Goal: Task Accomplishment & Management: Manage account settings

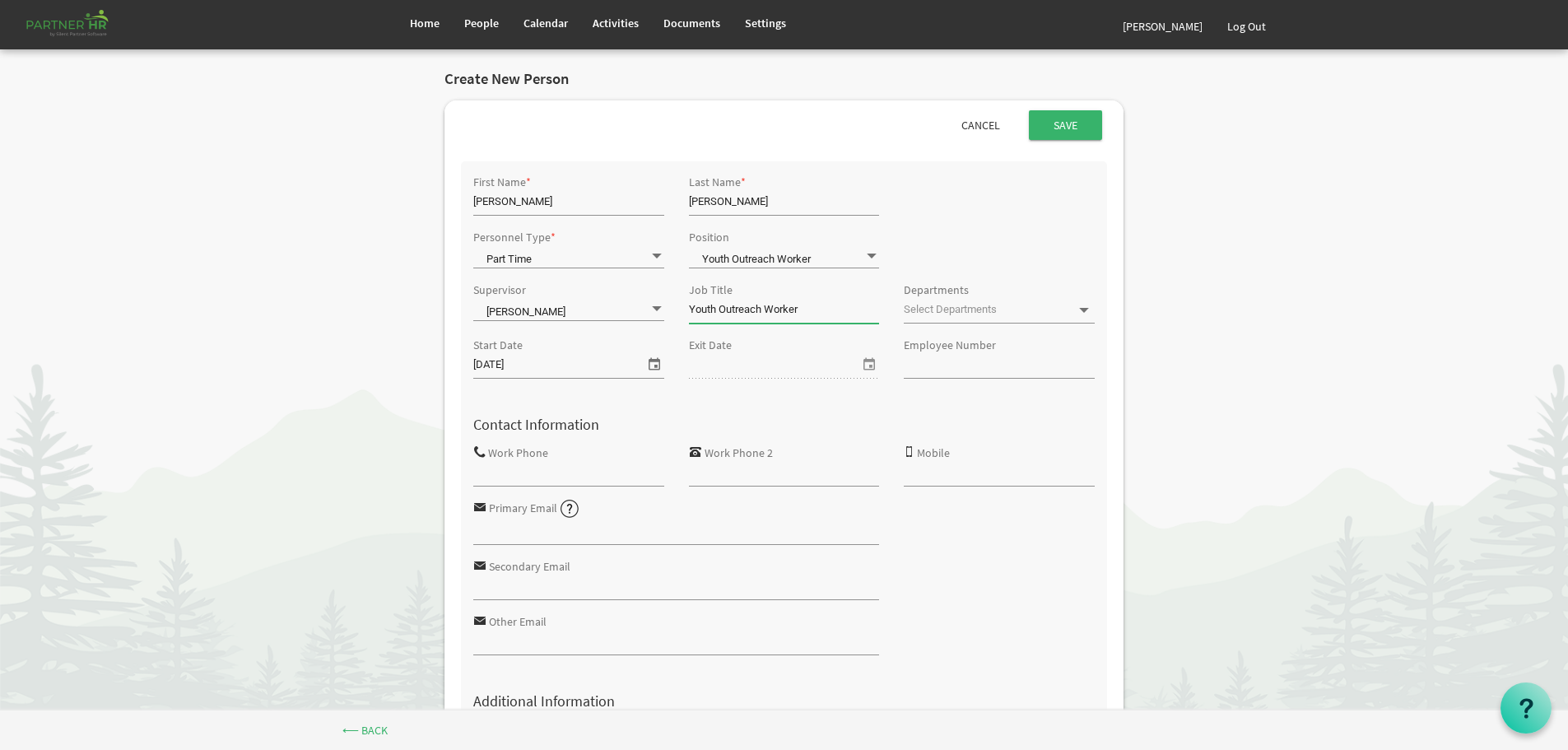
type input "Youth Outreach Worker"
click at [1087, 311] on span at bounding box center [1083, 310] width 15 height 15
click at [654, 363] on span "select" at bounding box center [654, 364] width 20 height 22
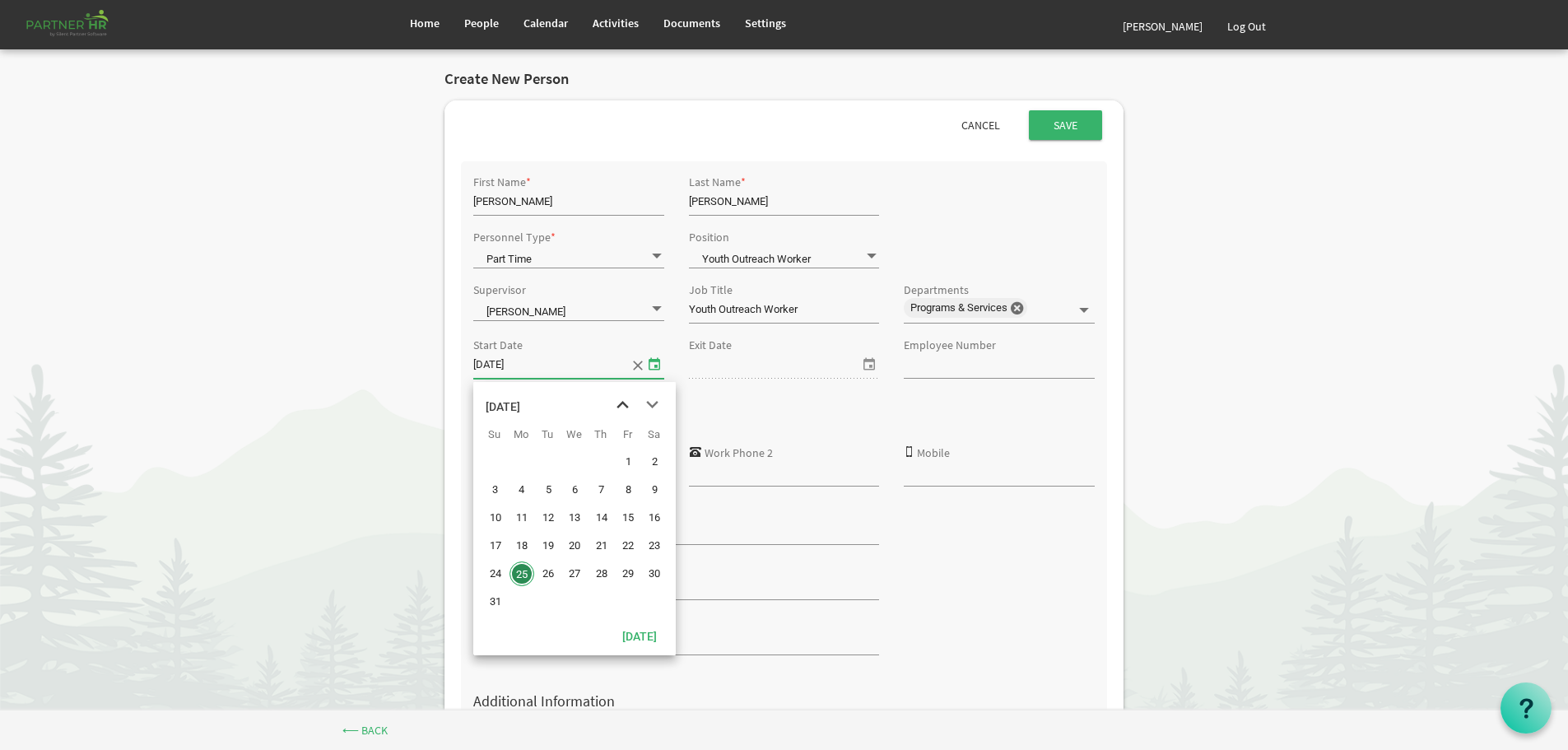
click at [621, 403] on span "previous month" at bounding box center [622, 405] width 29 height 30
click at [520, 546] on span "21" at bounding box center [521, 545] width 25 height 25
type input "7/21/2025"
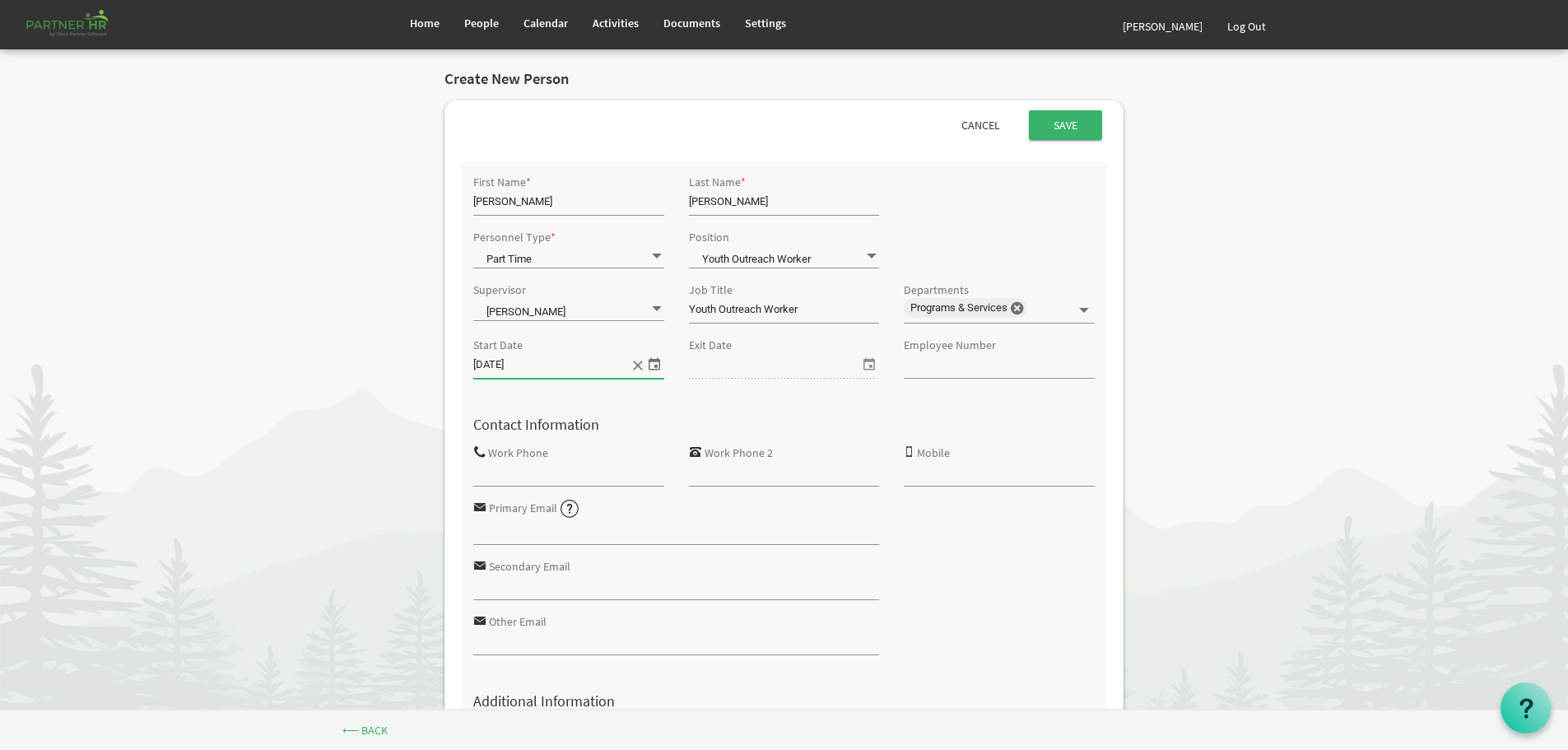
click at [805, 305] on input "Youth Outreach Worker" at bounding box center [784, 310] width 190 height 25
type input "Youth Outreach Worker (FRN)"
click at [653, 305] on span at bounding box center [656, 309] width 15 height 16
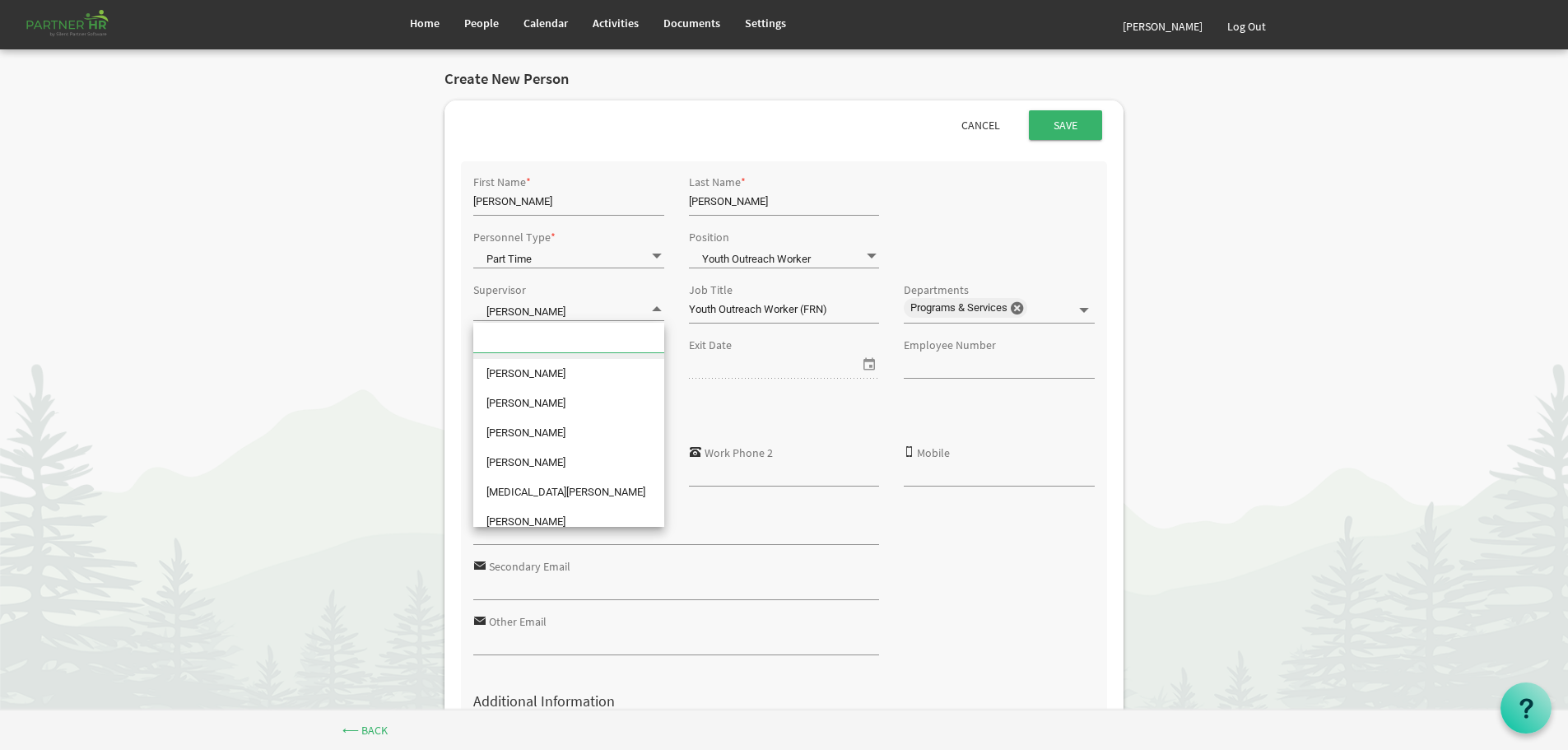
scroll to position [165, 0]
click at [533, 435] on li "Mylene Garcia" at bounding box center [567, 440] width 190 height 30
type input "Mylene Garcia"
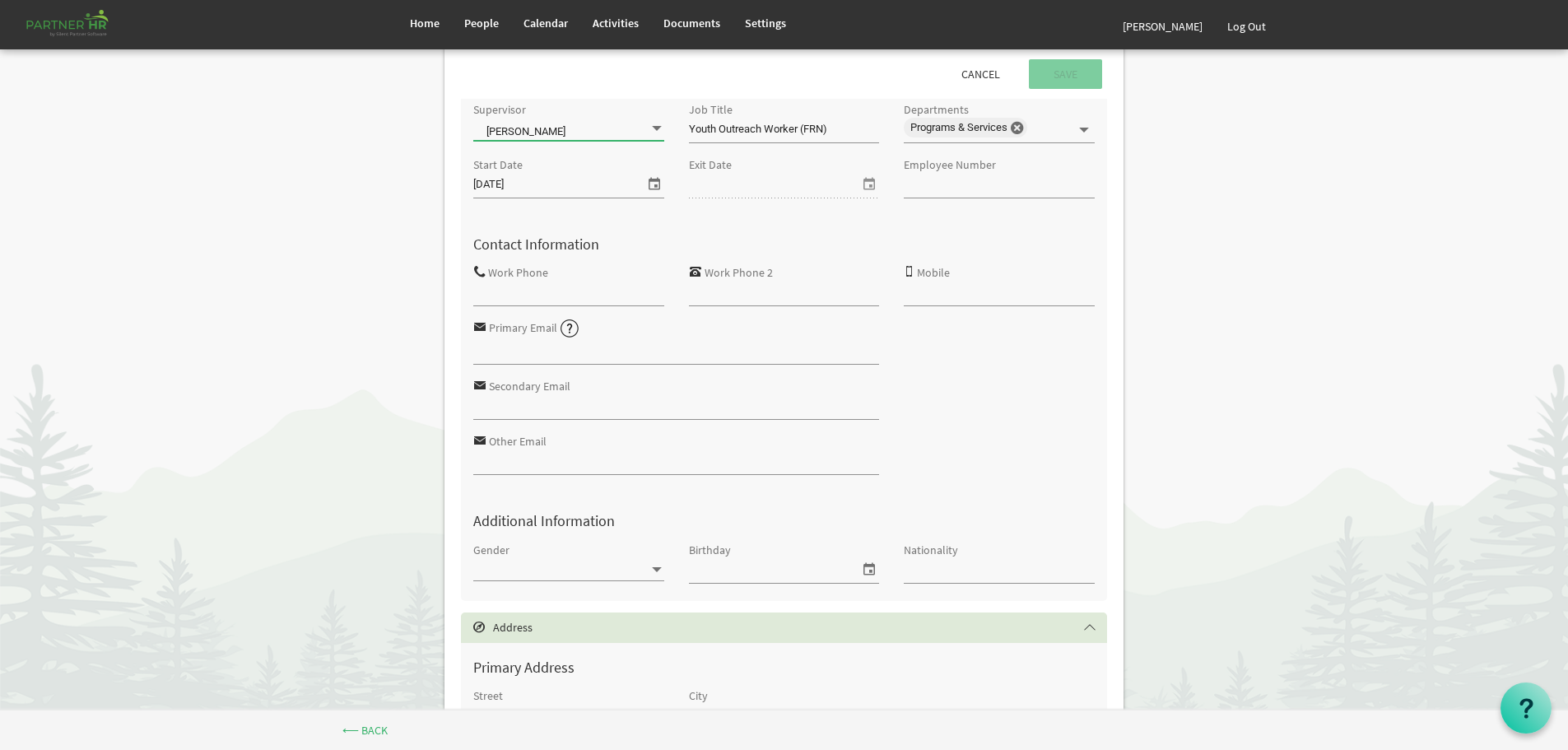
scroll to position [0, 0]
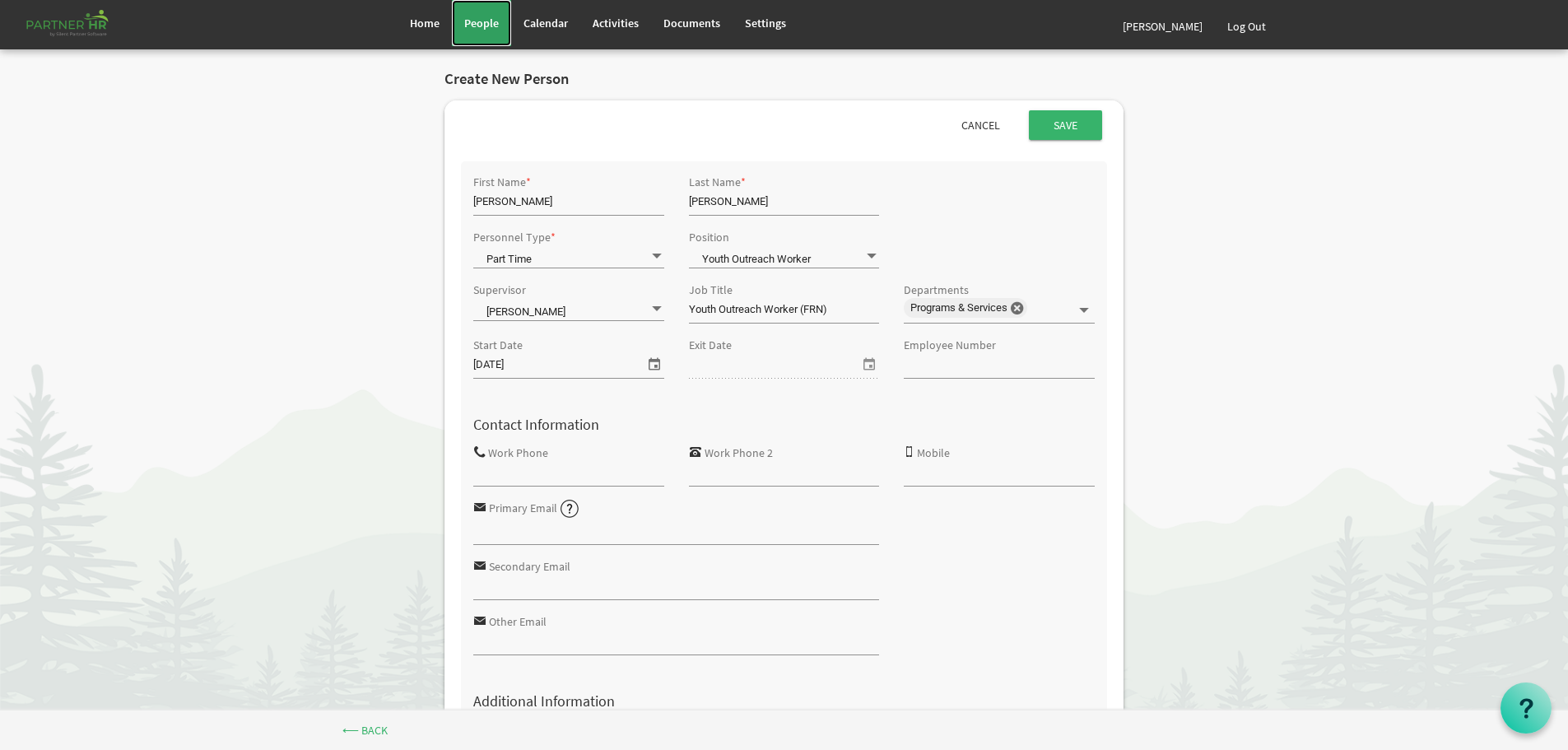
click at [478, 18] on span "People" at bounding box center [481, 23] width 35 height 15
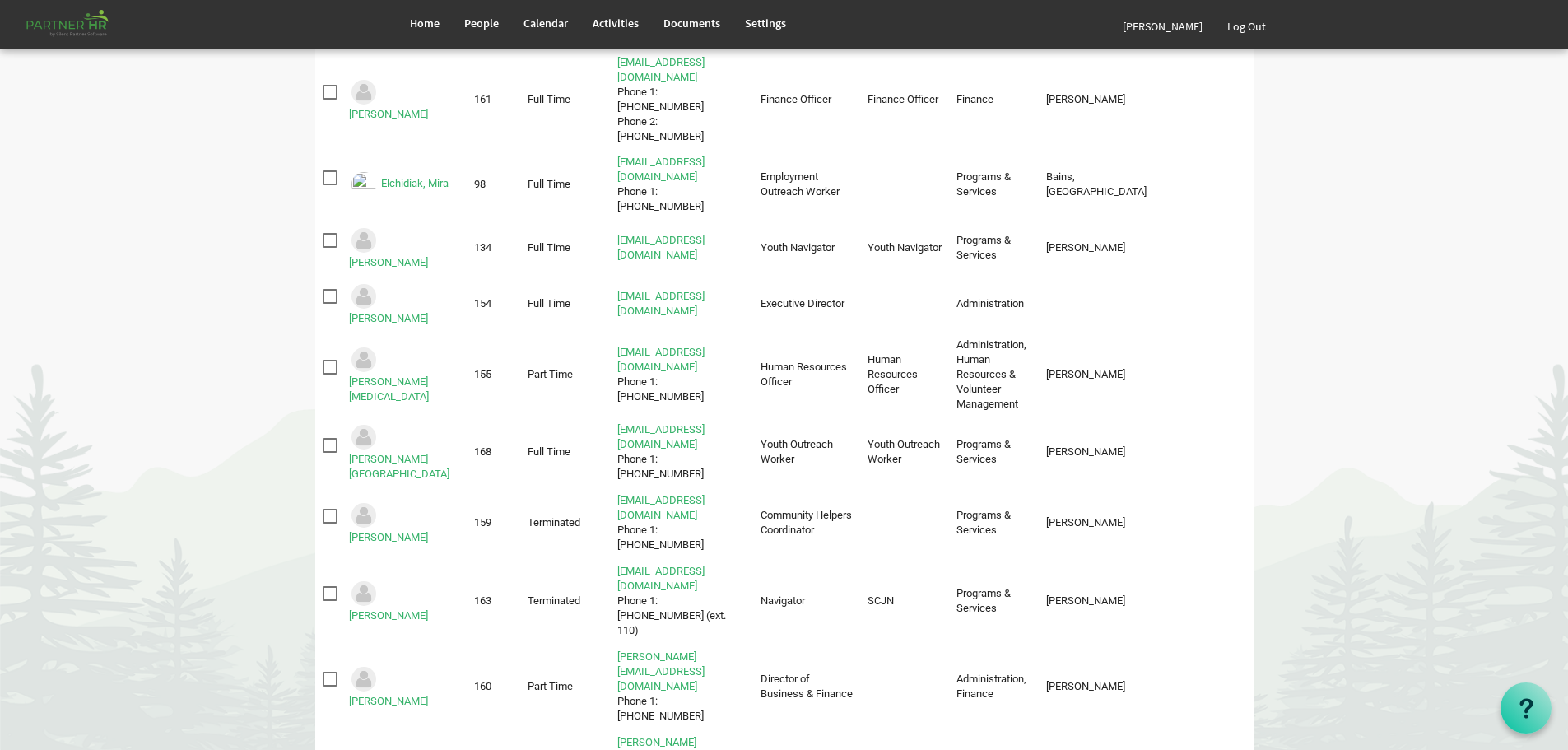
scroll to position [526, 0]
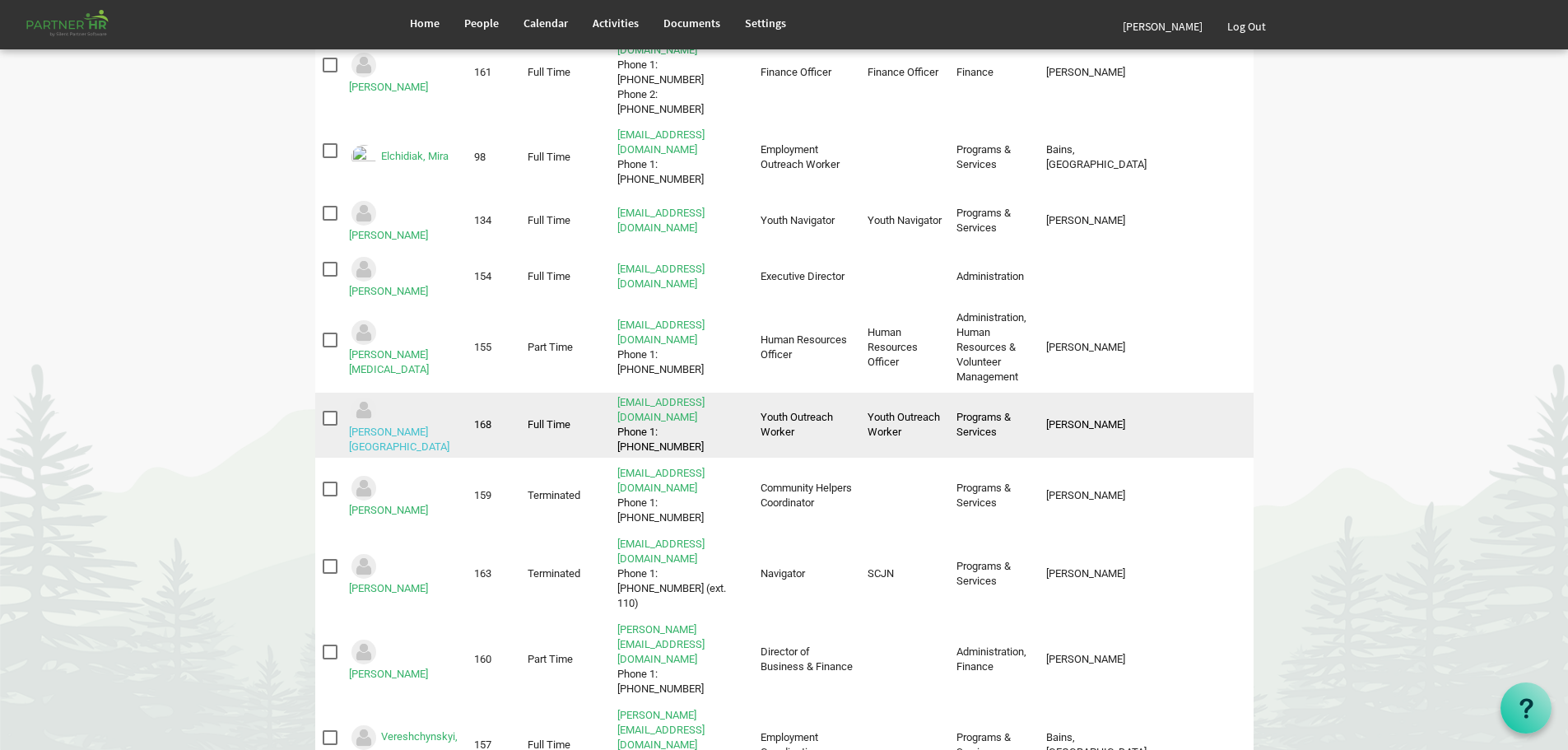
click at [411, 425] on link "Mills, Emmalee" at bounding box center [400, 439] width 101 height 28
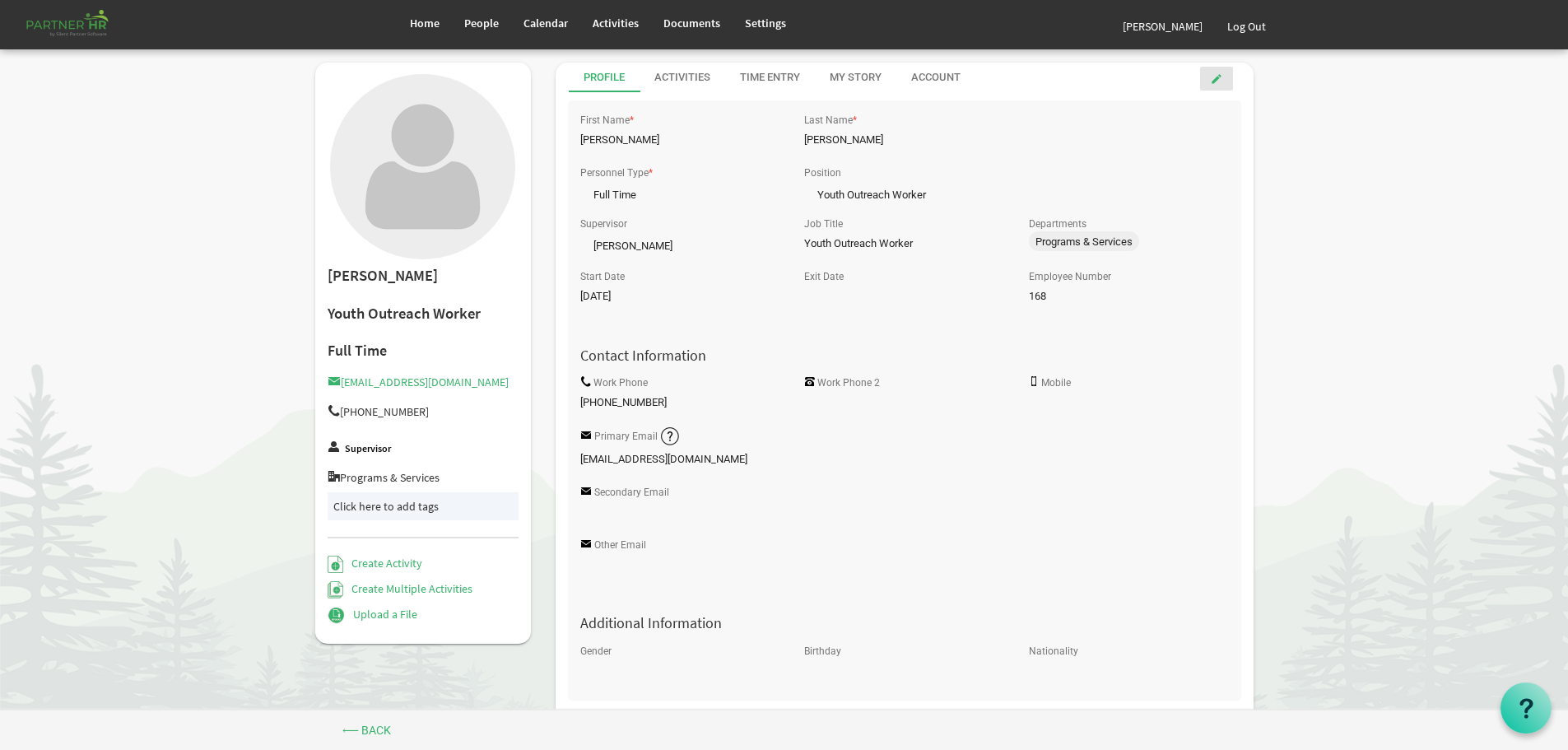
click at [1216, 78] on span at bounding box center [1217, 79] width 12 height 12
click at [936, 245] on input "Youth Outreach Worker" at bounding box center [904, 244] width 199 height 25
type input "Youth Outreach Worker (FRN)"
click at [772, 240] on span at bounding box center [772, 243] width 15 height 16
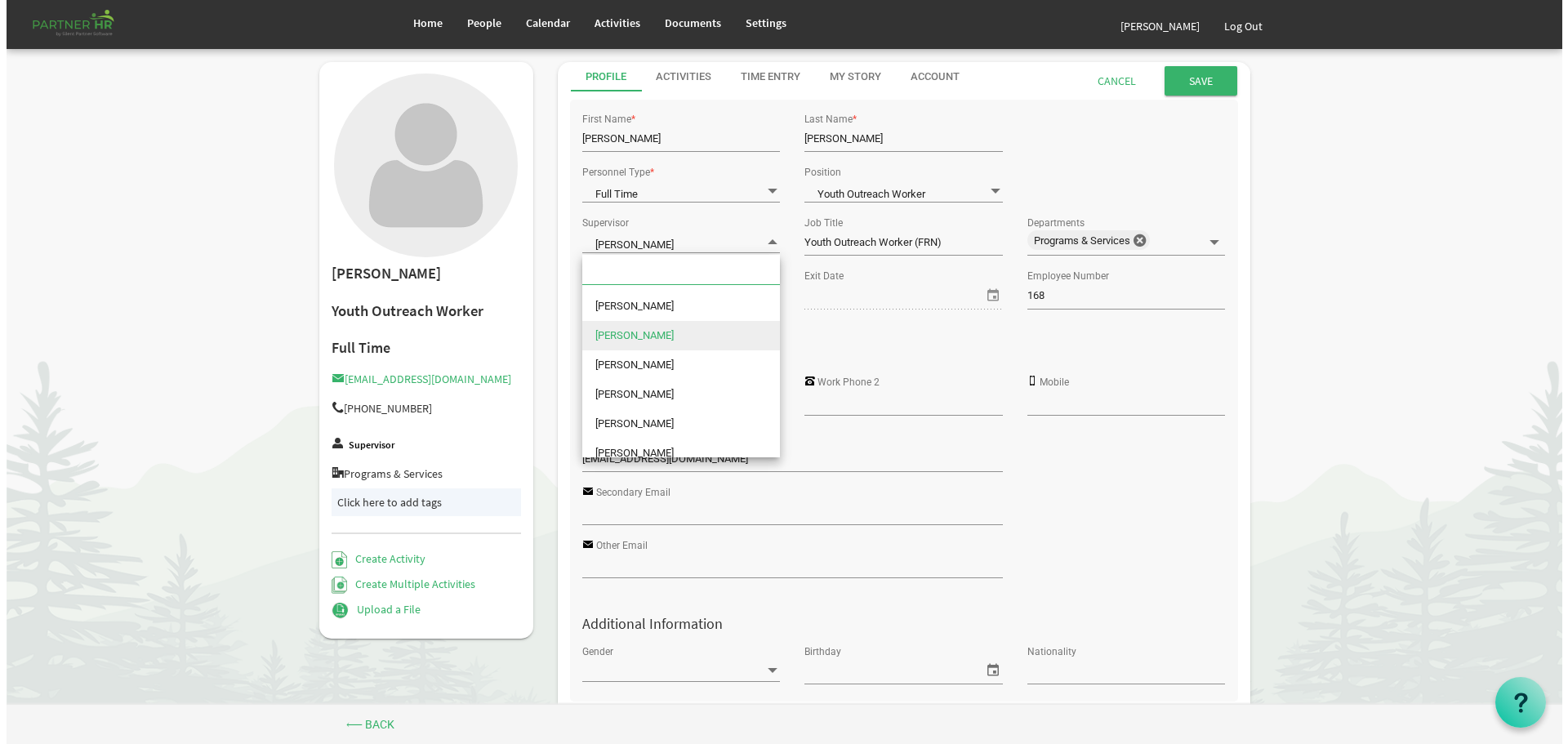
scroll to position [163, 0]
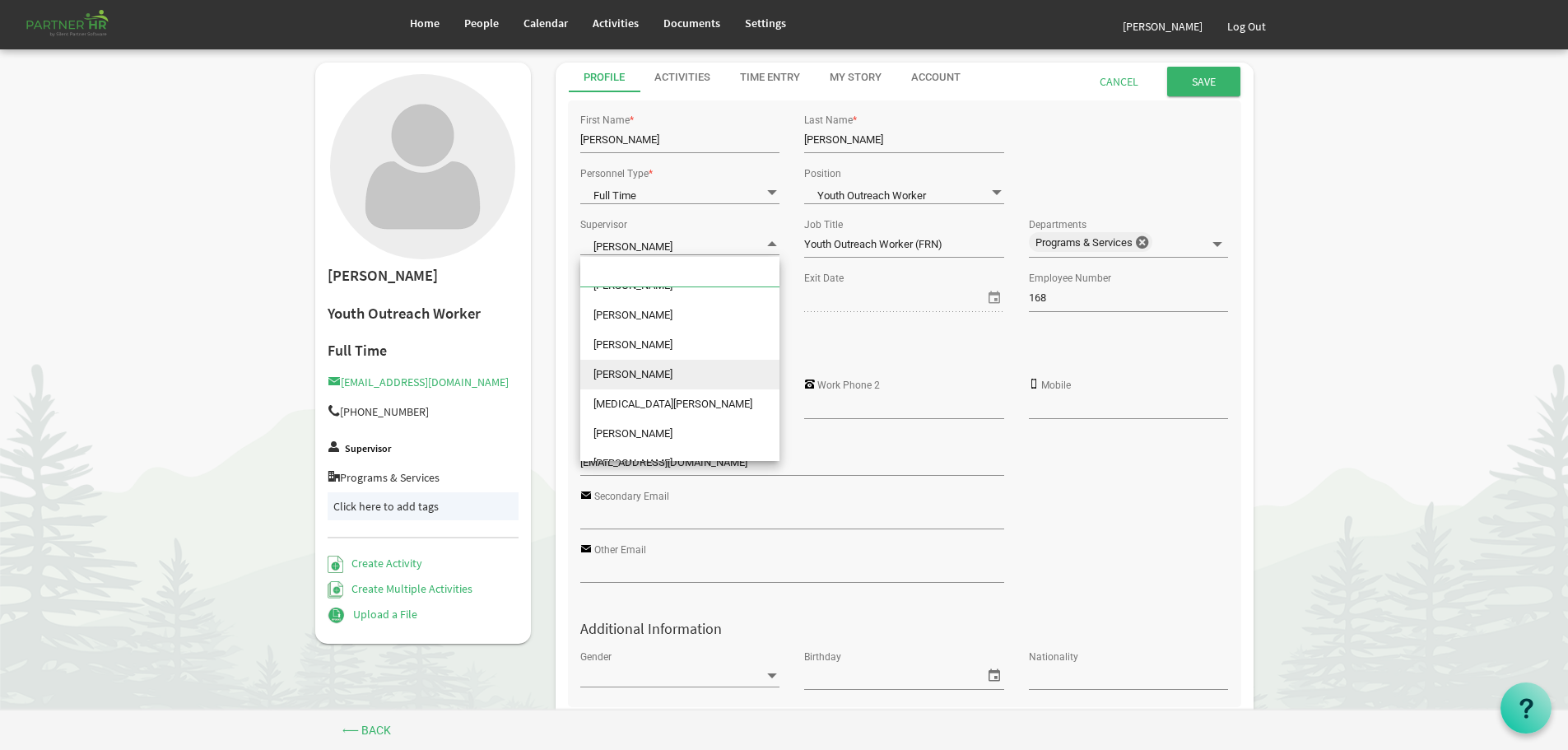
click at [637, 372] on li "Mylene Garcia" at bounding box center [680, 374] width 199 height 30
type input "Mylene Garcia"
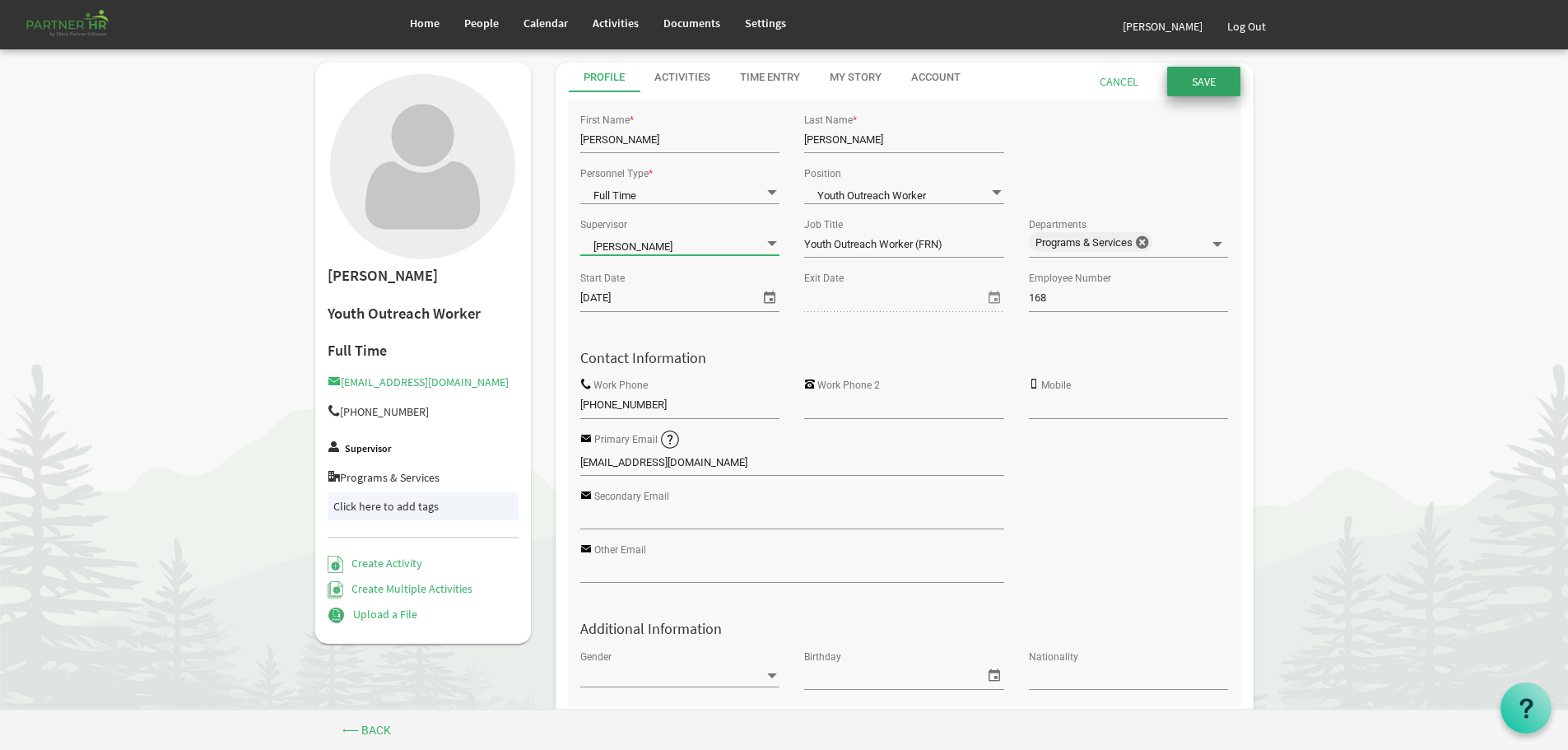
click at [1201, 81] on input "Save" at bounding box center [1203, 82] width 73 height 30
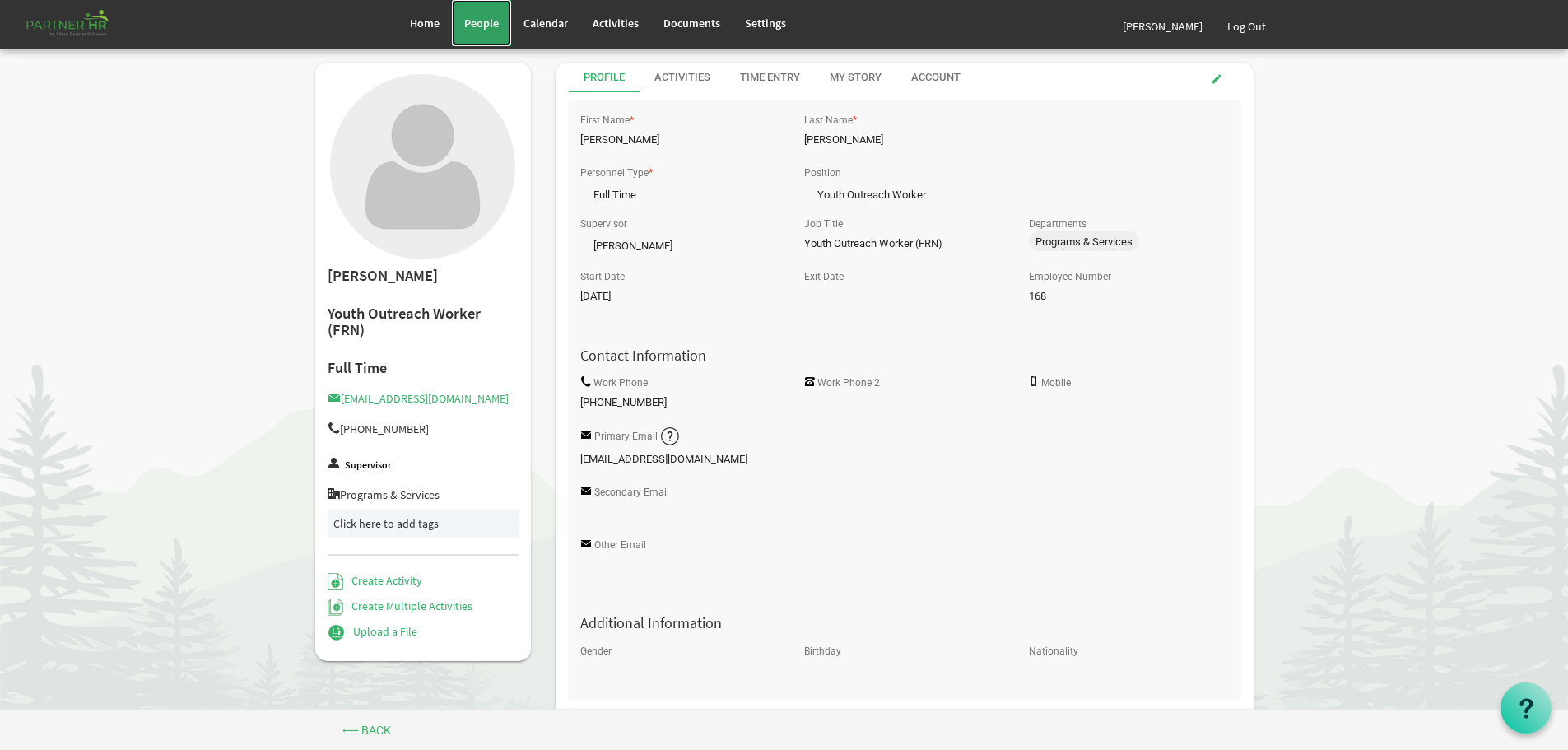
click at [467, 15] on link "People" at bounding box center [482, 23] width 59 height 46
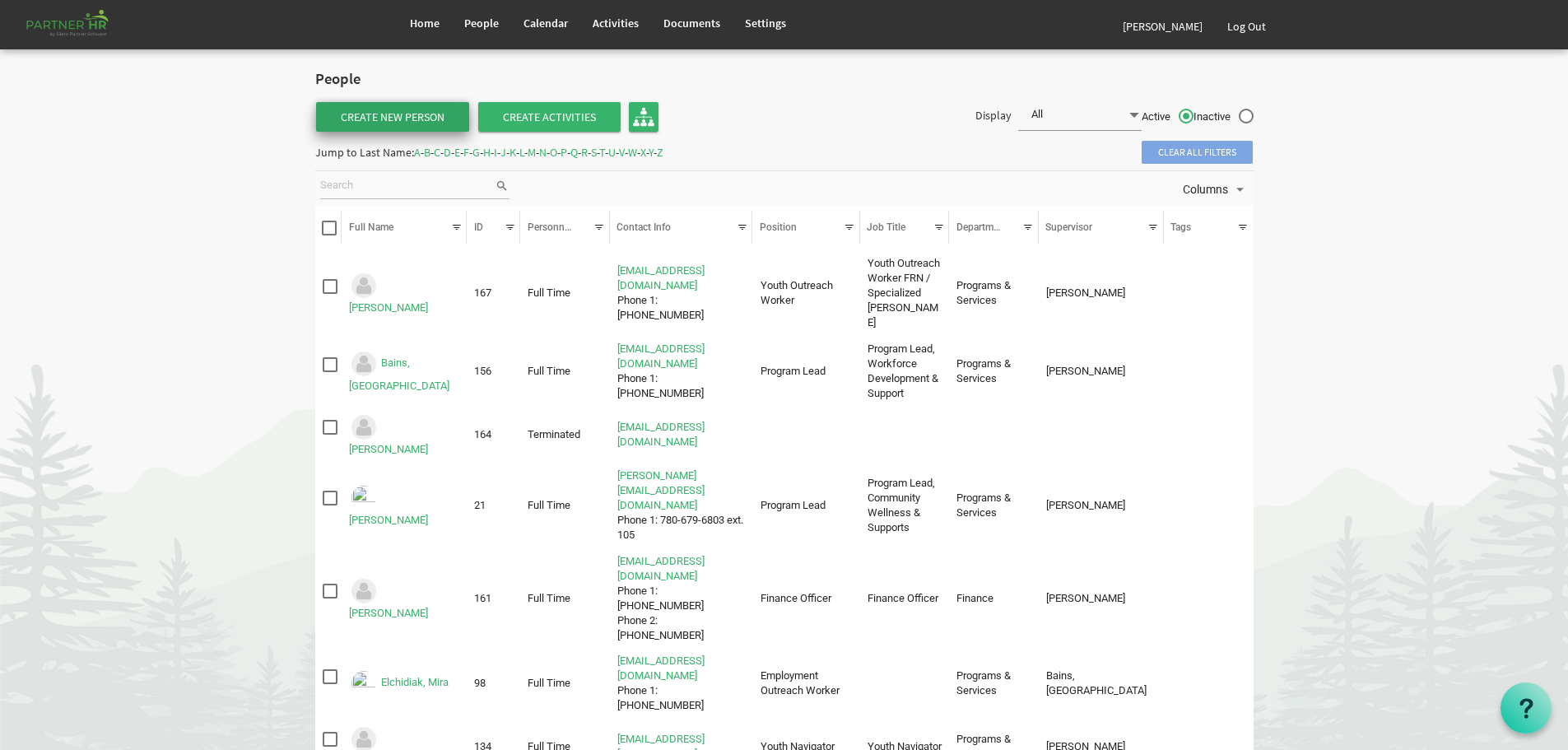
click at [394, 113] on link "Create New Person" at bounding box center [392, 116] width 153 height 30
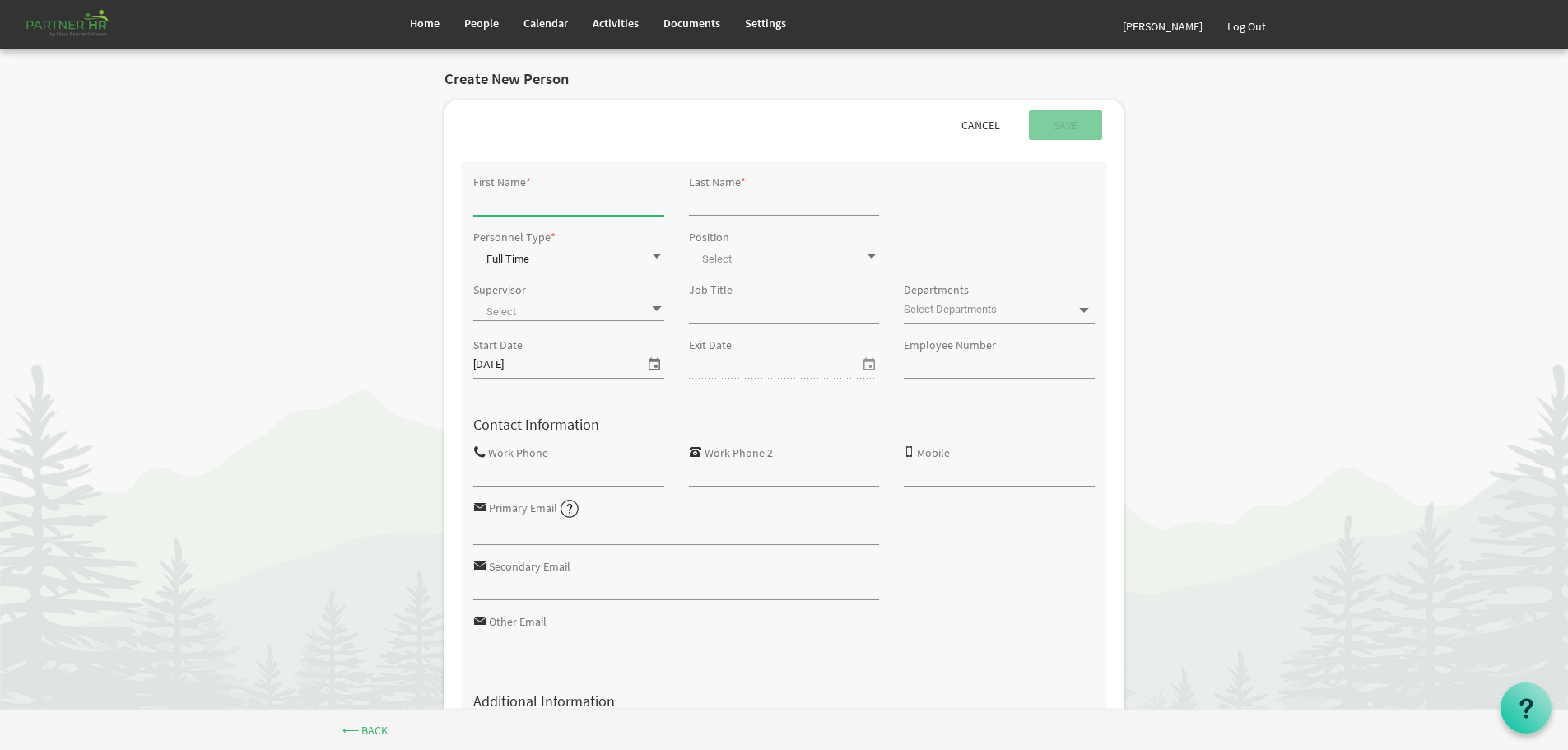
click at [553, 206] on input "First Name" at bounding box center [567, 202] width 190 height 25
type input "[PERSON_NAME]"
click at [702, 200] on input "Last Name" at bounding box center [784, 202] width 190 height 25
type input "Osborne"
click at [656, 259] on span at bounding box center [656, 257] width 15 height 16
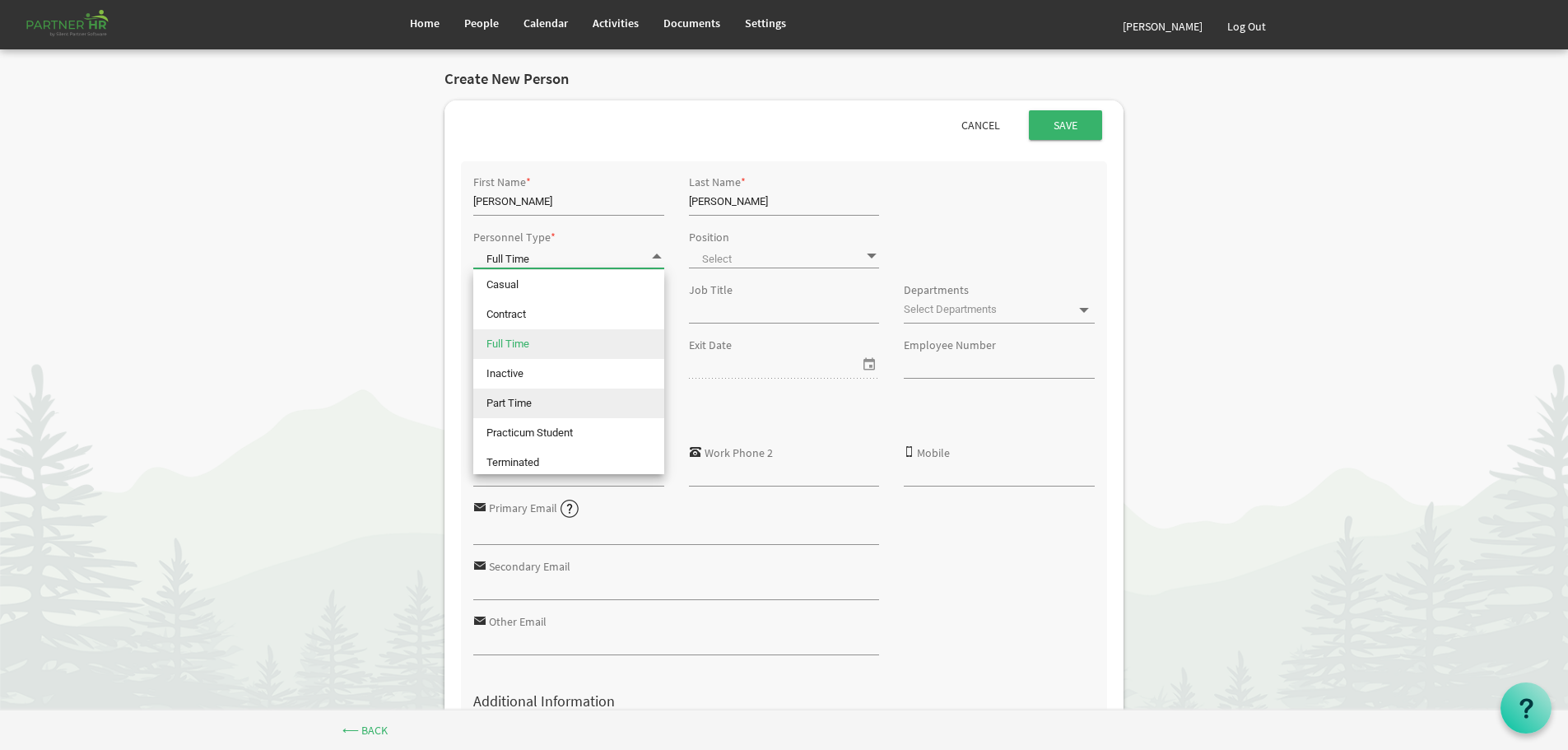
click at [522, 402] on li "Part Time" at bounding box center [567, 404] width 190 height 30
type input "Part Time"
click at [754, 256] on span at bounding box center [784, 256] width 190 height 23
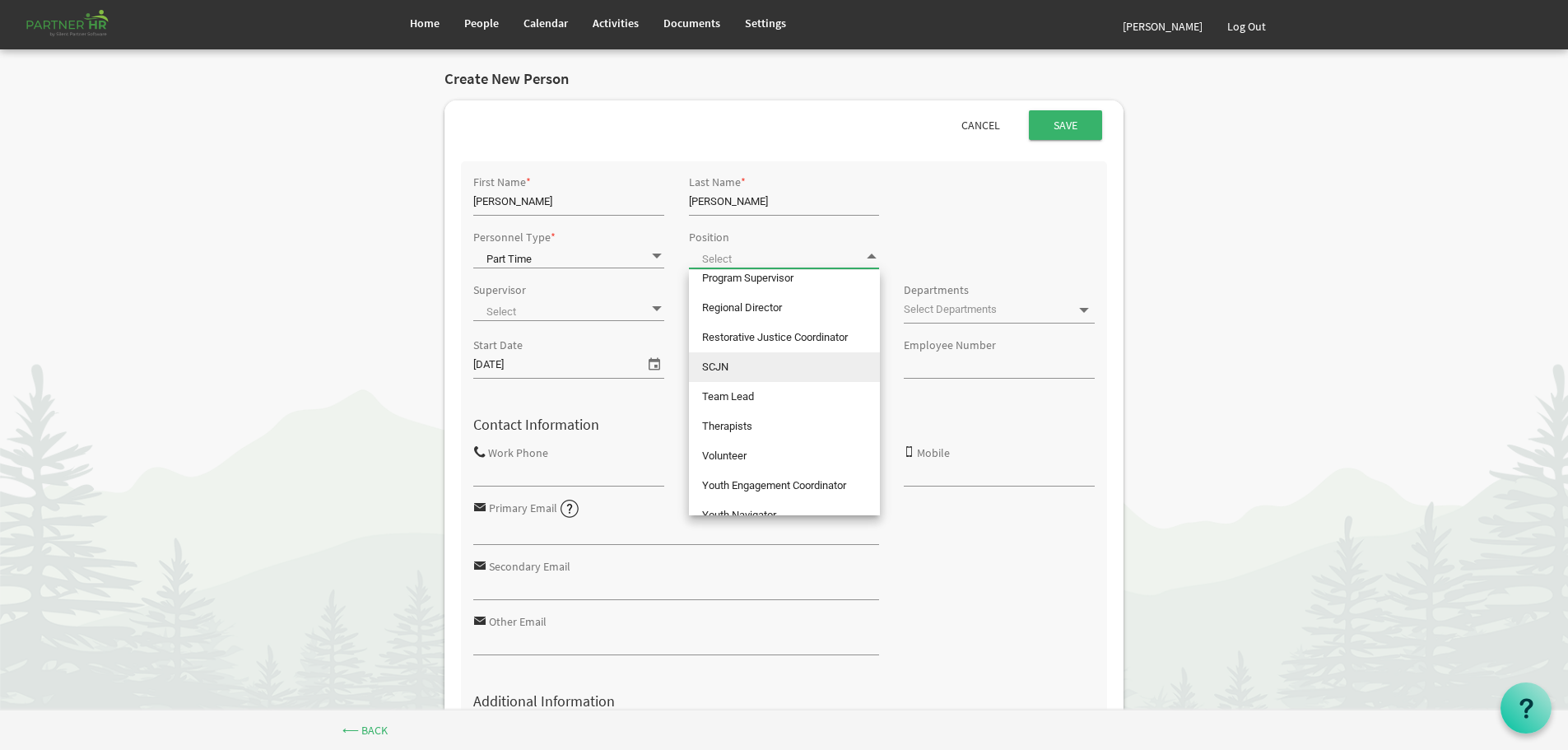
scroll to position [732, 0]
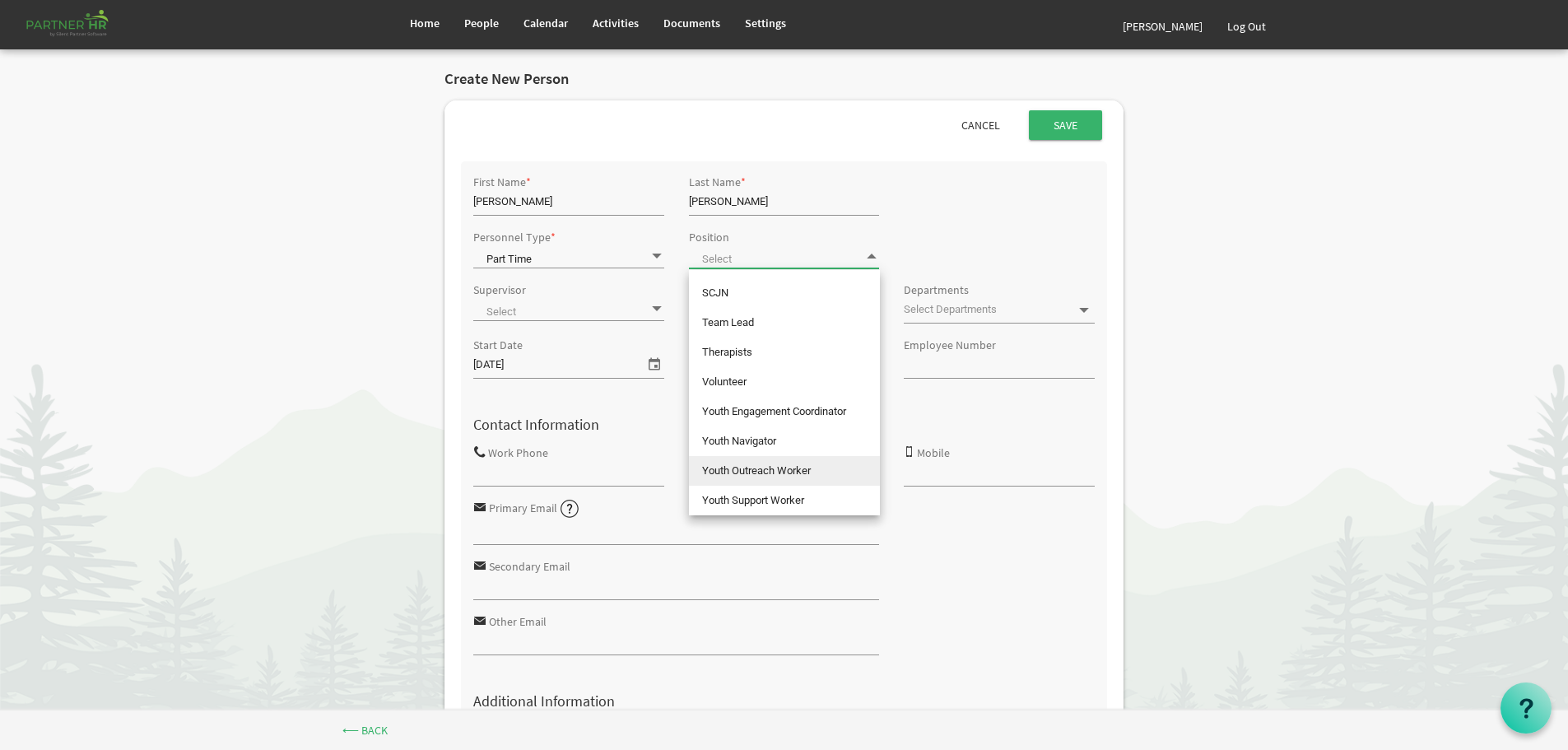
click at [764, 468] on li "Youth Outreach Worker" at bounding box center [784, 471] width 190 height 30
type input "Youth Outreach Worker"
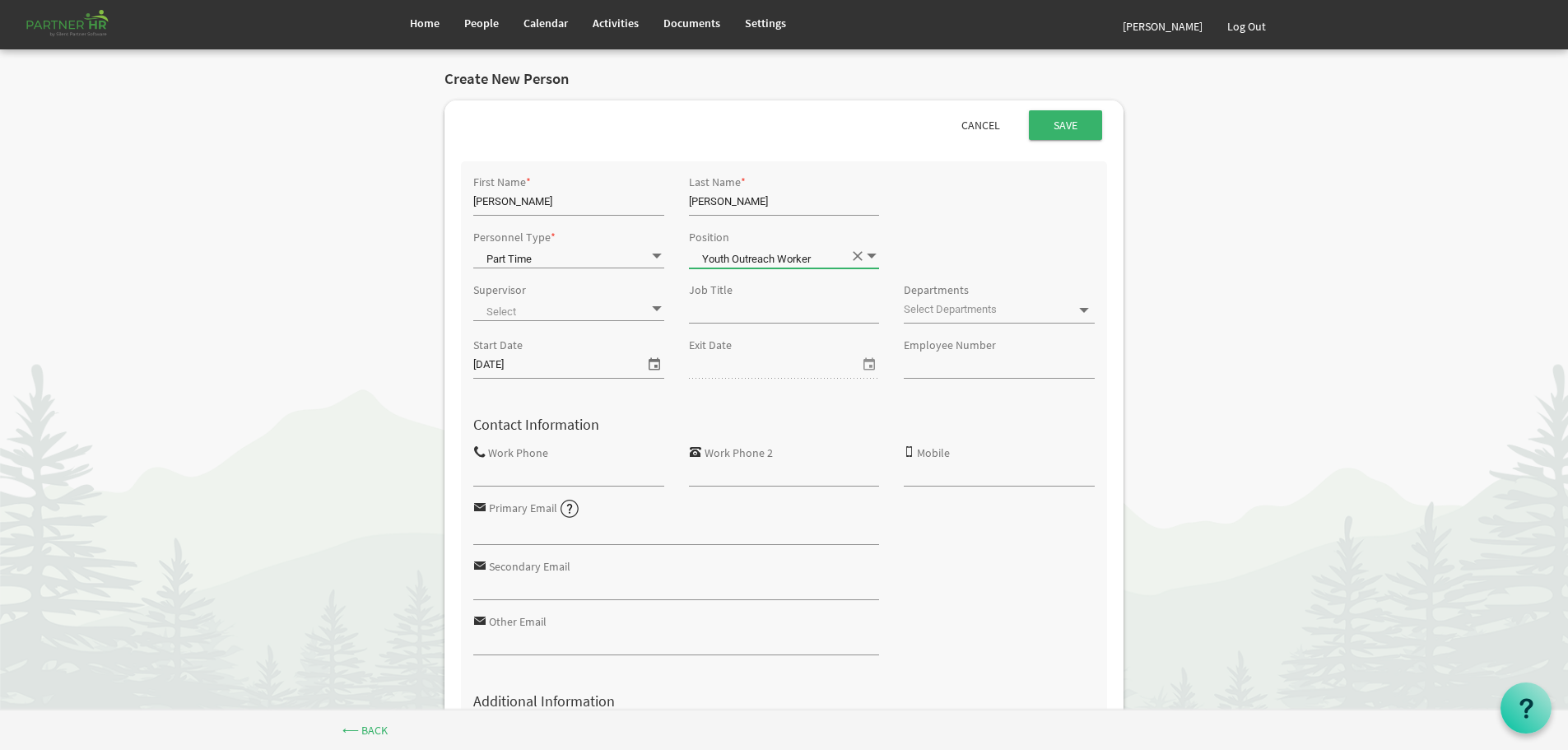
click at [711, 314] on input "Job Title" at bounding box center [784, 310] width 190 height 25
type input "Youth Outreach Worker (FRN)"
click at [1083, 309] on span at bounding box center [1083, 310] width 15 height 15
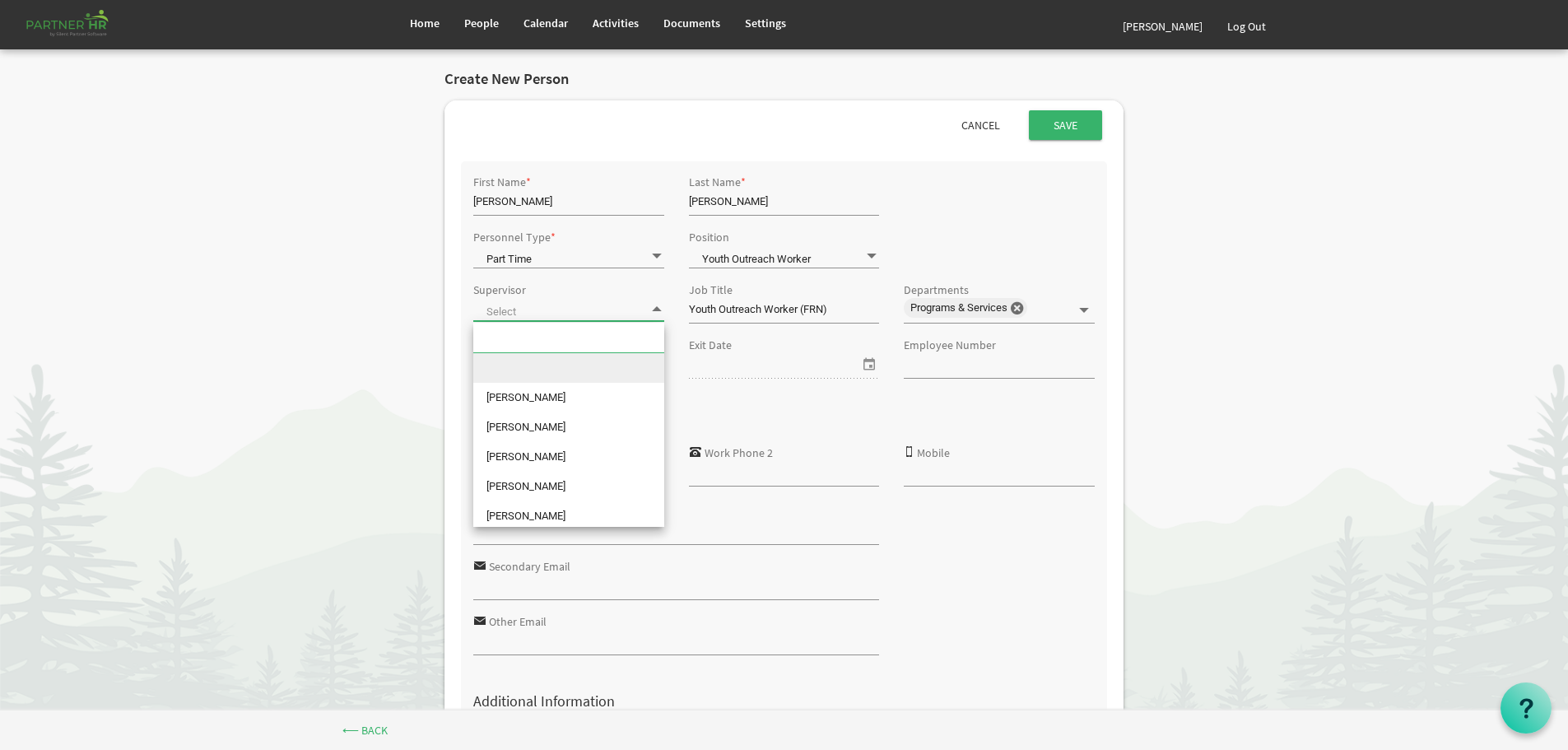
click at [650, 308] on span at bounding box center [656, 309] width 15 height 16
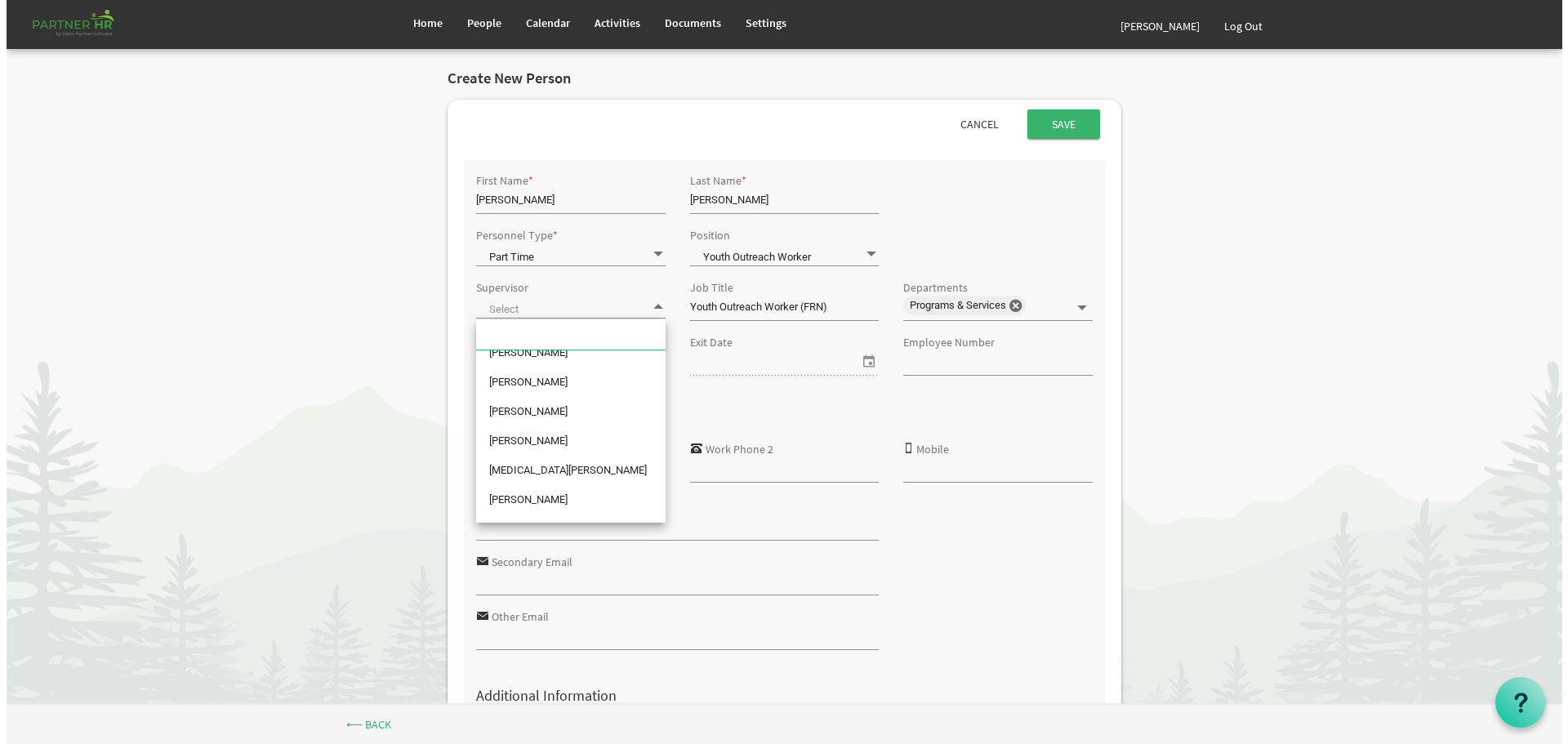
scroll to position [163, 0]
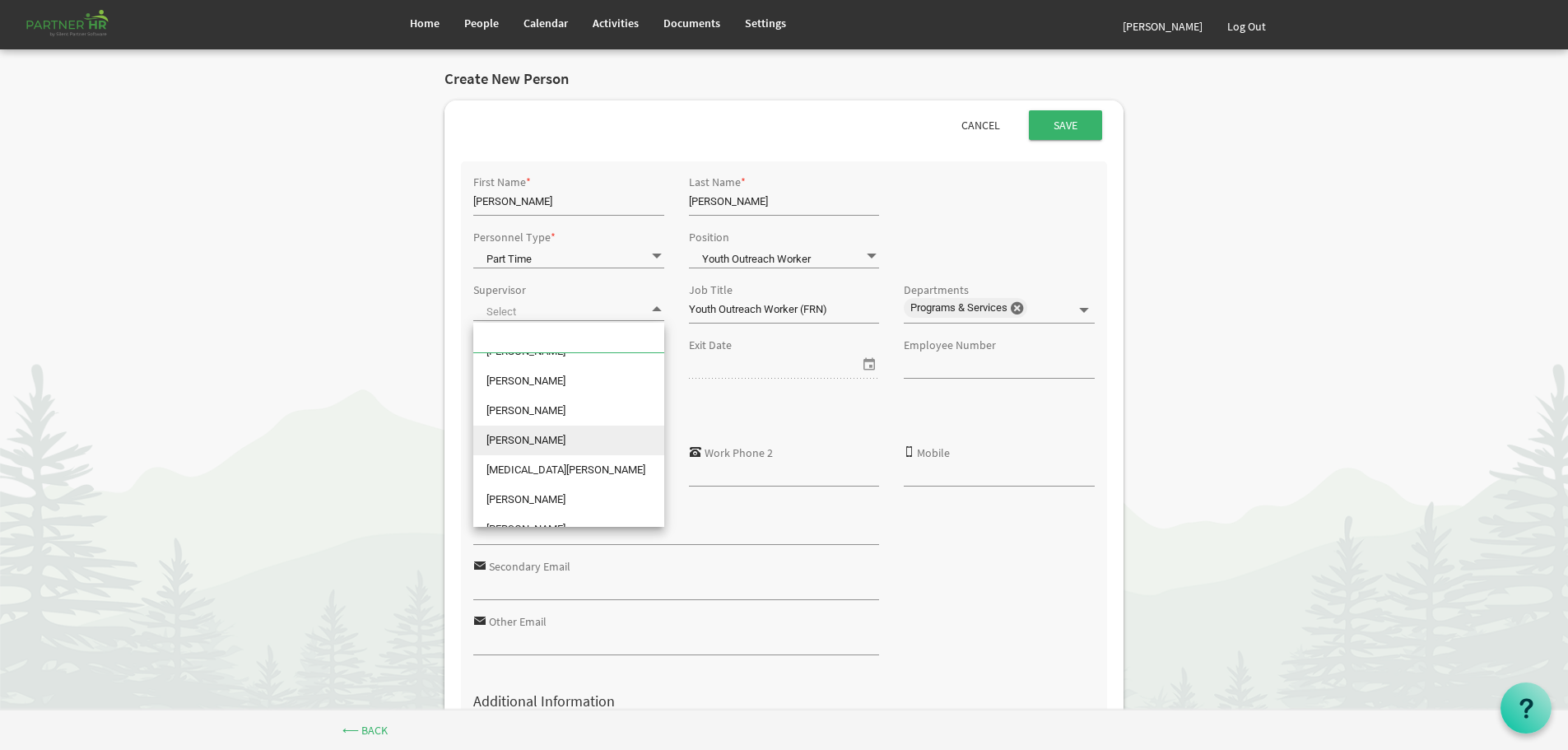
click at [528, 437] on li "Mylene Garcia" at bounding box center [567, 440] width 190 height 30
type input "Mylene Garcia"
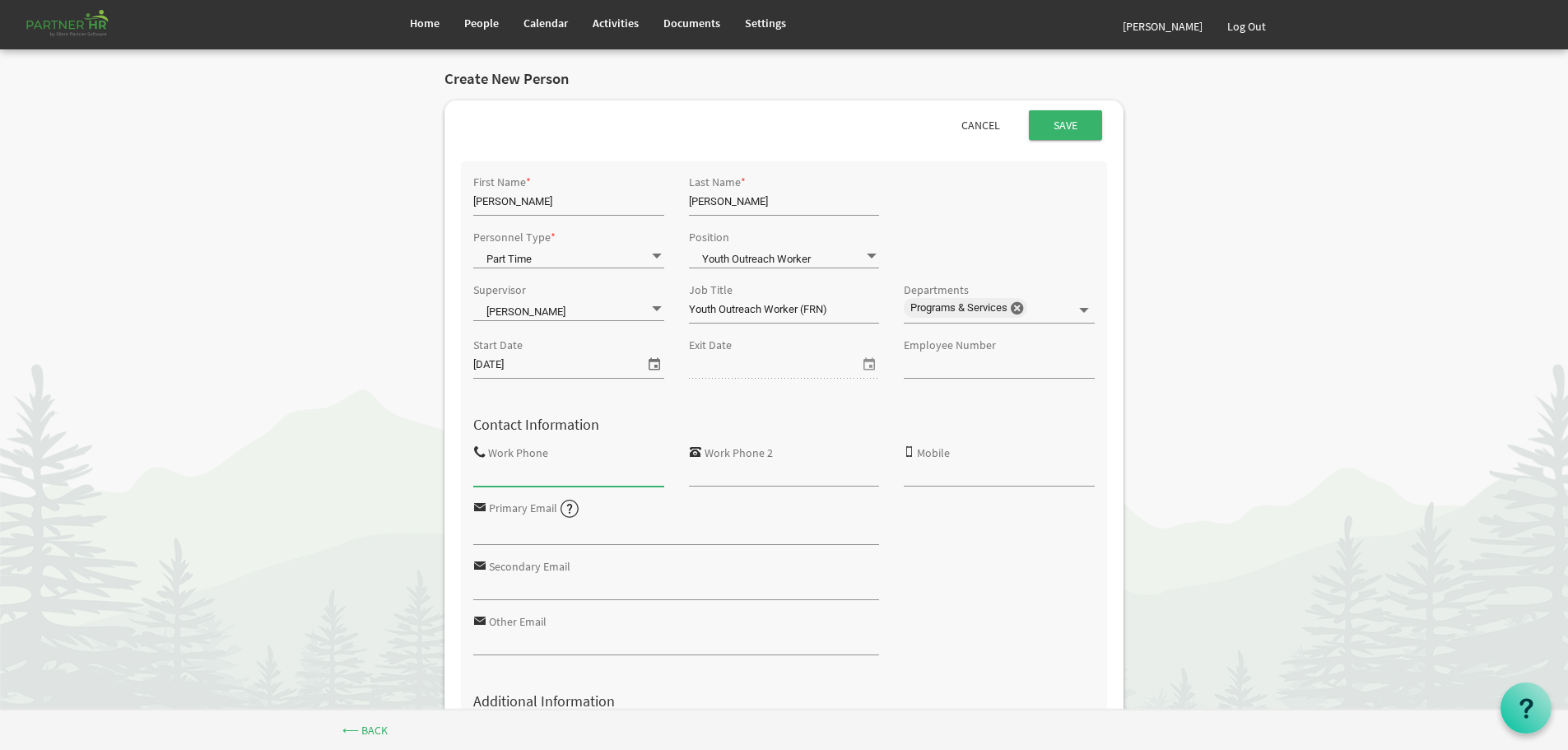
click at [513, 471] on input "Work Phone" at bounding box center [567, 473] width 190 height 25
click at [512, 532] on input "Primary Email" at bounding box center [676, 531] width 407 height 25
paste input "owaino@theopendoors.ca"
type input "owaino@theopendoors.ca"
click at [653, 363] on span "select" at bounding box center [654, 364] width 20 height 22
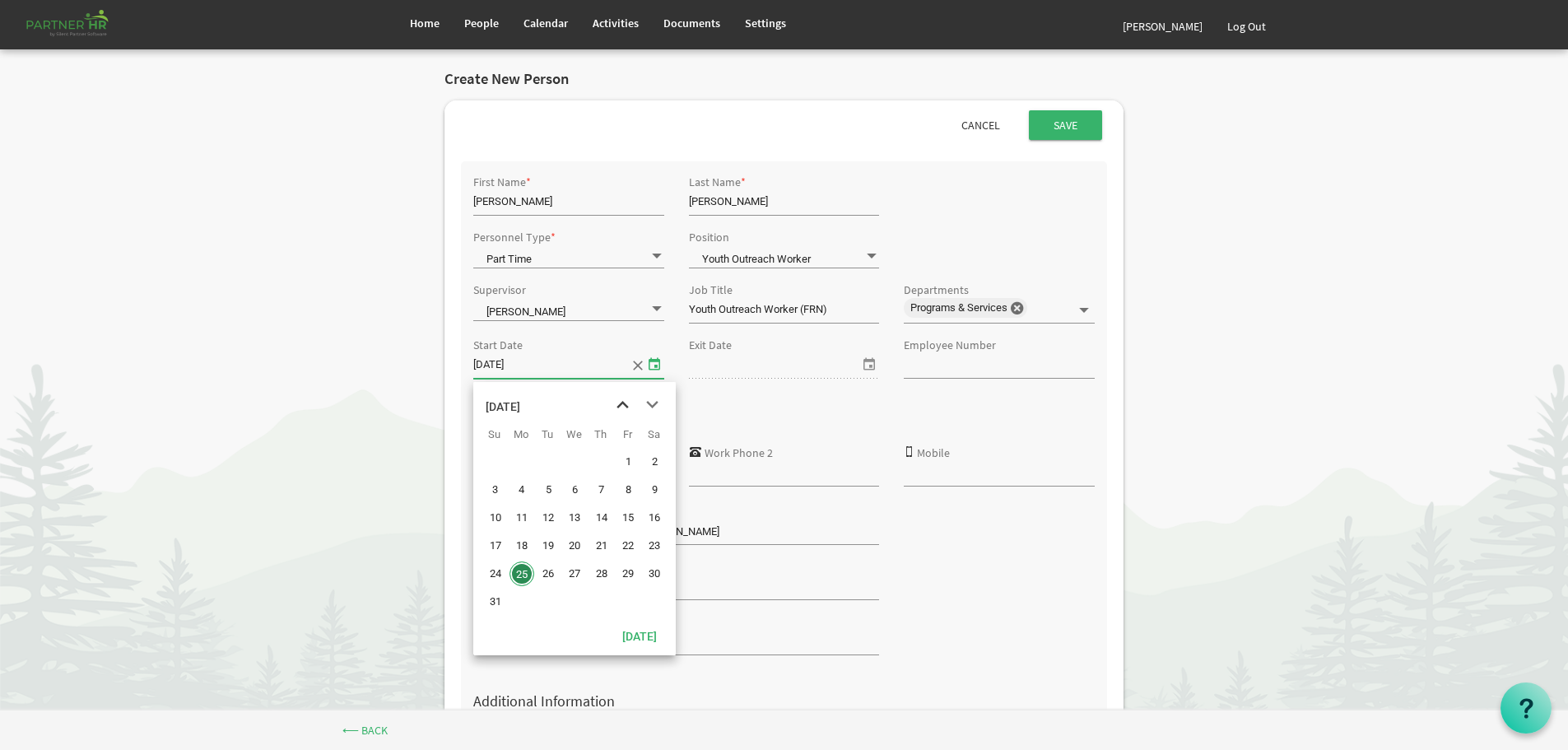
click at [622, 400] on span "previous month" at bounding box center [622, 405] width 29 height 30
click at [522, 540] on span "21" at bounding box center [521, 545] width 25 height 25
type input "7/21/2025"
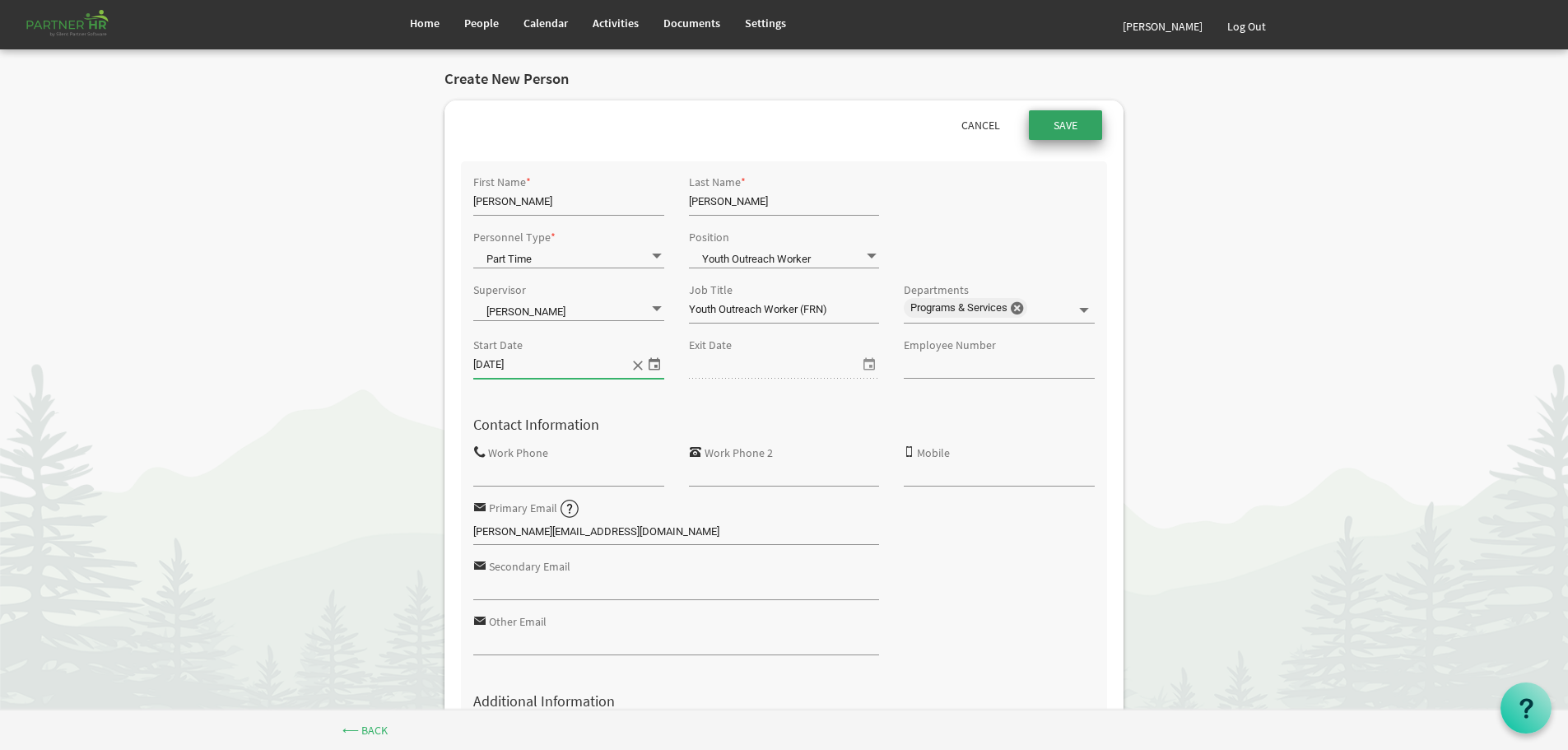
click at [1058, 119] on input "Save" at bounding box center [1065, 125] width 73 height 30
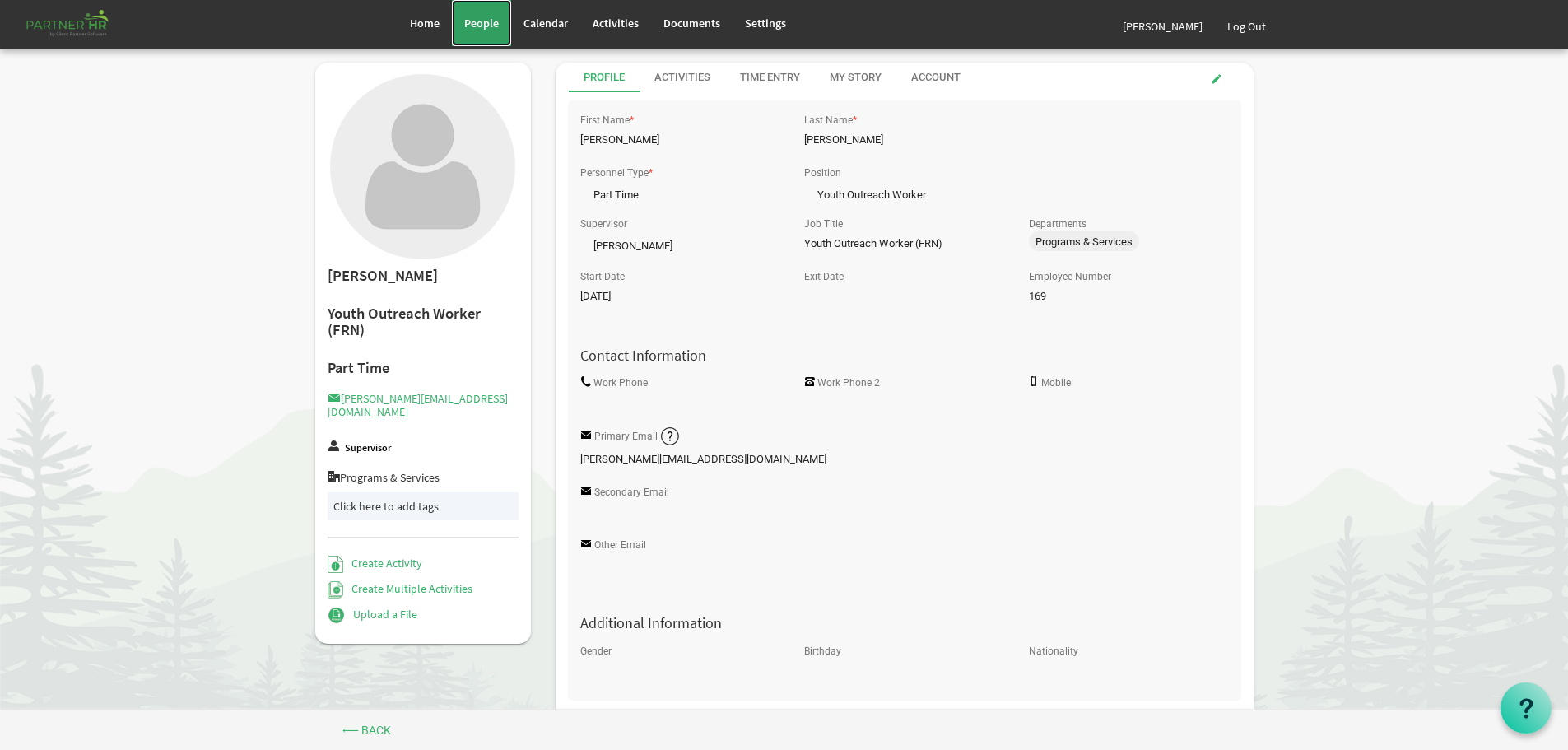
drag, startPoint x: 478, startPoint y: 18, endPoint x: 493, endPoint y: 35, distance: 22.7
click at [477, 18] on span "People" at bounding box center [481, 23] width 35 height 15
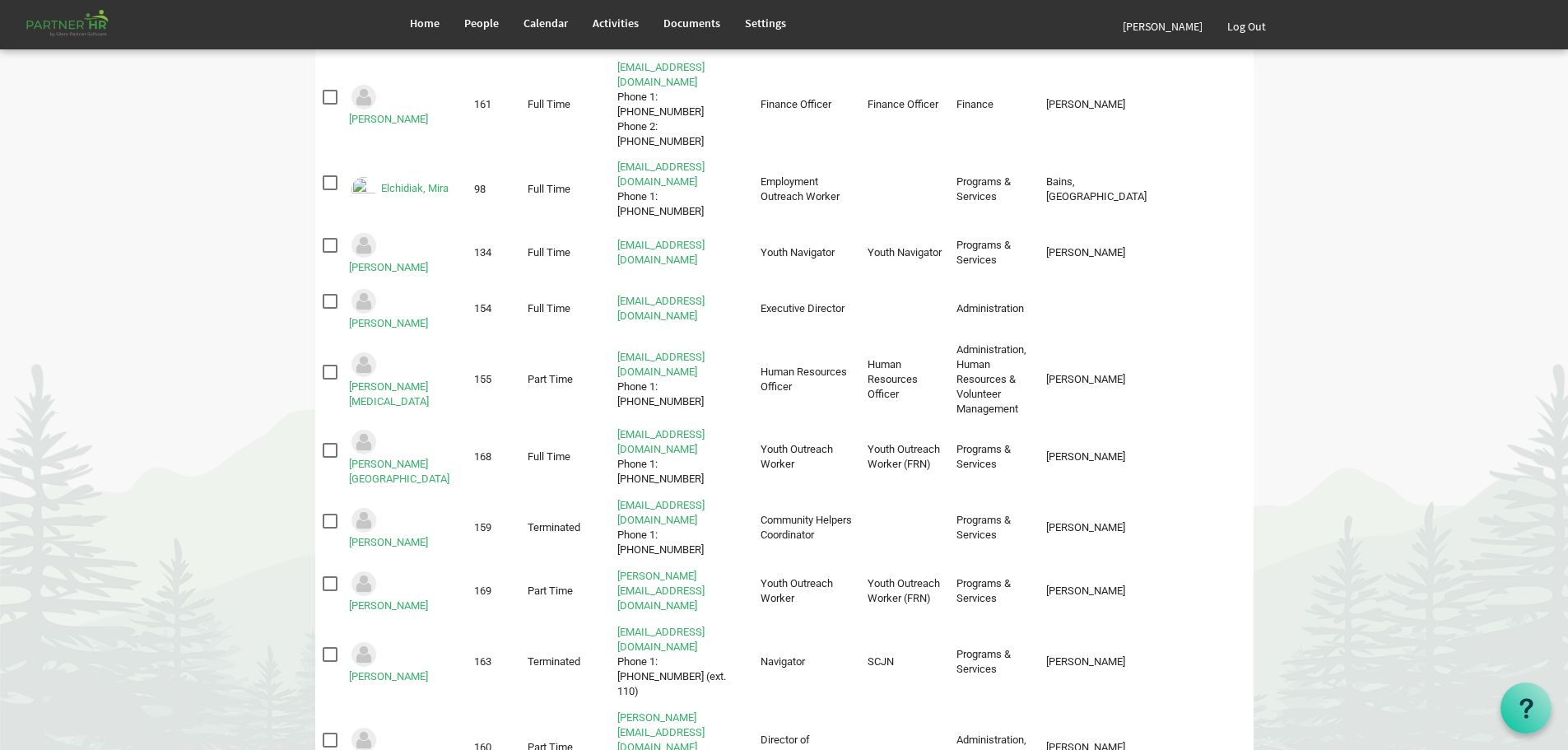
scroll to position [569, 0]
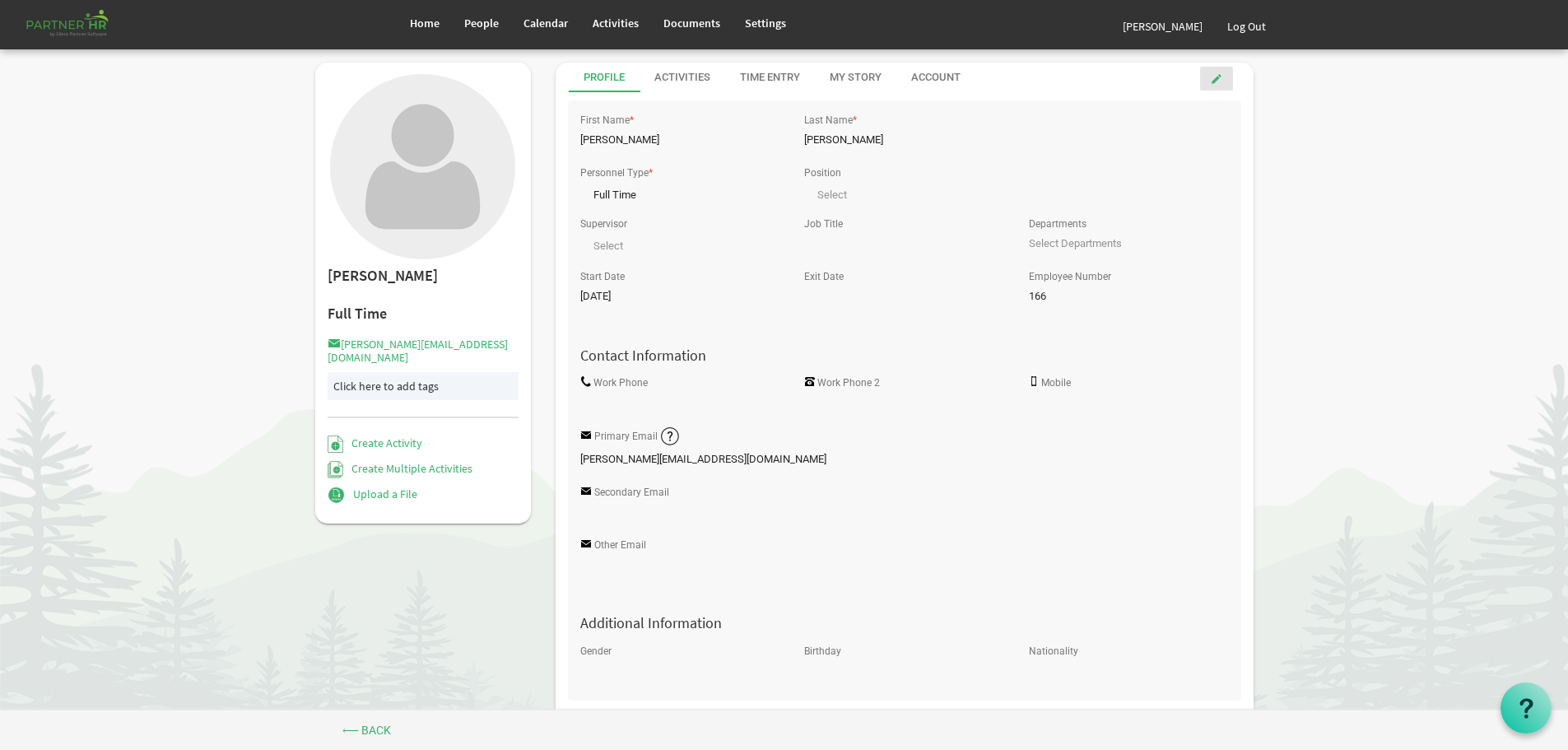
click at [1216, 75] on span at bounding box center [1217, 79] width 12 height 12
click at [775, 240] on span at bounding box center [772, 243] width 15 height 16
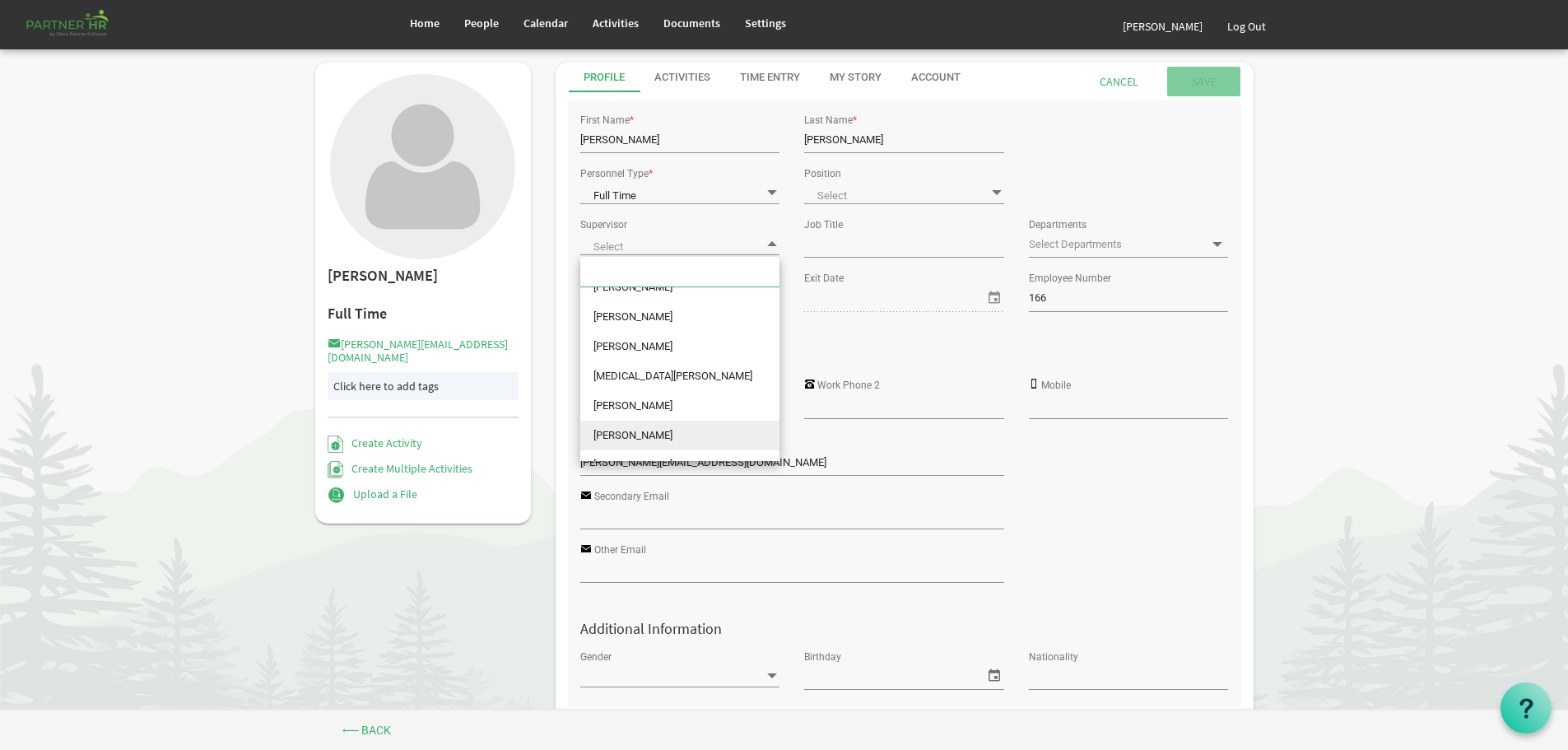
scroll to position [165, 0]
click at [636, 375] on li "Mylene Garcia" at bounding box center [680, 374] width 199 height 30
type input "Mylene Garcia"
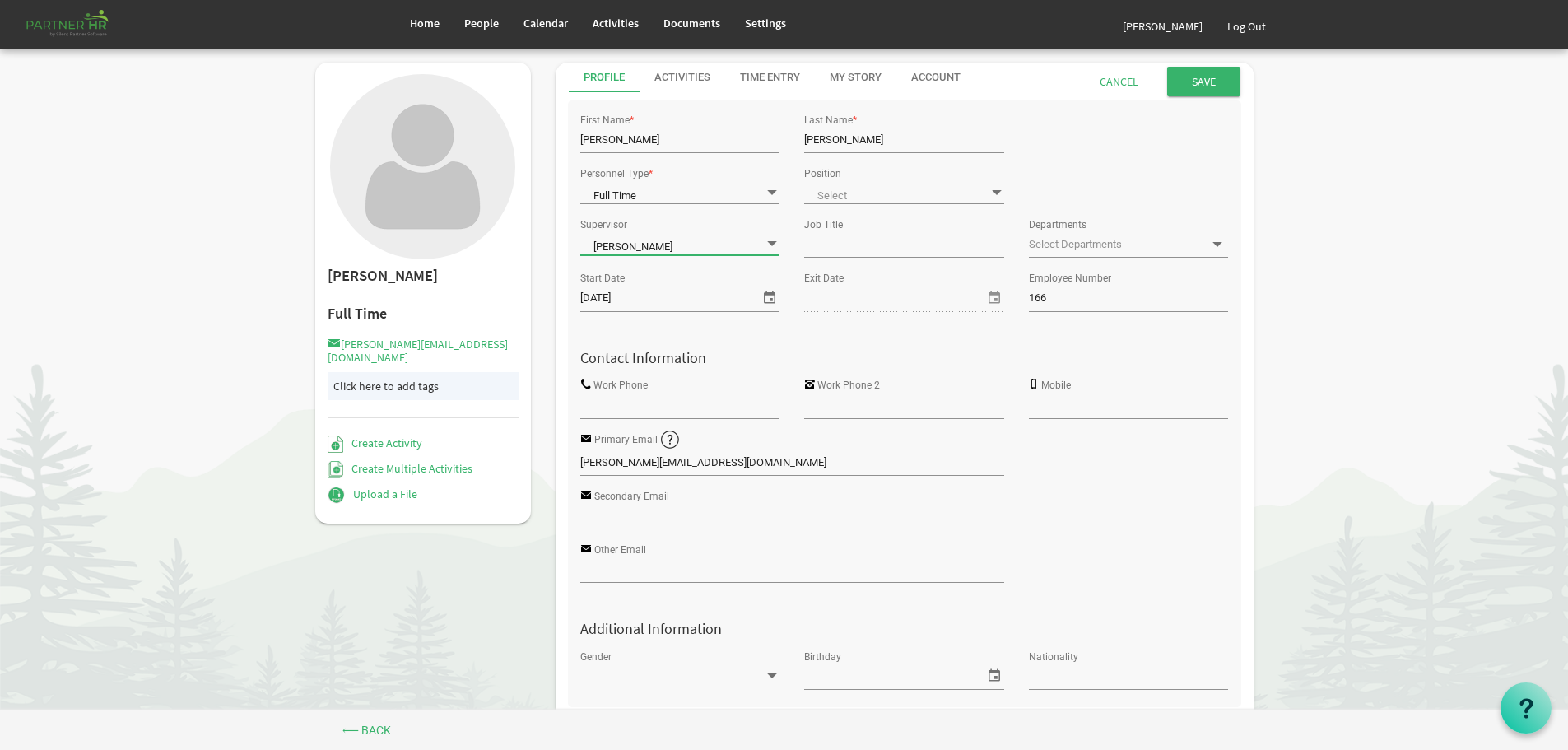
click at [998, 190] on span at bounding box center [996, 192] width 15 height 16
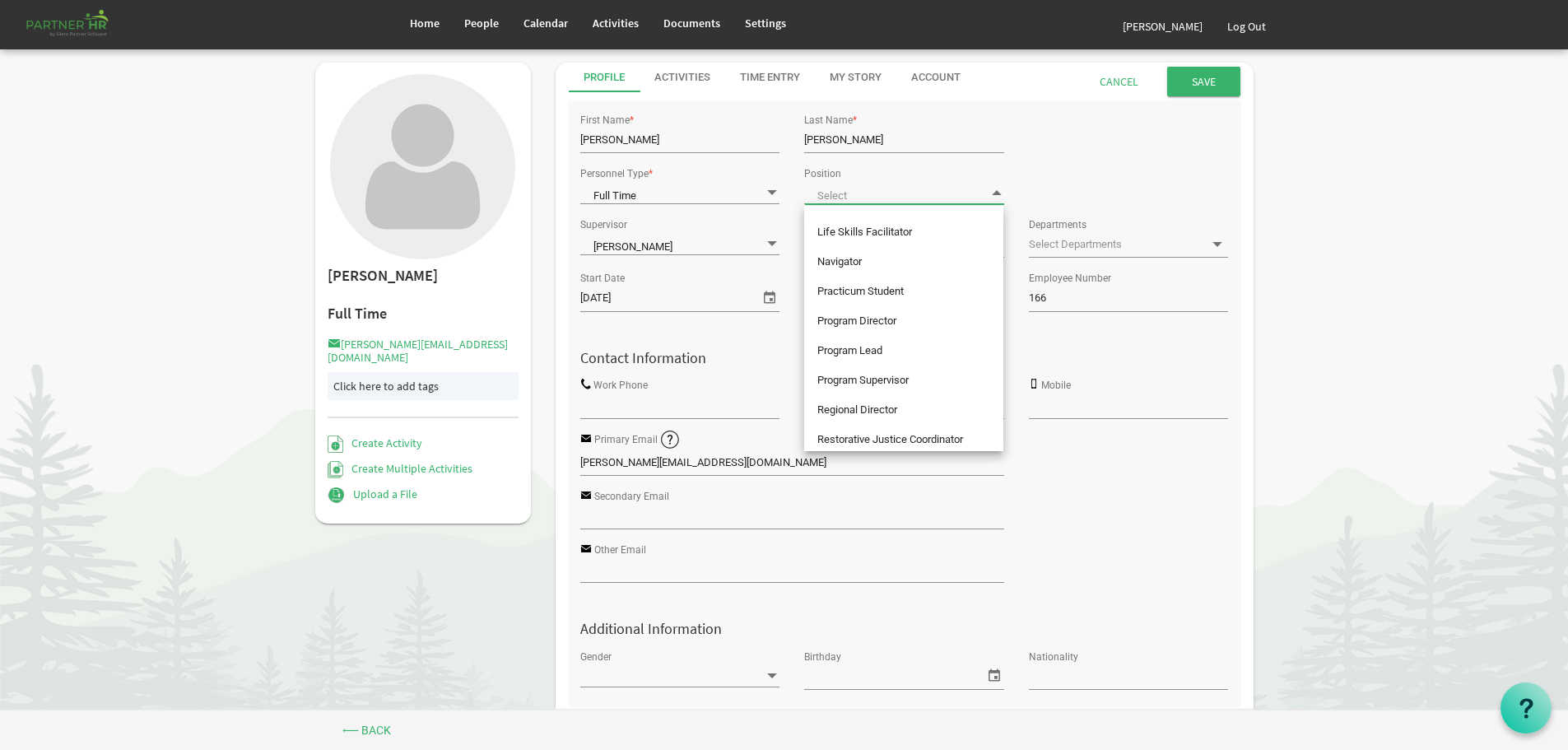
scroll to position [493, 0]
click at [884, 435] on li "Restorative Justice Coordinator" at bounding box center [904, 438] width 199 height 30
type input "Restorative Justice Coordinator"
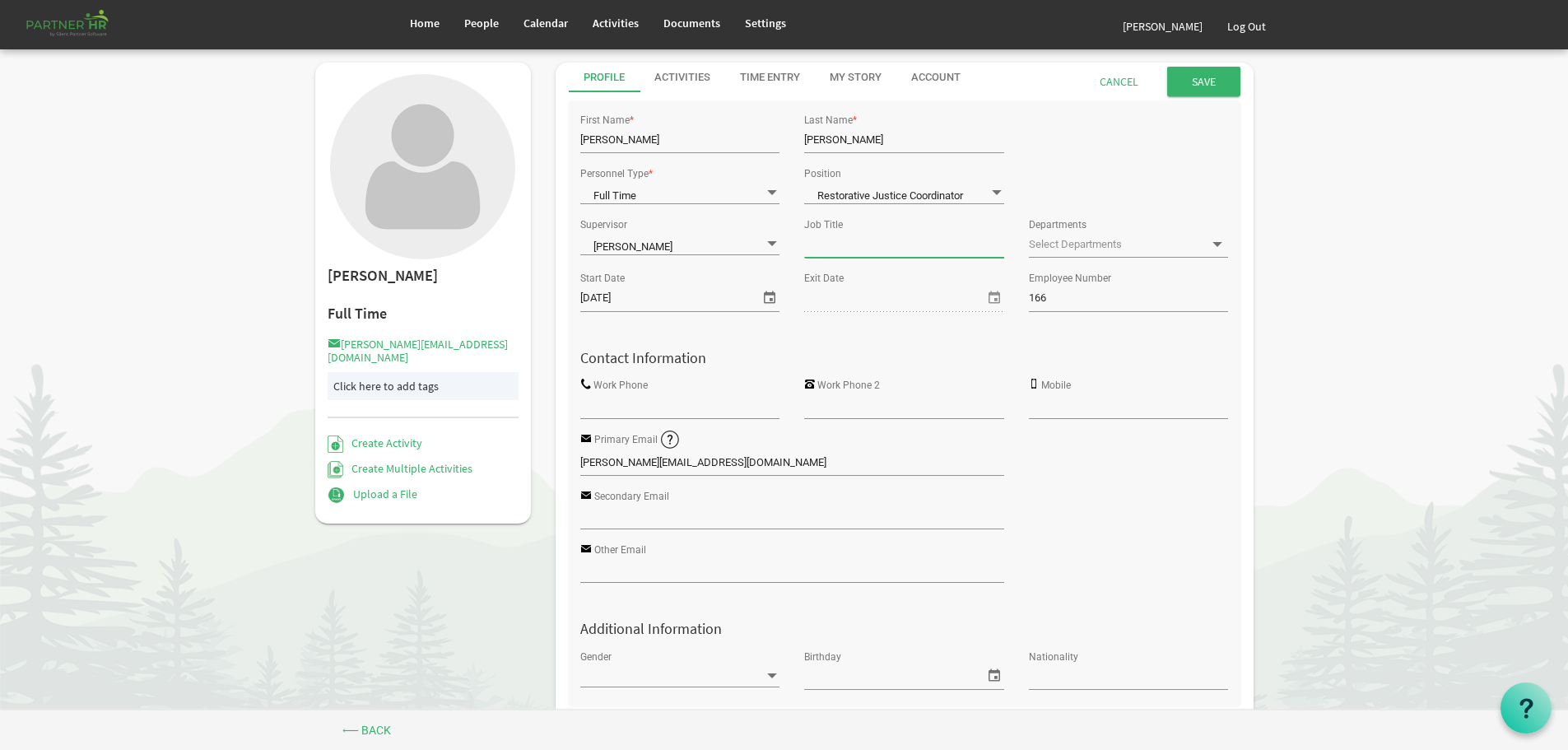
click at [827, 246] on input "Job Title" at bounding box center [904, 244] width 199 height 25
type input "Restorative Justice Coordinator / Specialized Criminalized Justice Navigator"
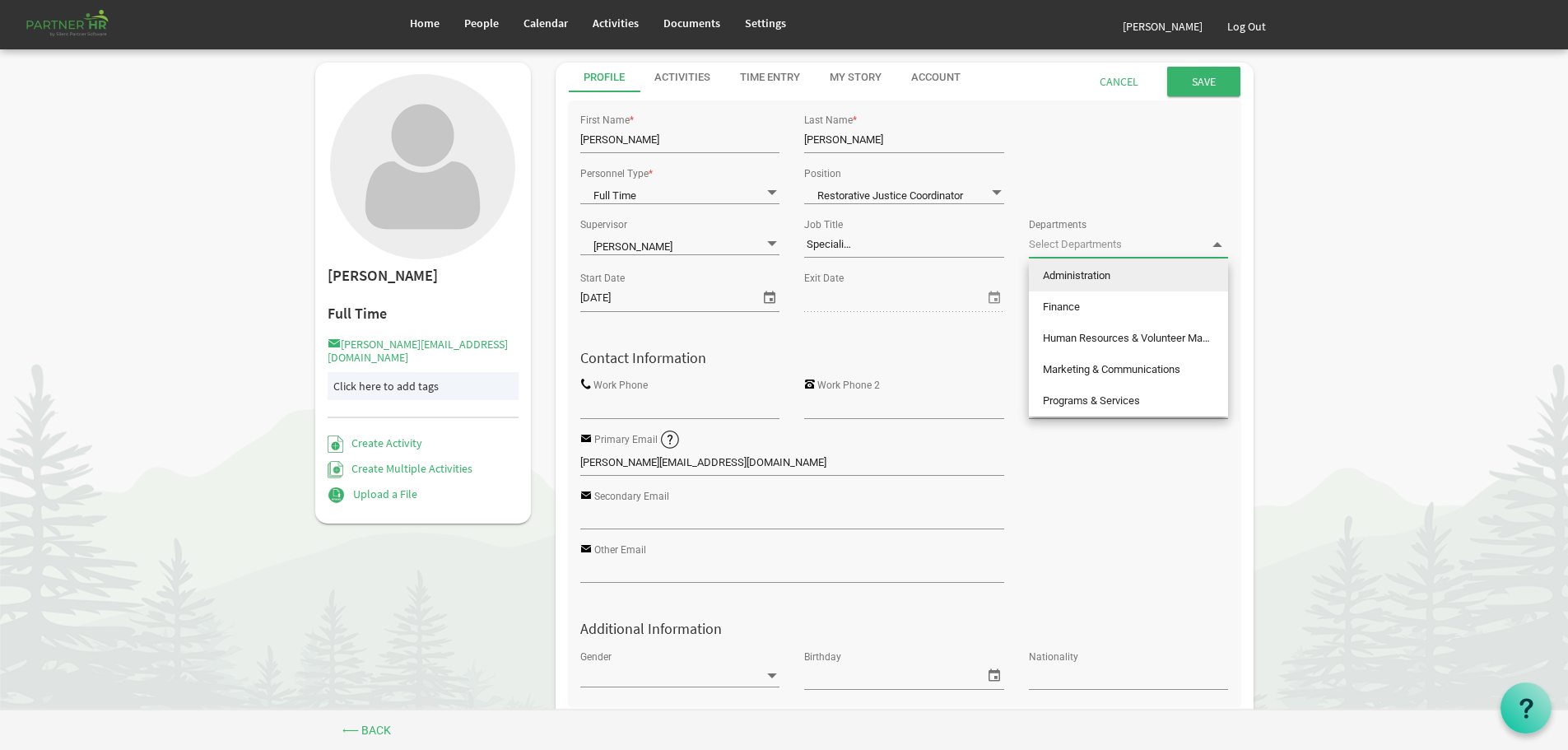
click at [1209, 245] on div at bounding box center [1128, 244] width 199 height 25
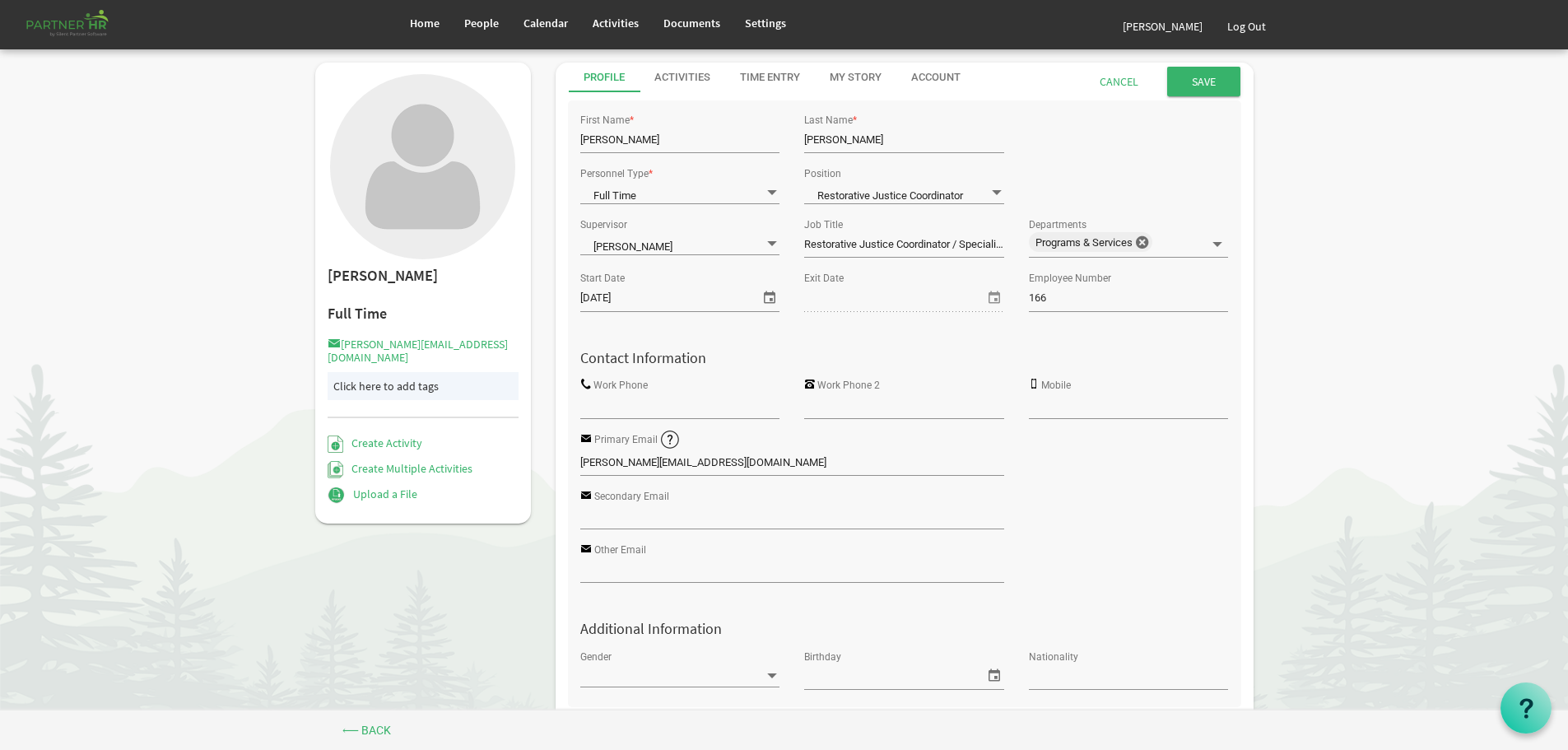
click at [849, 408] on input "Work Phone 2" at bounding box center [904, 406] width 199 height 25
paste input "780-781-9669"
type input "780-781-9669"
click at [640, 409] on input "Work Phone" at bounding box center [680, 406] width 199 height 25
paste input "780-679-6803 (ext. 113)"
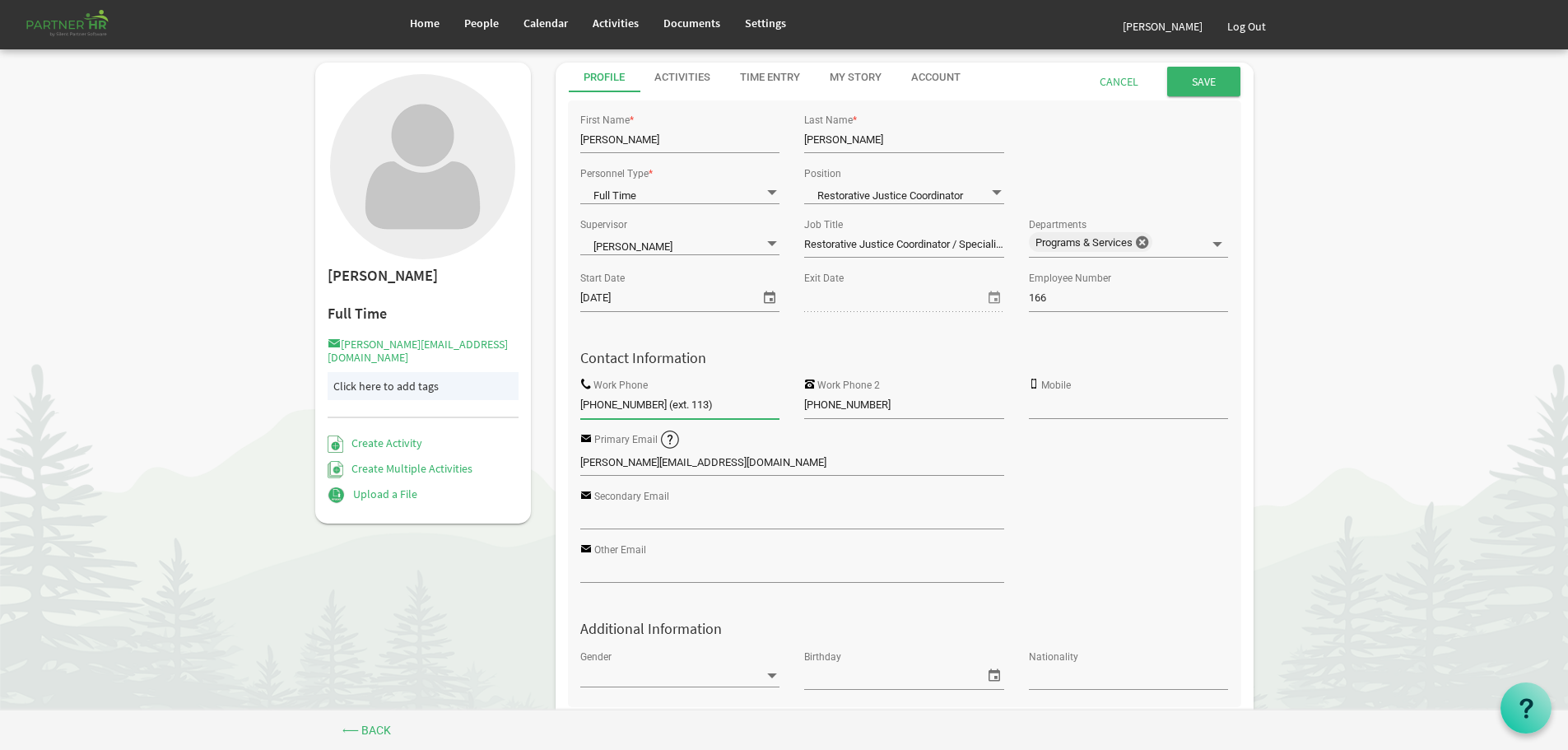
click at [676, 401] on input "780-679-6803 (ext. 113)" at bounding box center [680, 406] width 199 height 25
click at [712, 409] on input "780-679-6803 (ext.113)" at bounding box center [680, 406] width 199 height 25
type input "780-679-6803 (ext.113)"
click at [1208, 74] on input "Save" at bounding box center [1203, 82] width 73 height 30
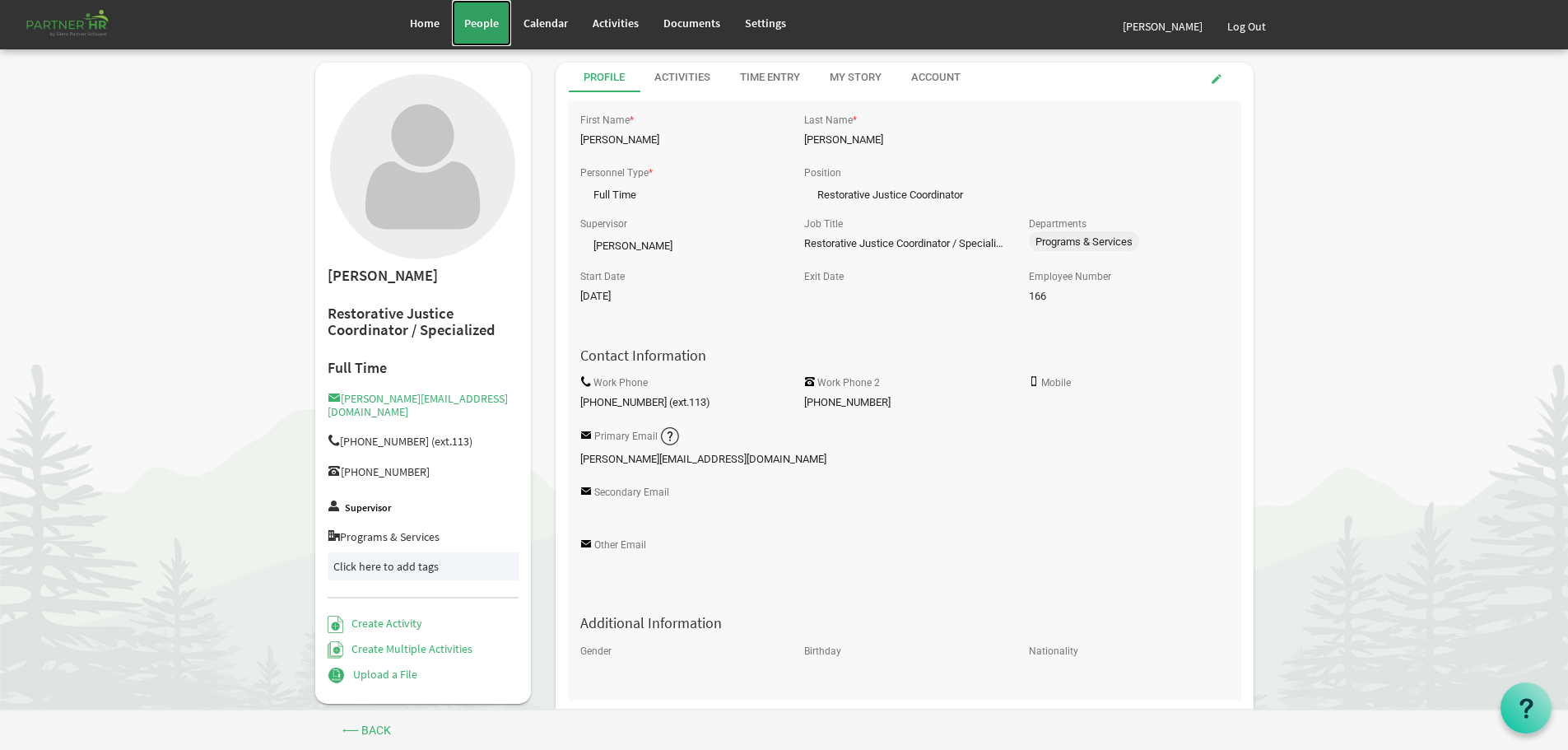
click at [476, 21] on span "People" at bounding box center [481, 23] width 35 height 15
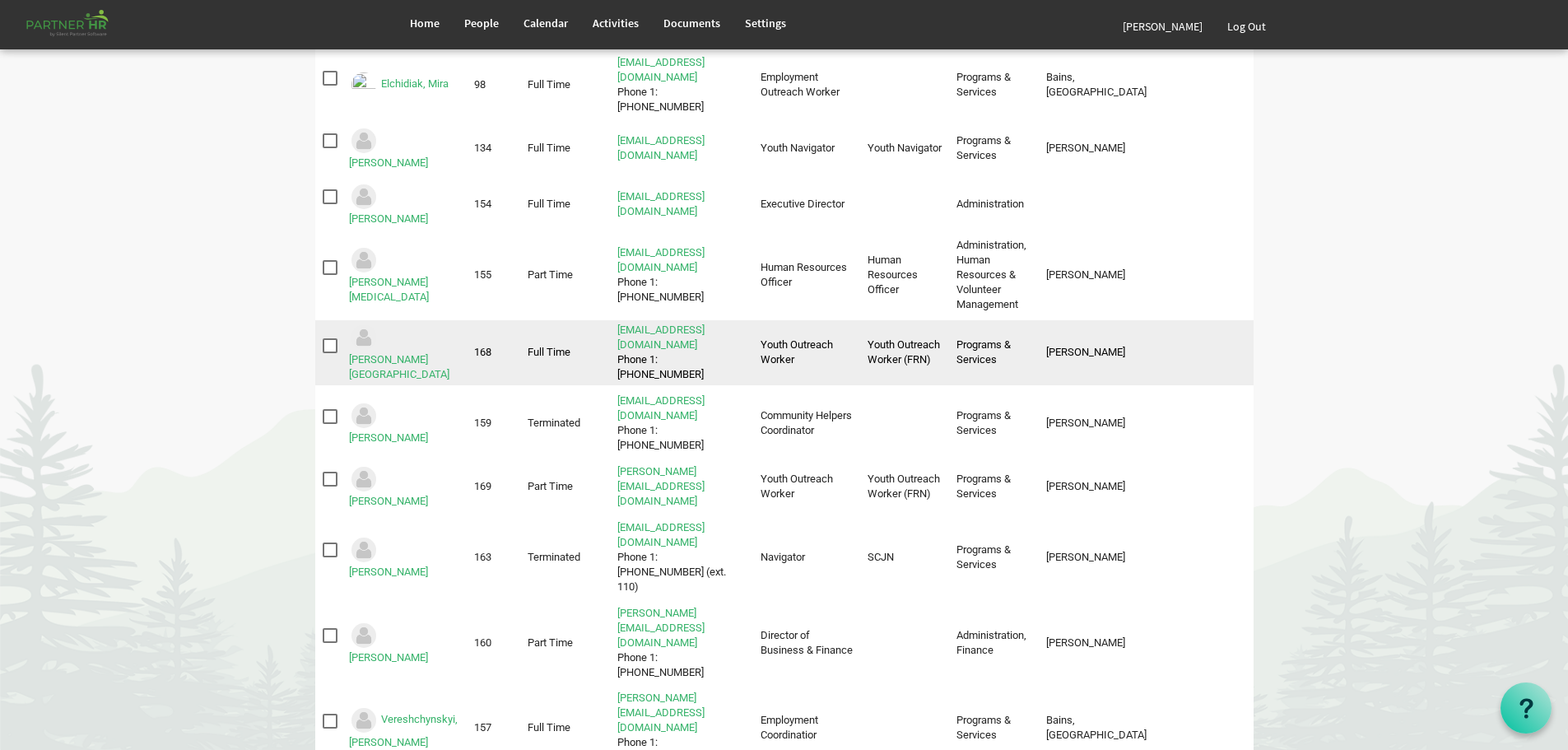
scroll to position [599, 0]
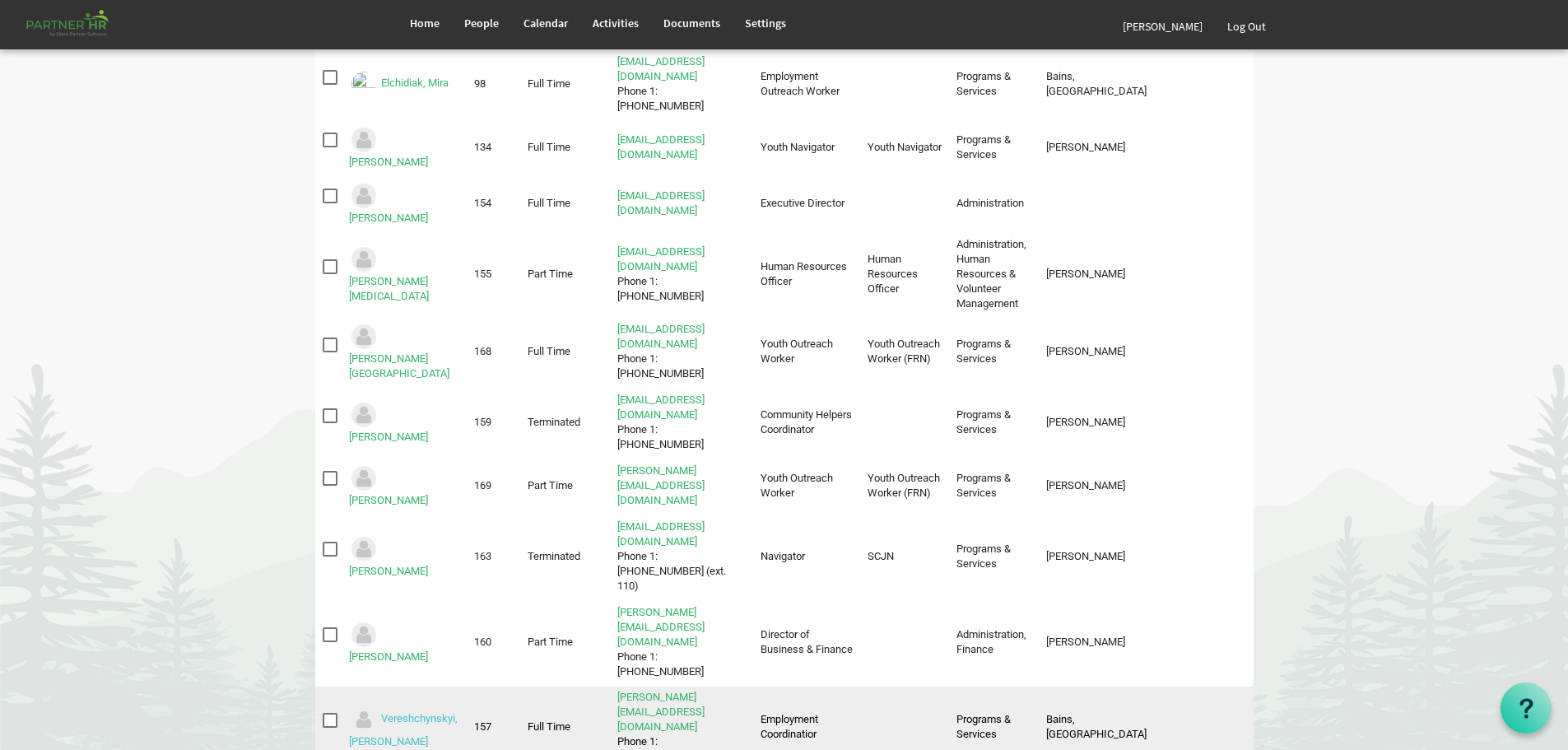
click at [413, 712] on link "Vereshchynskyi, [PERSON_NAME]" at bounding box center [404, 730] width 109 height 36
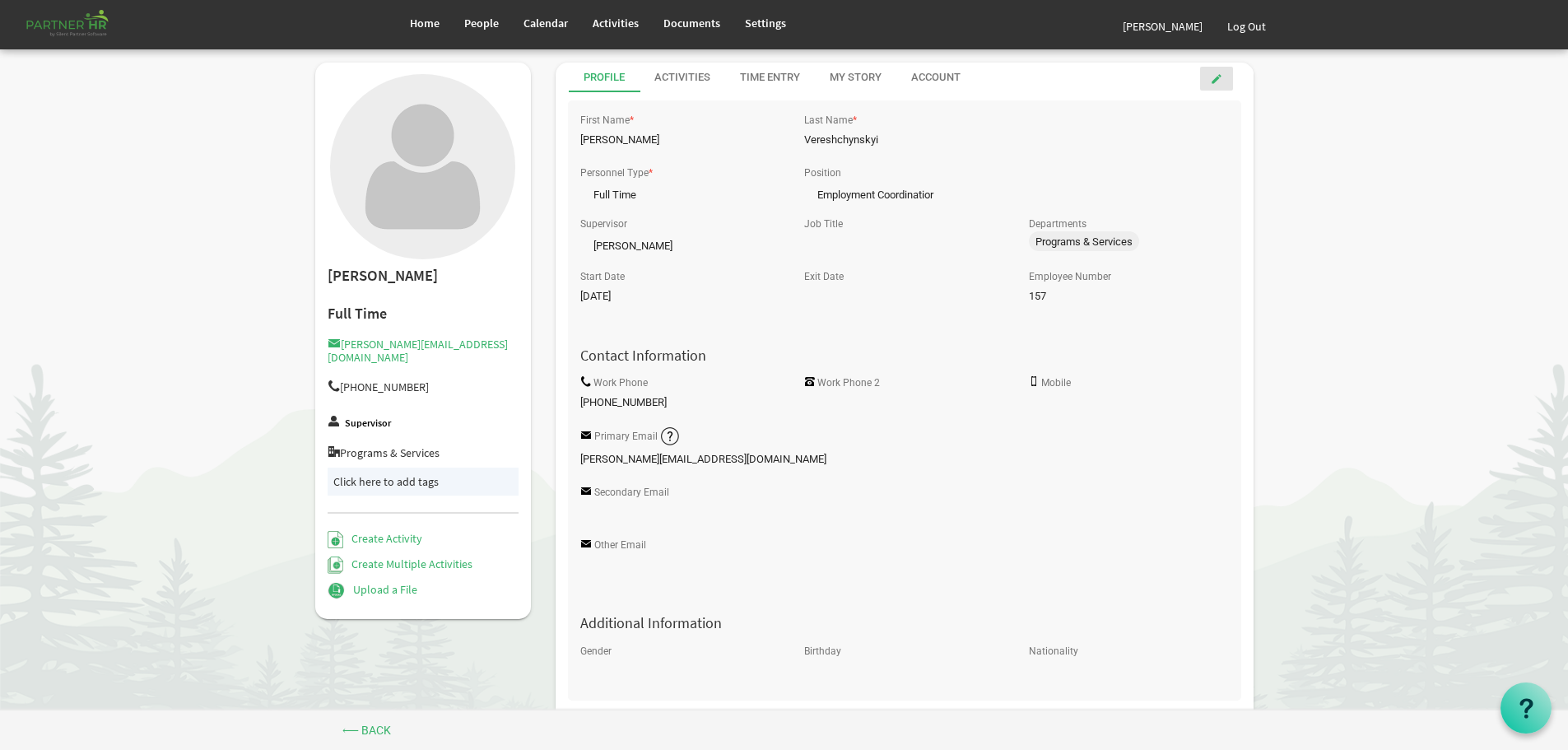
click at [1215, 80] on span at bounding box center [1217, 79] width 12 height 12
click at [834, 244] on input "Job Title" at bounding box center [904, 244] width 199 height 25
type input "Employment Coordinator"
click at [1198, 77] on input "Save" at bounding box center [1203, 82] width 73 height 30
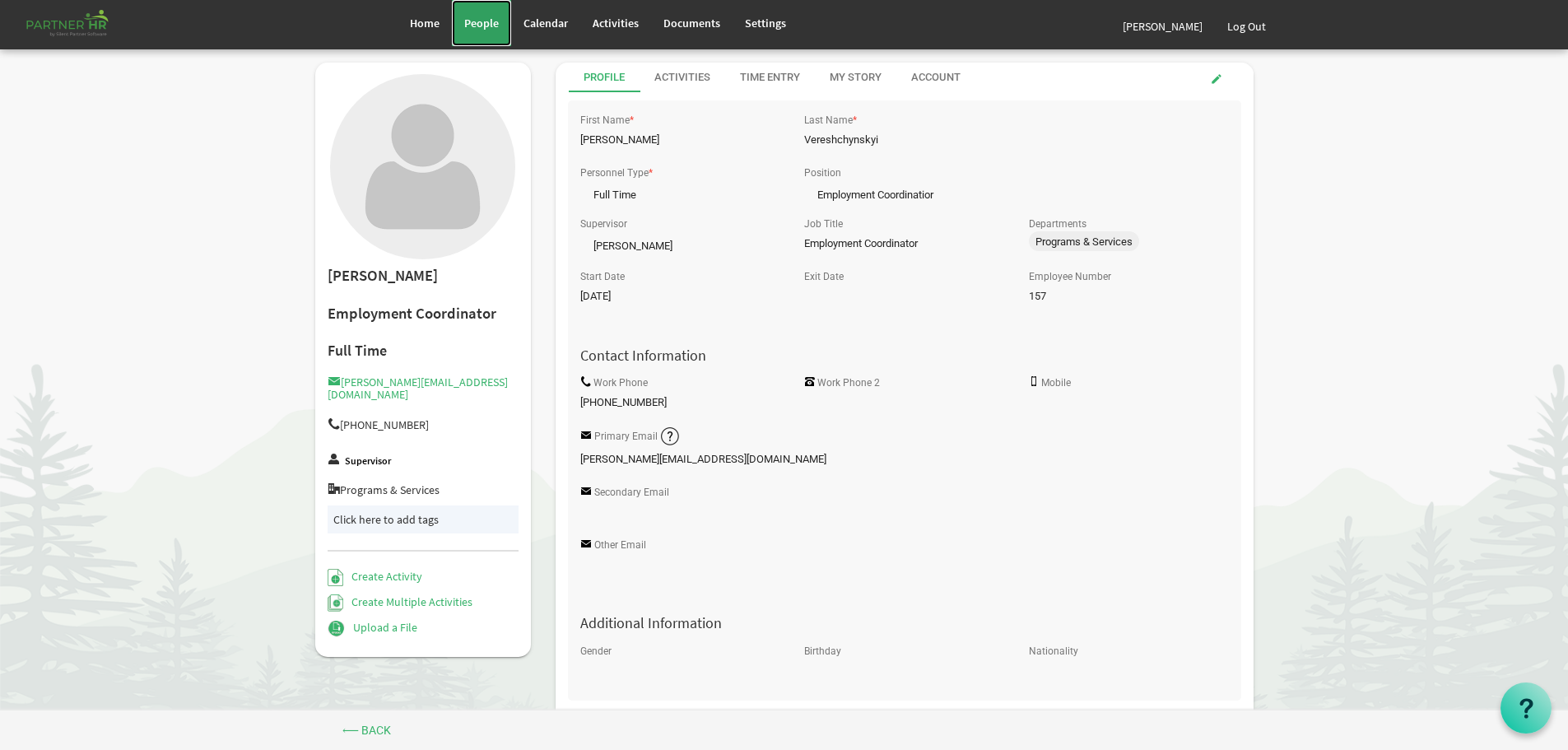
click at [478, 22] on span "People" at bounding box center [481, 23] width 35 height 15
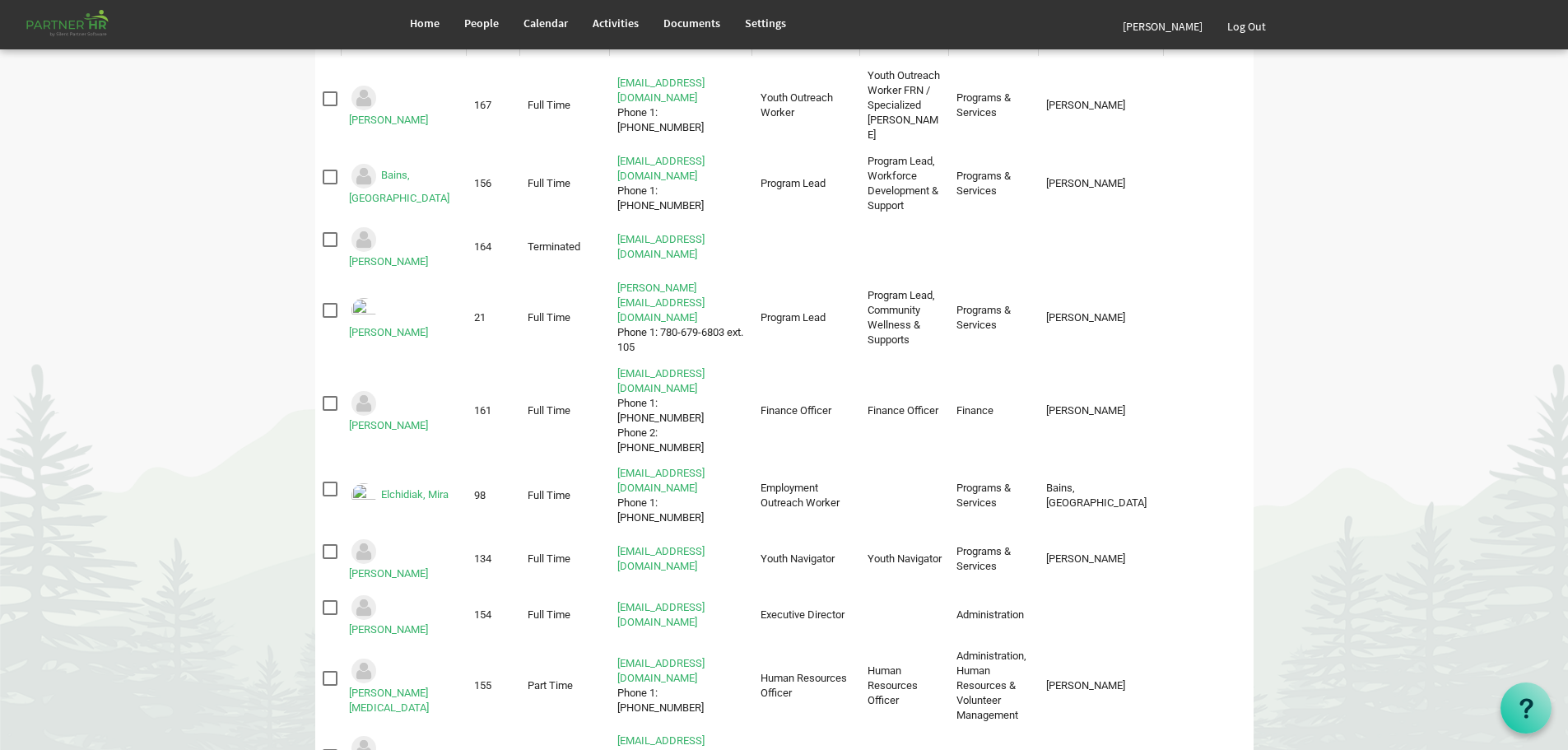
scroll to position [106, 0]
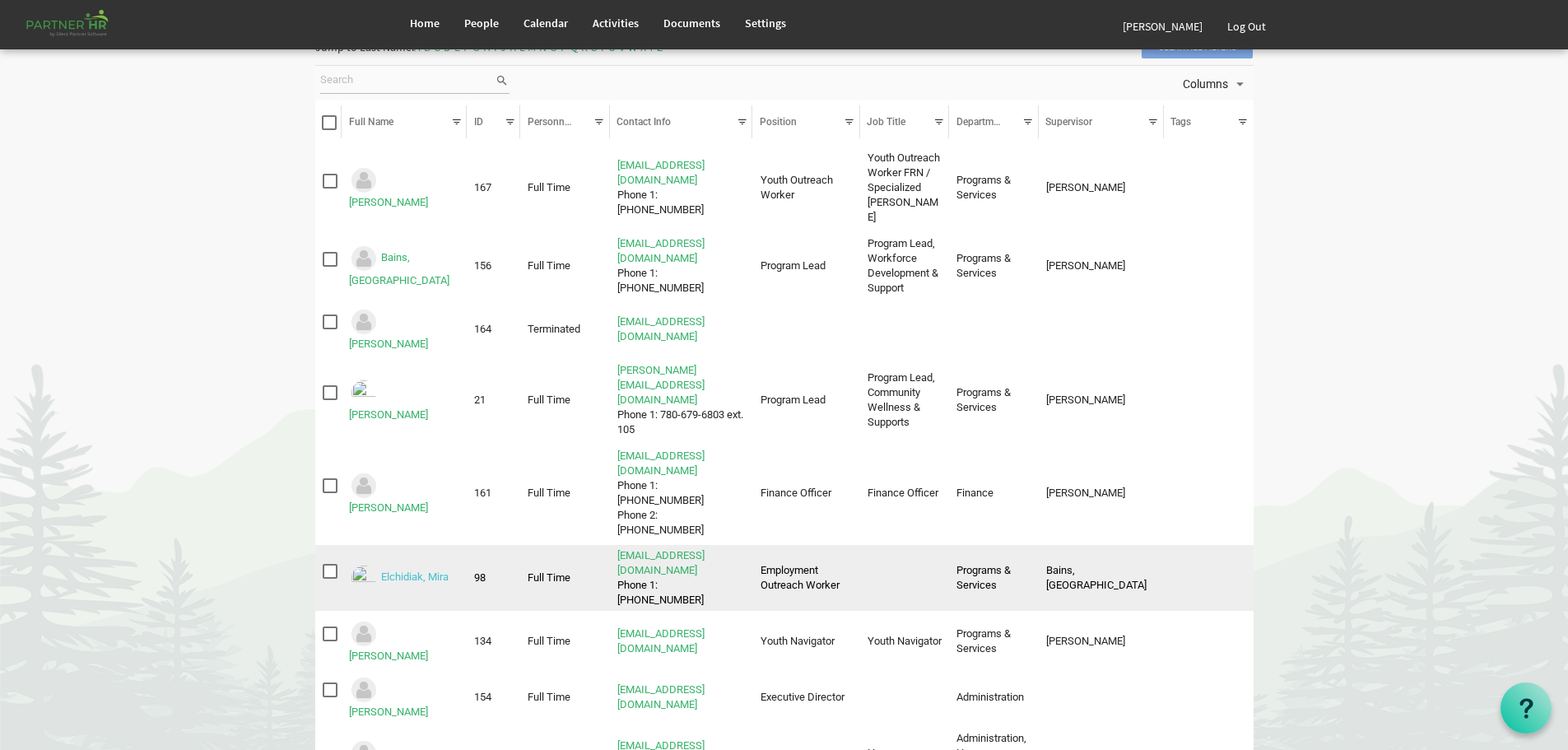
click at [405, 571] on link "Elchidiak, Mira" at bounding box center [414, 577] width 67 height 13
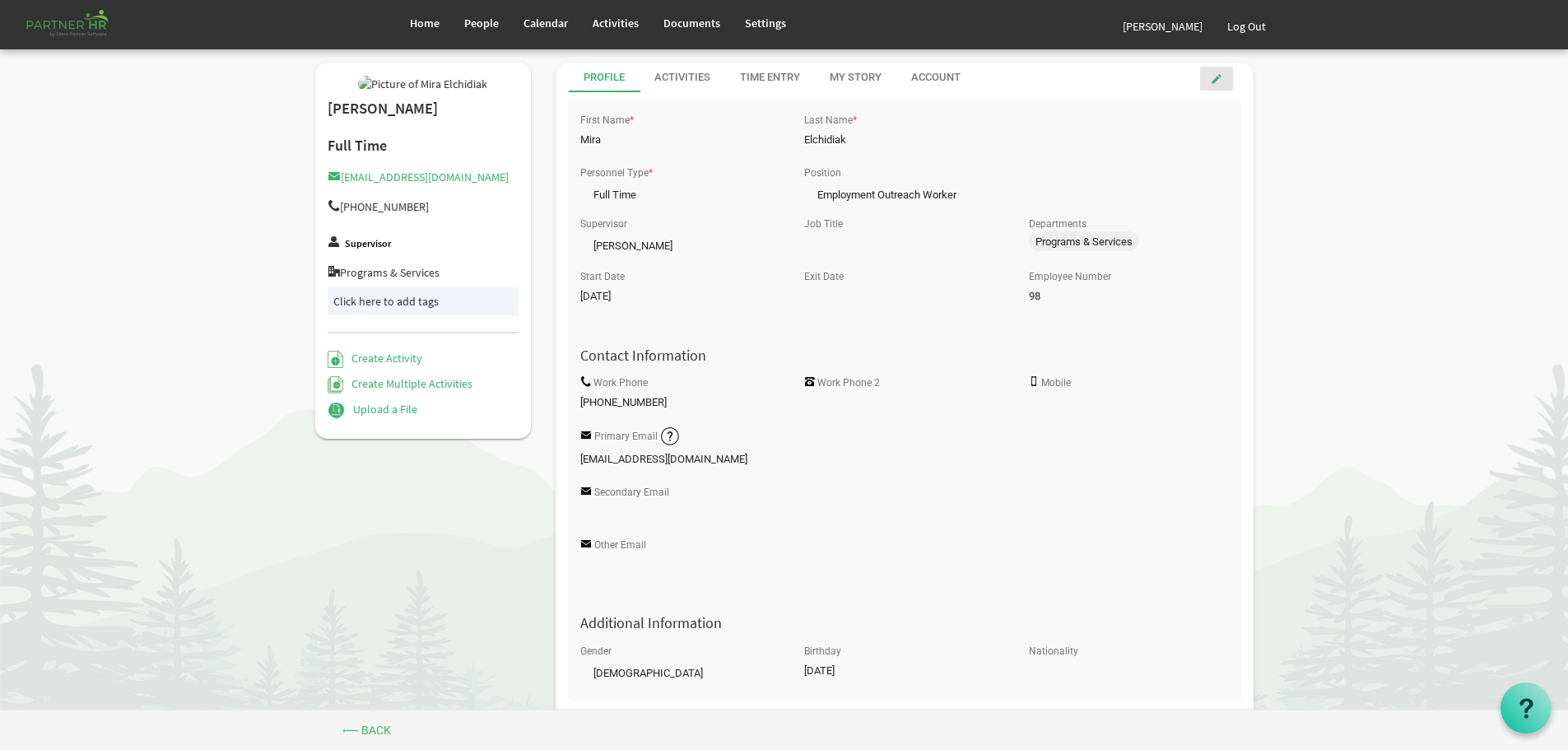
click at [1214, 77] on span at bounding box center [1217, 79] width 12 height 12
click at [819, 242] on input "Job Title" at bounding box center [904, 244] width 199 height 25
type input "Employment Outreach Worker"
click at [1209, 82] on input "Save" at bounding box center [1203, 82] width 73 height 30
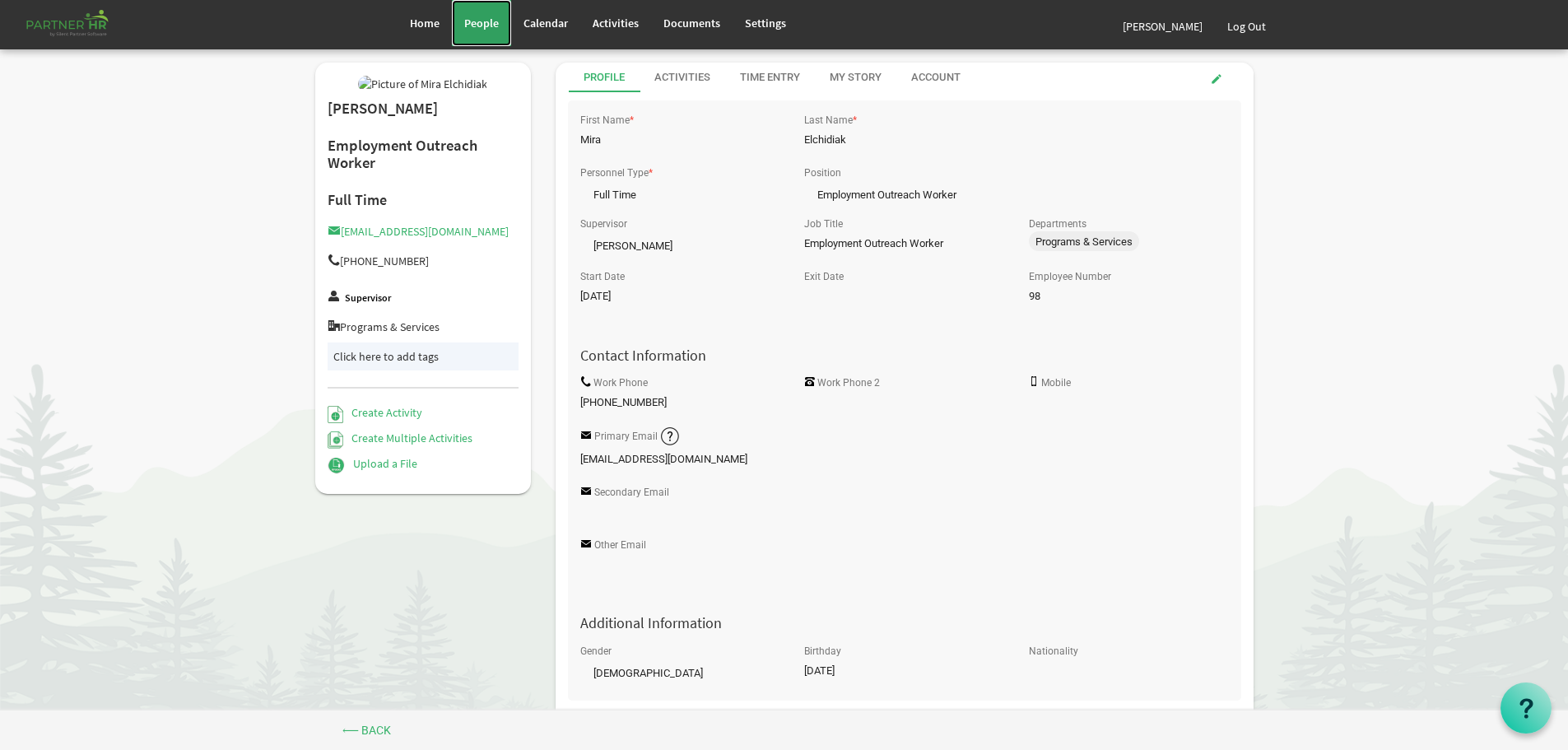
click at [472, 20] on span "People" at bounding box center [481, 23] width 35 height 15
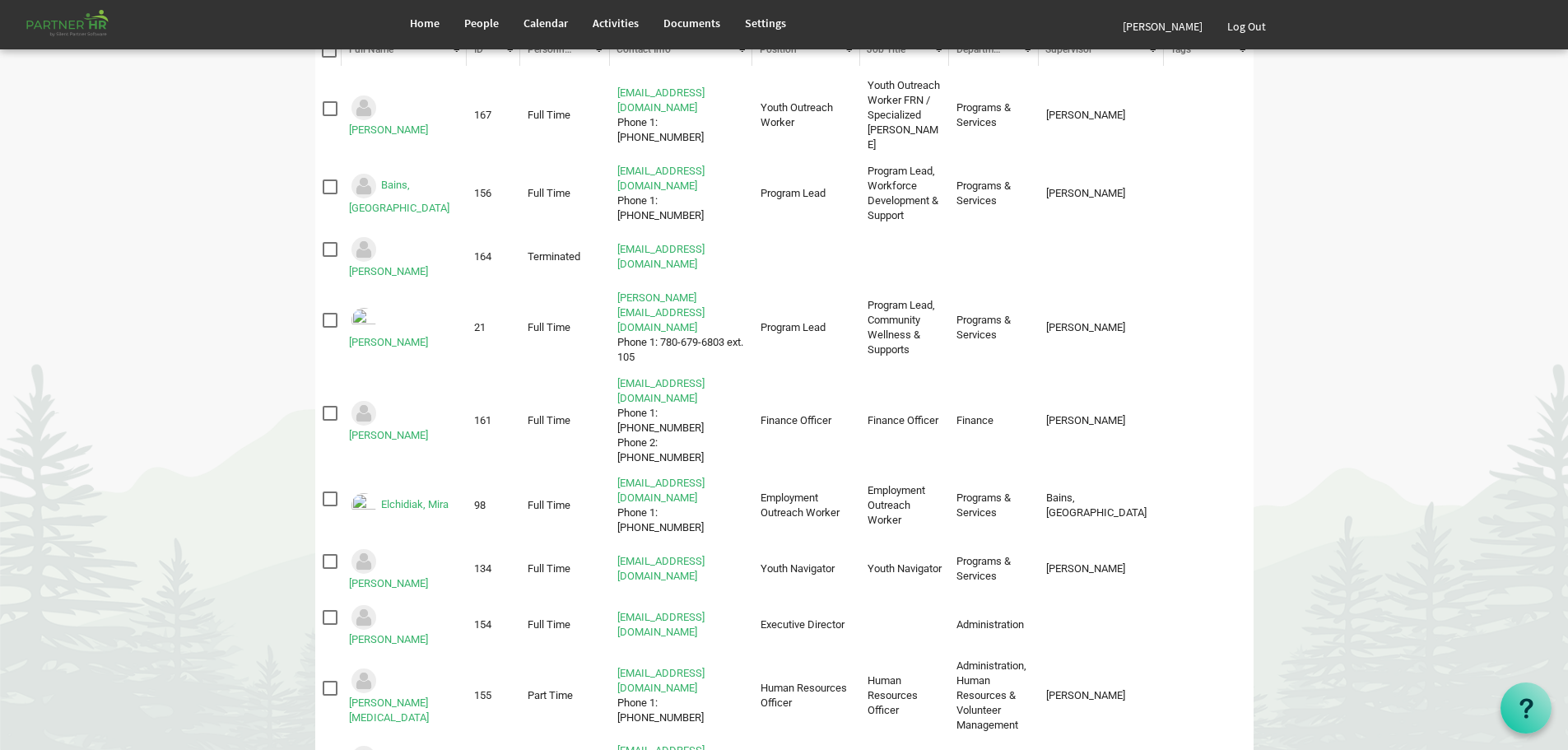
scroll to position [330, 0]
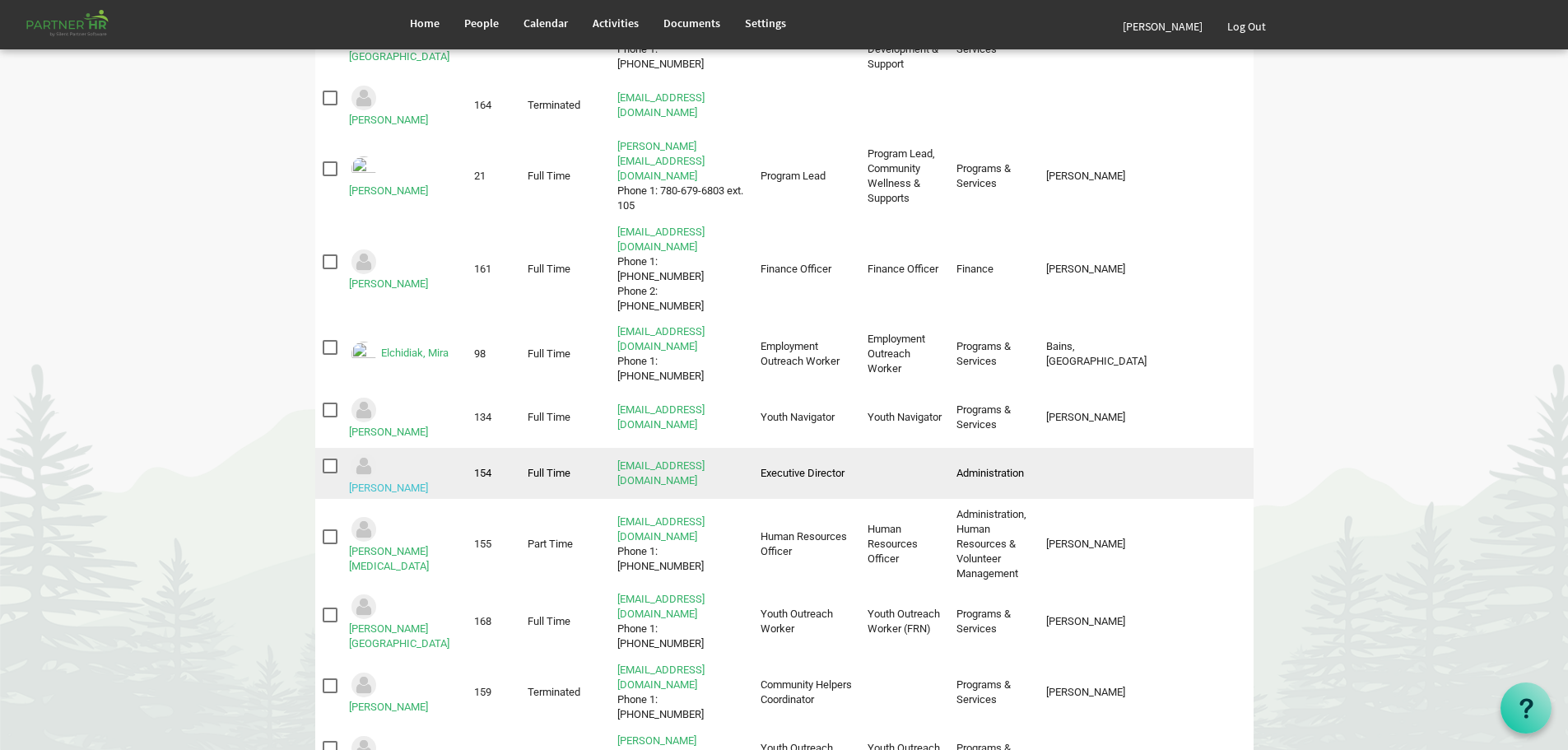
click at [416, 482] on link "Garcia, Mylene" at bounding box center [389, 488] width 79 height 13
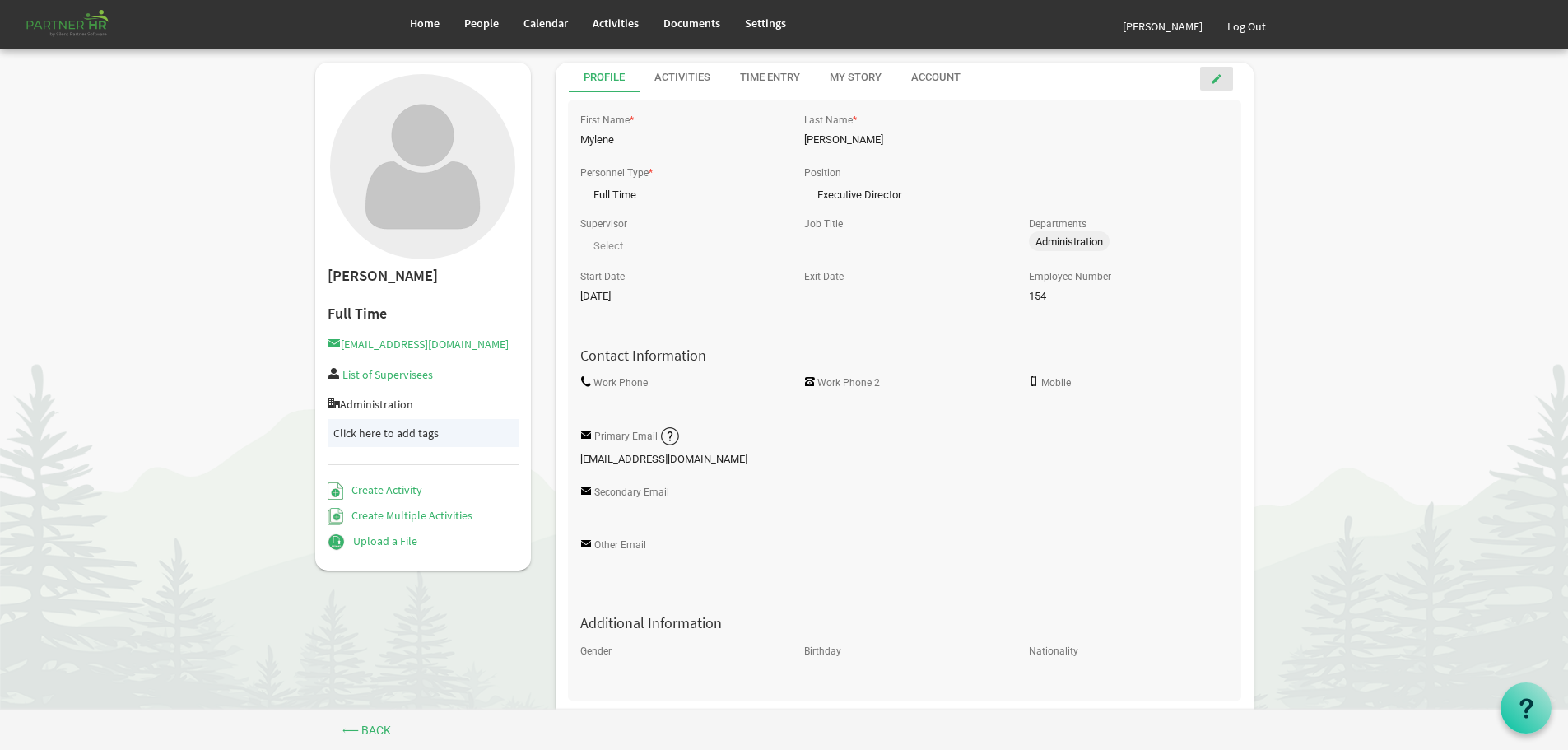
click at [1218, 75] on span at bounding box center [1217, 79] width 12 height 12
click at [831, 241] on input "Job Title" at bounding box center [904, 244] width 199 height 25
type input "Executive Director"
click at [1205, 83] on input "Save" at bounding box center [1203, 82] width 73 height 30
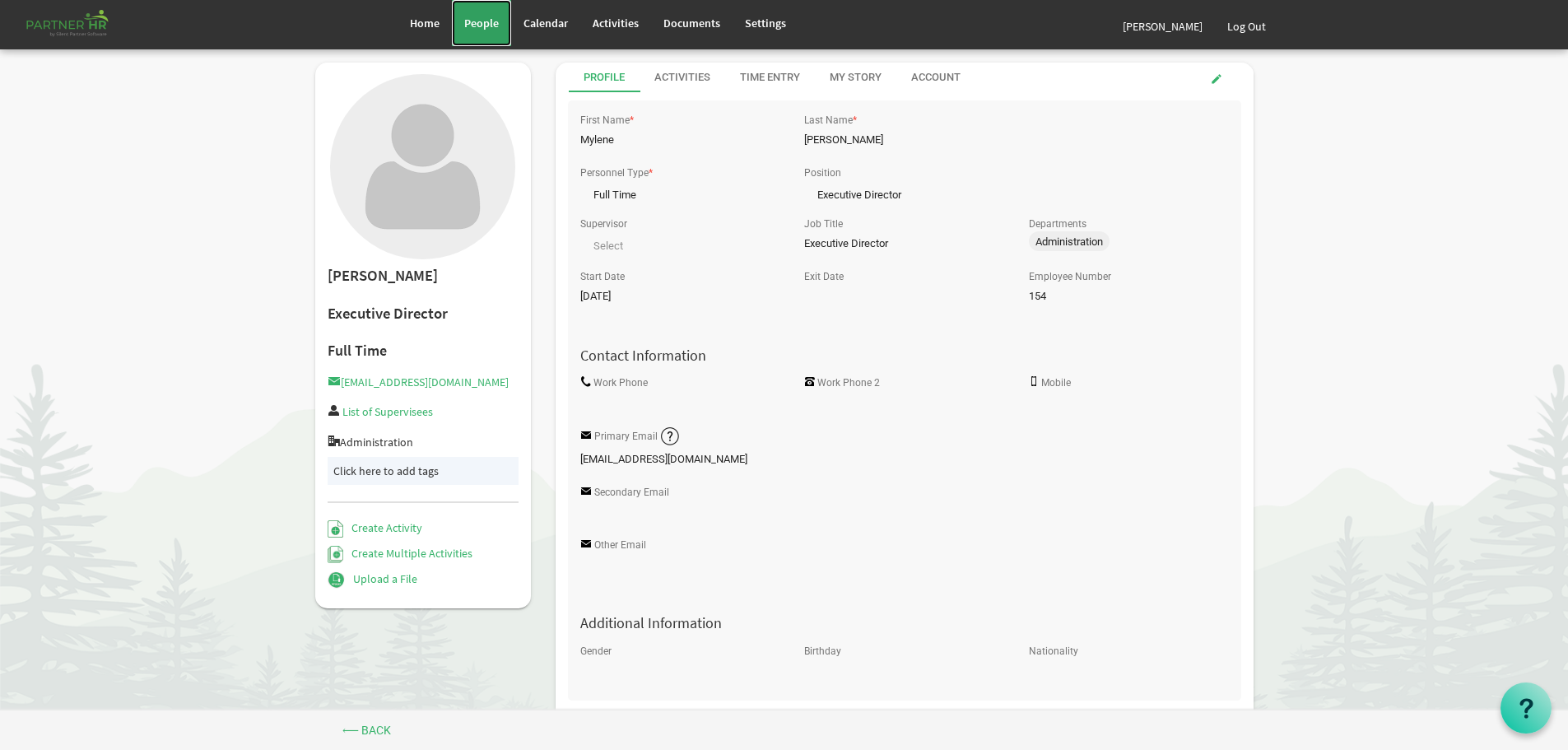
drag, startPoint x: 488, startPoint y: 16, endPoint x: 508, endPoint y: 32, distance: 25.6
click at [488, 16] on span "People" at bounding box center [481, 23] width 35 height 15
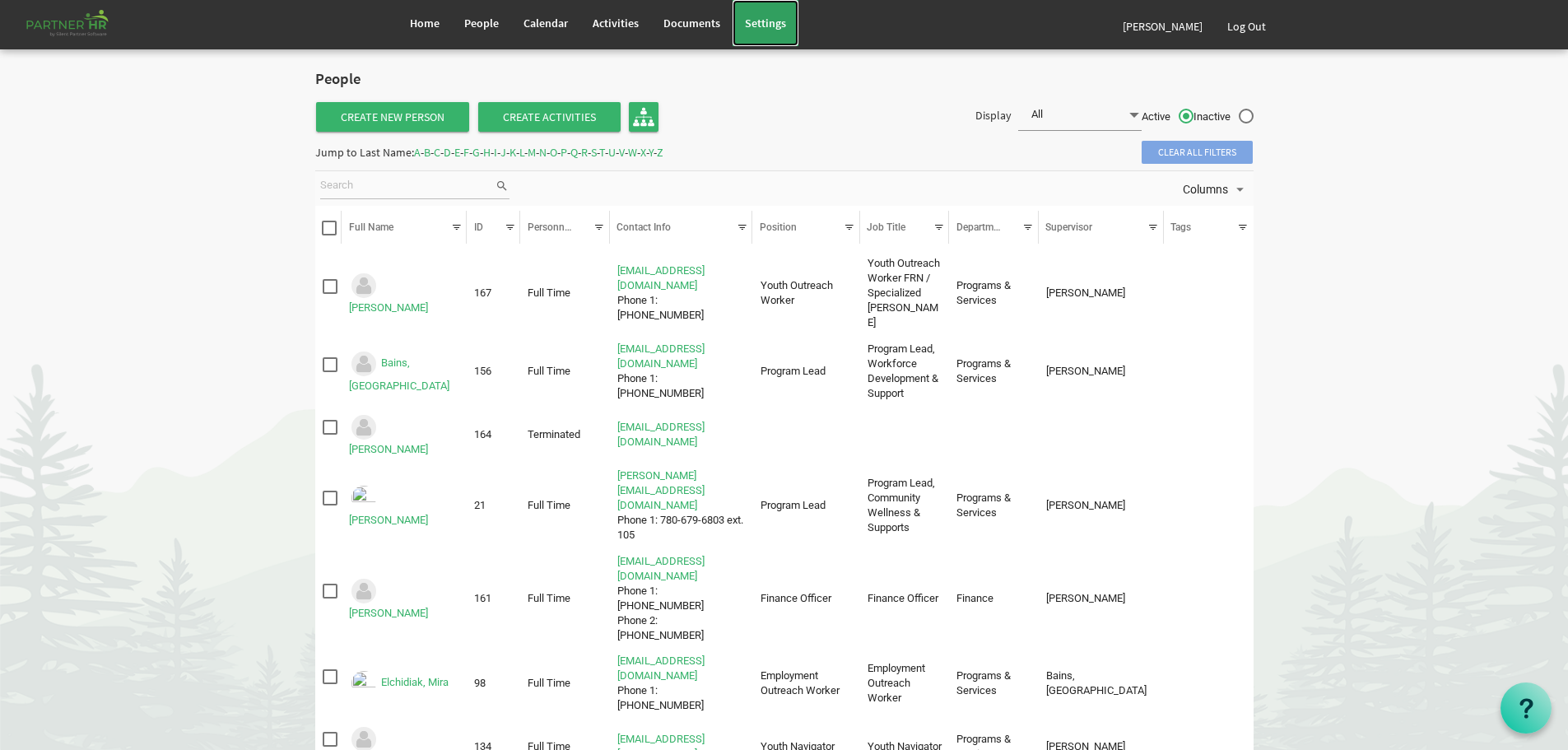
click at [760, 19] on span "Settings" at bounding box center [766, 23] width 41 height 15
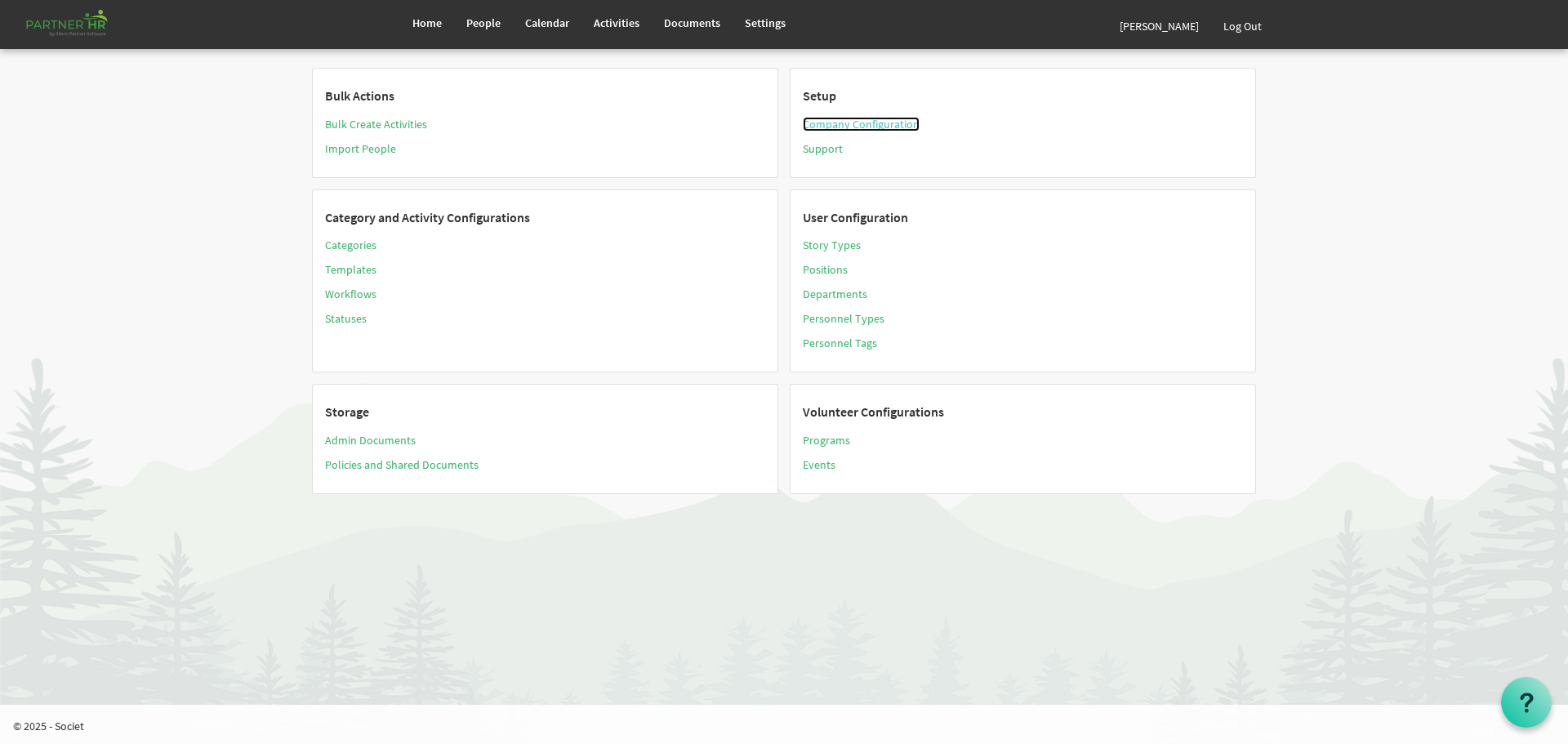
click at [866, 122] on link "Company Configuration" at bounding box center [861, 123] width 117 height 15
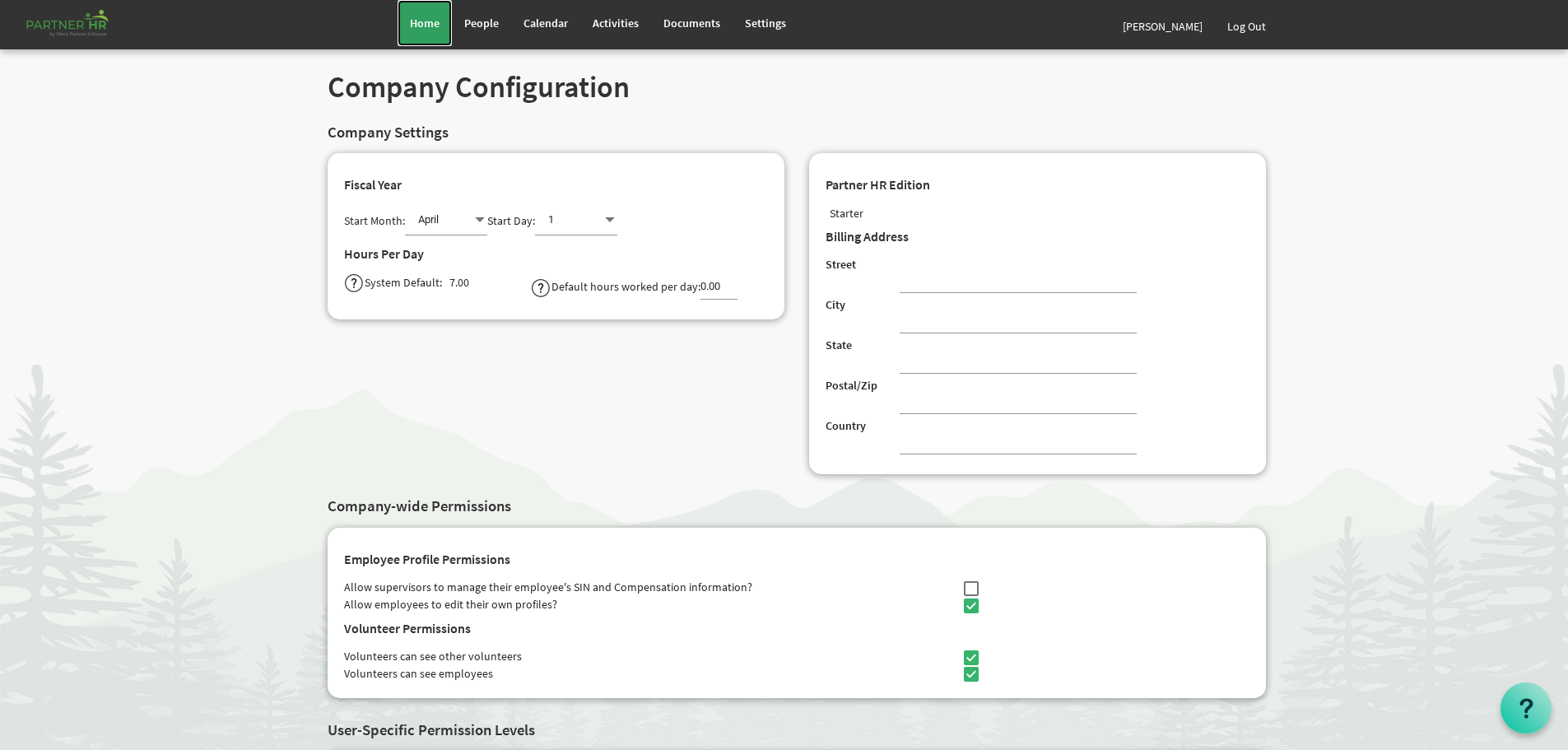
click at [426, 24] on span "Home" at bounding box center [424, 23] width 30 height 15
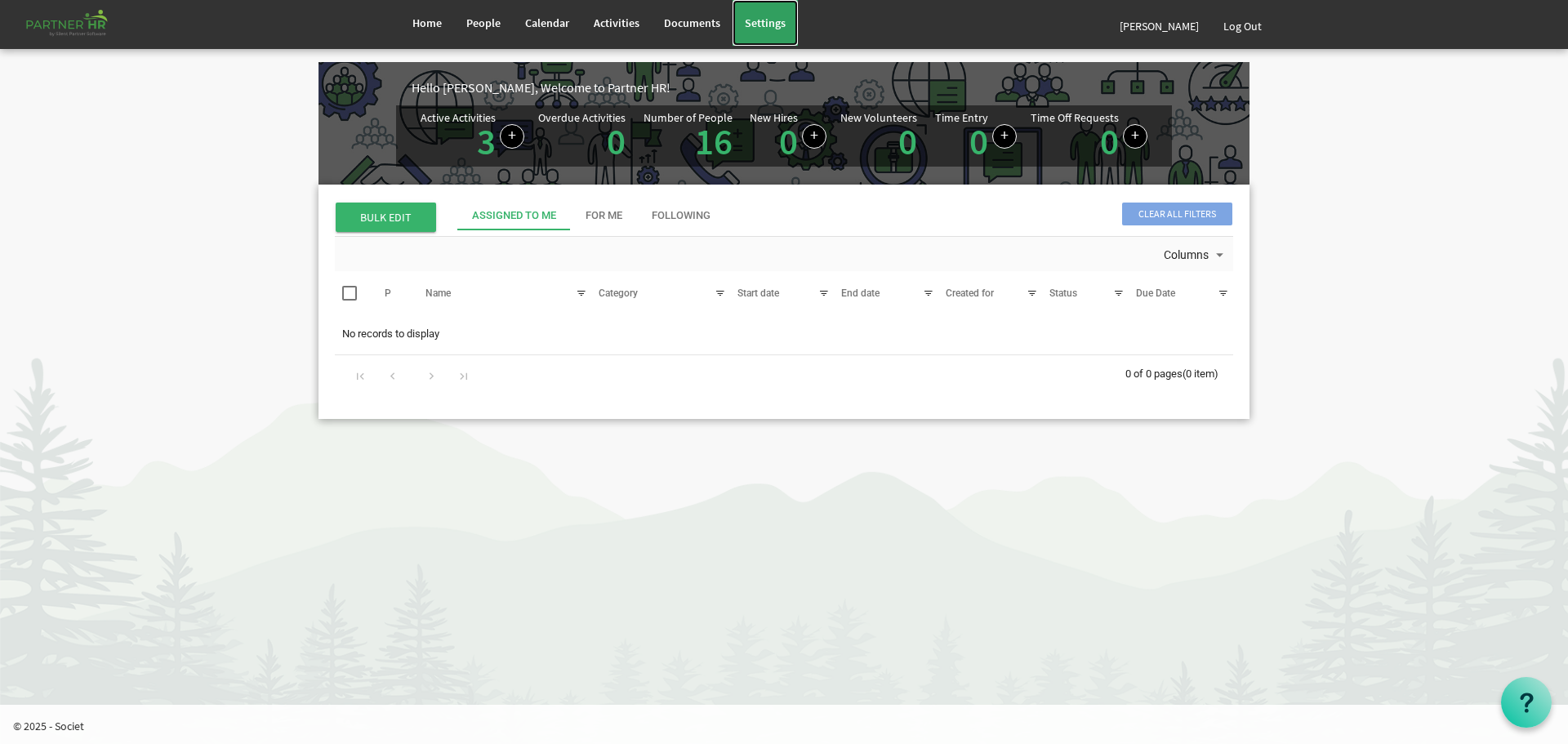
click at [766, 19] on span "Settings" at bounding box center [765, 23] width 41 height 15
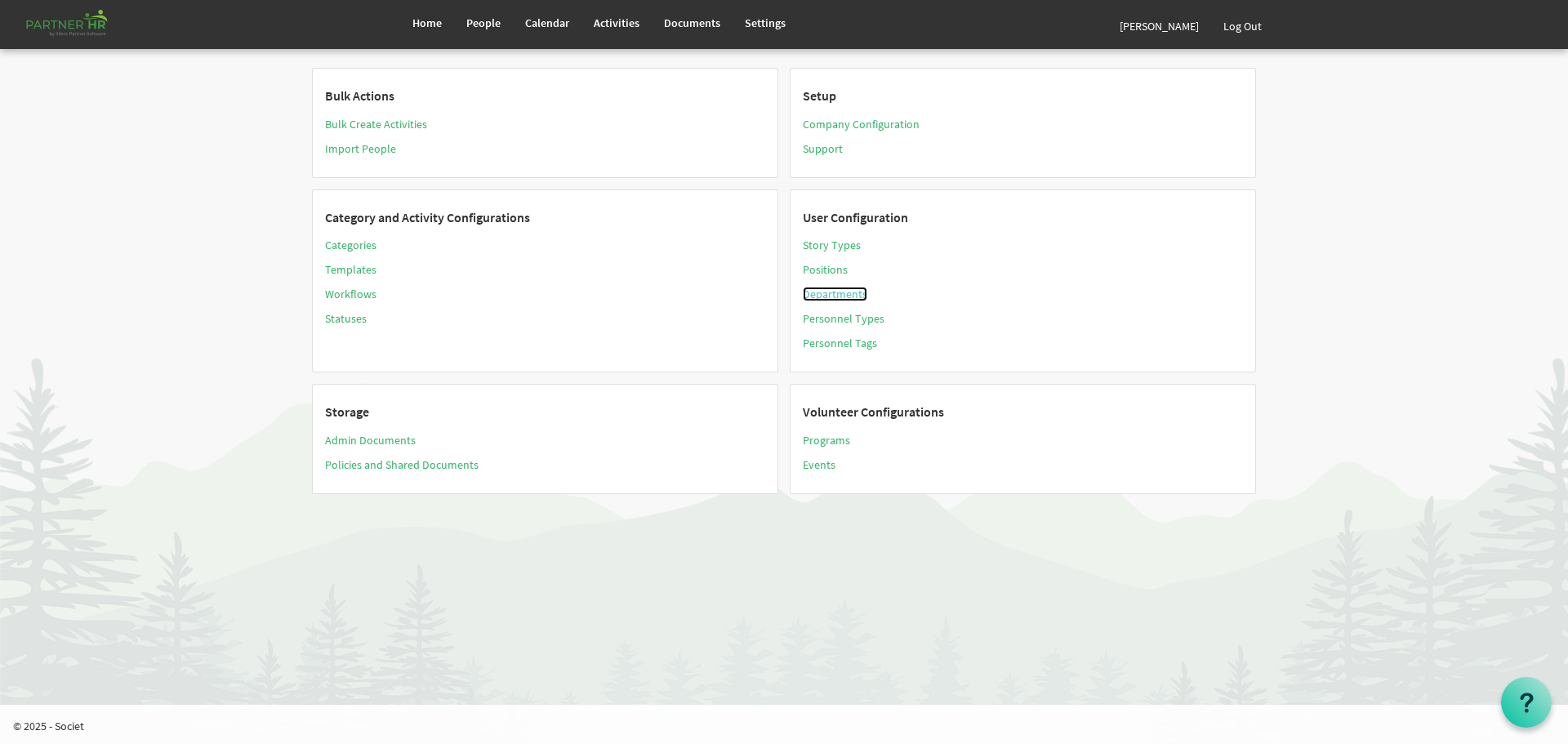
click at [839, 293] on link "Departments" at bounding box center [835, 294] width 65 height 15
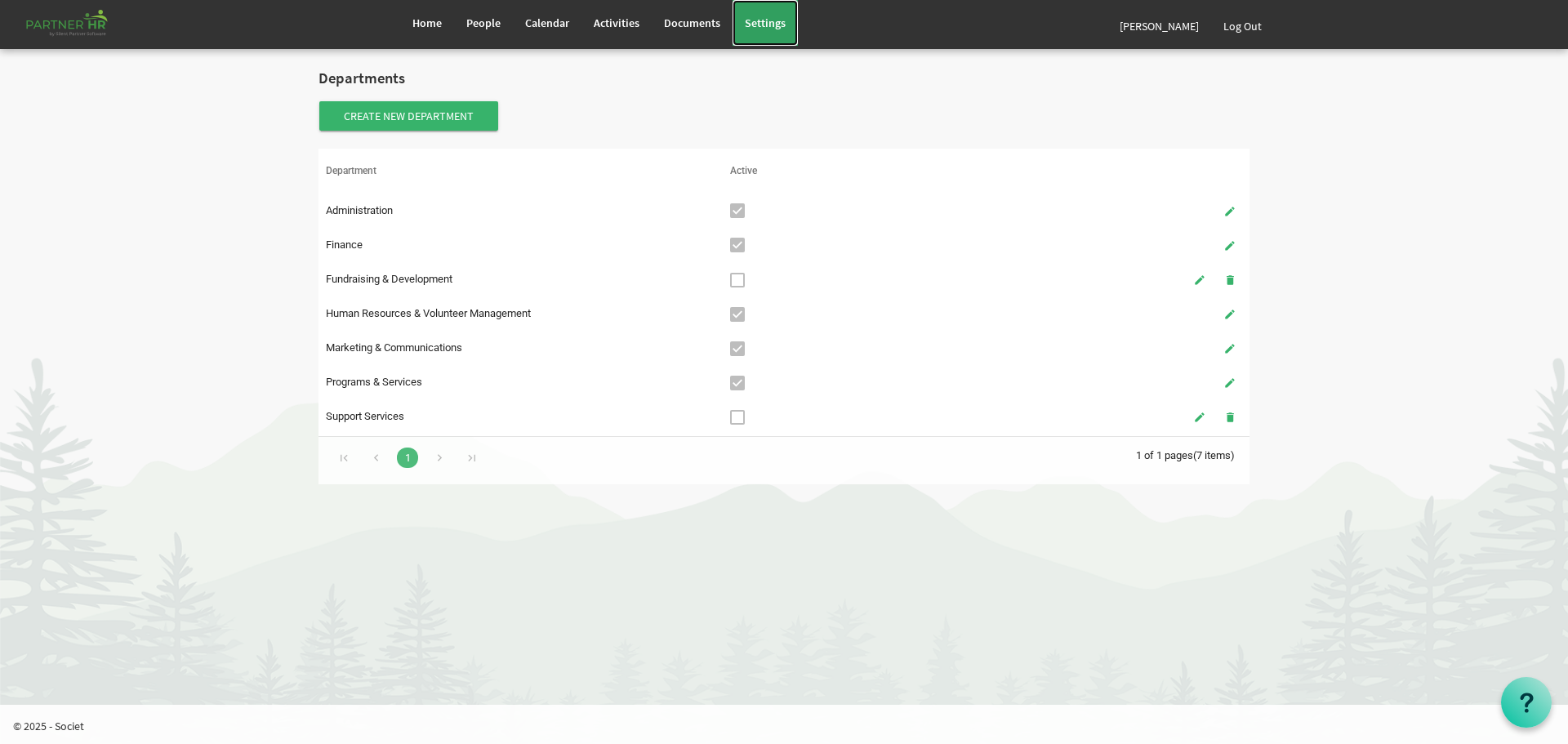
click at [770, 22] on span "Settings" at bounding box center [765, 23] width 41 height 15
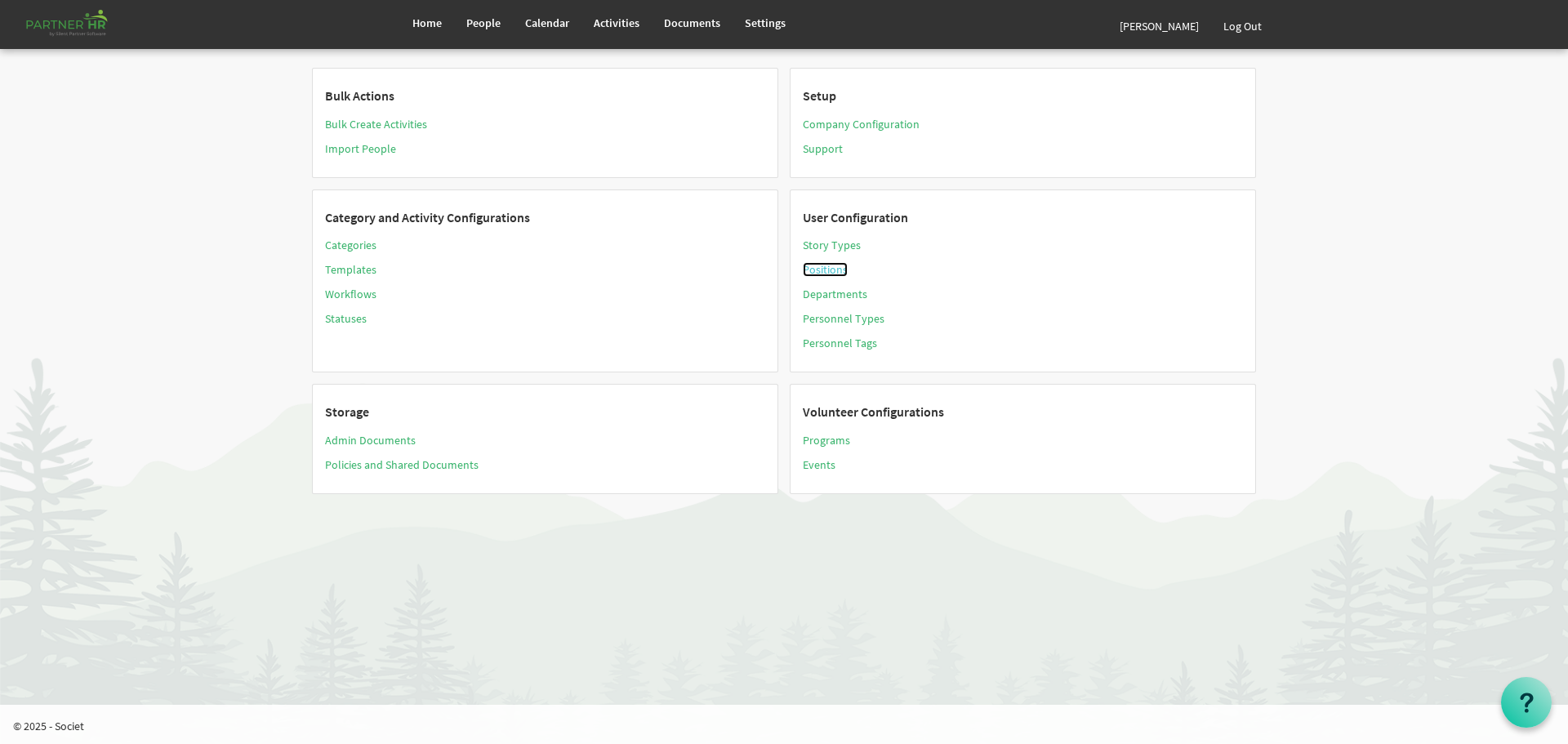
click at [824, 268] on link "Positions" at bounding box center [826, 269] width 45 height 15
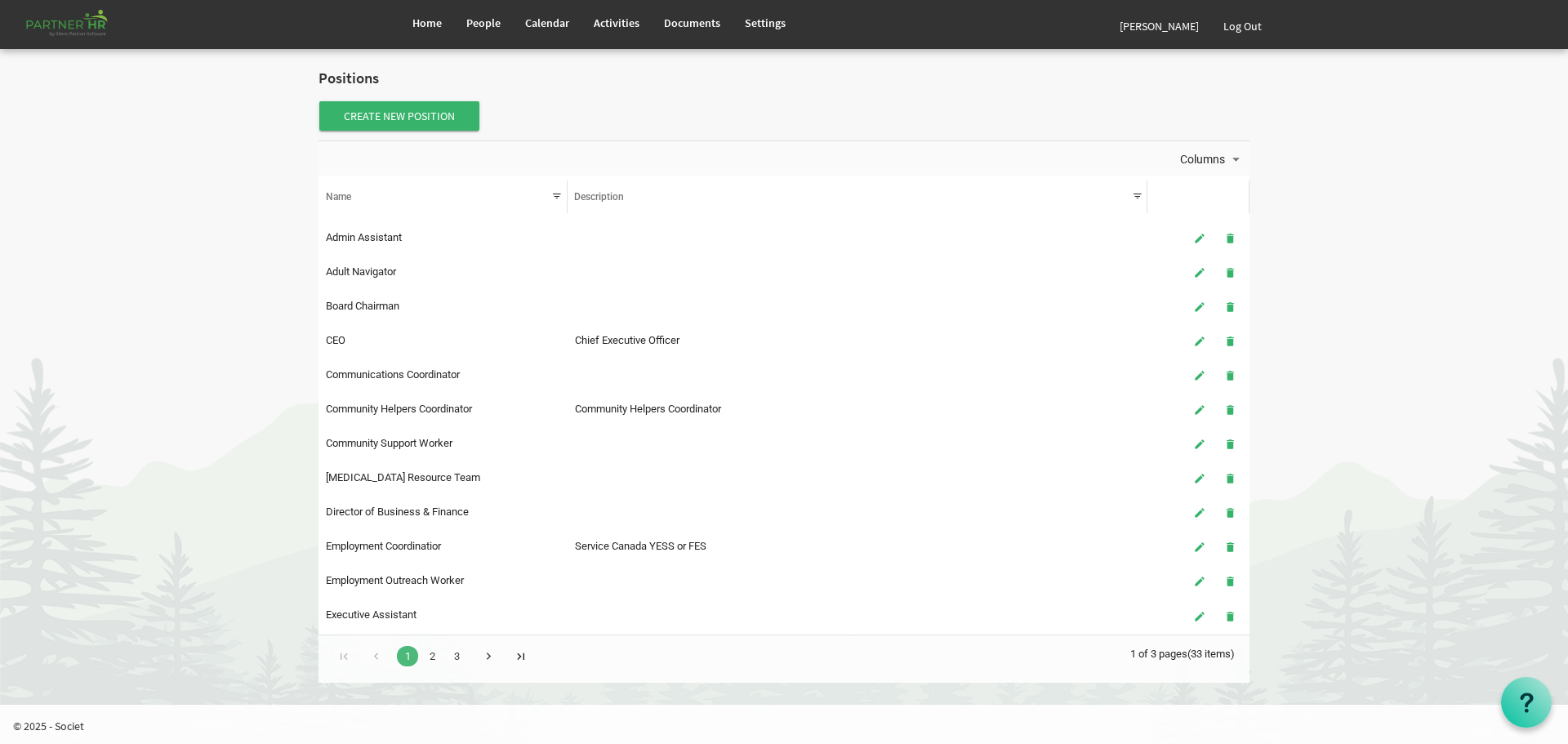
click at [484, 655] on div "Go to next page" at bounding box center [489, 654] width 23 height 23
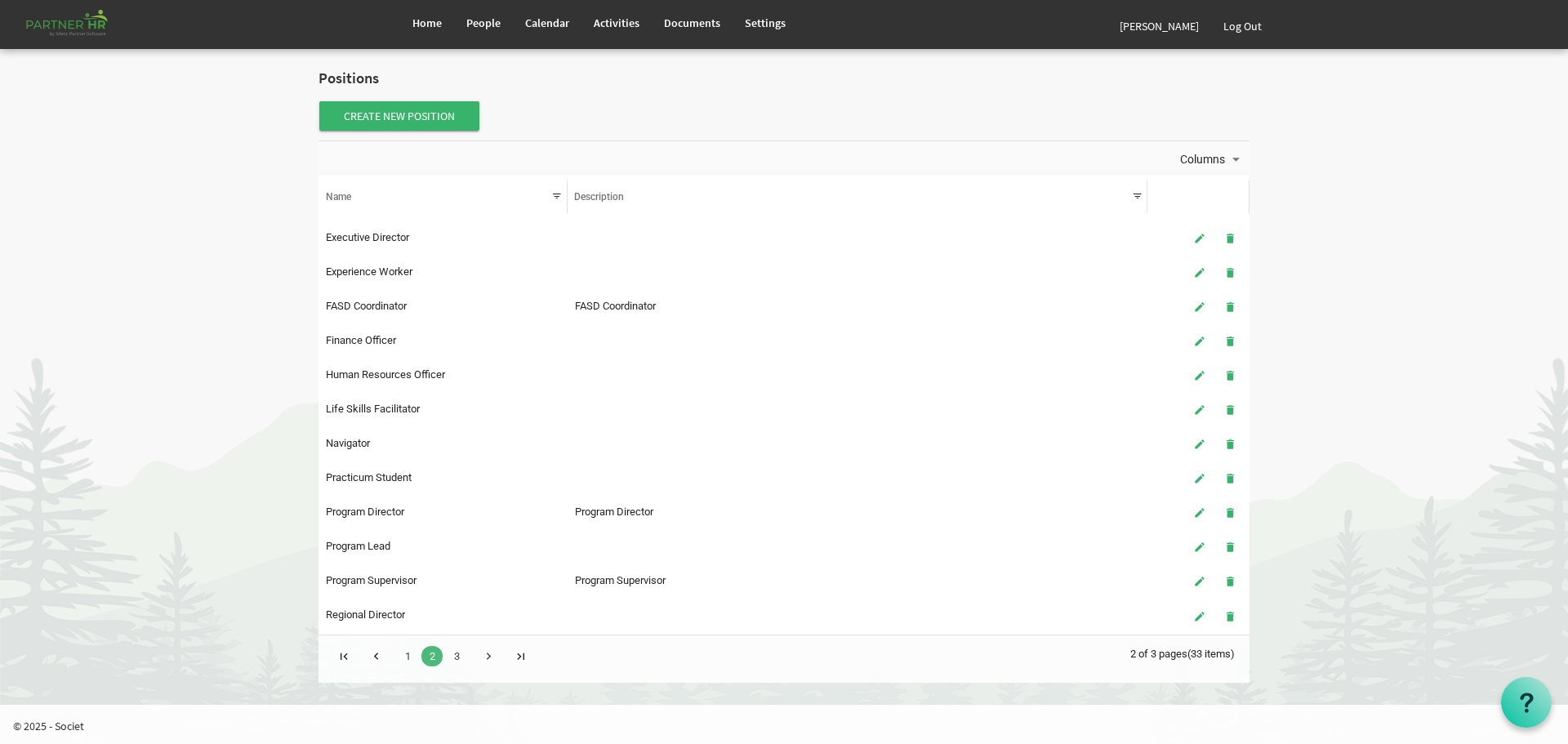
click at [485, 655] on div "Go to next page" at bounding box center [489, 654] width 23 height 23
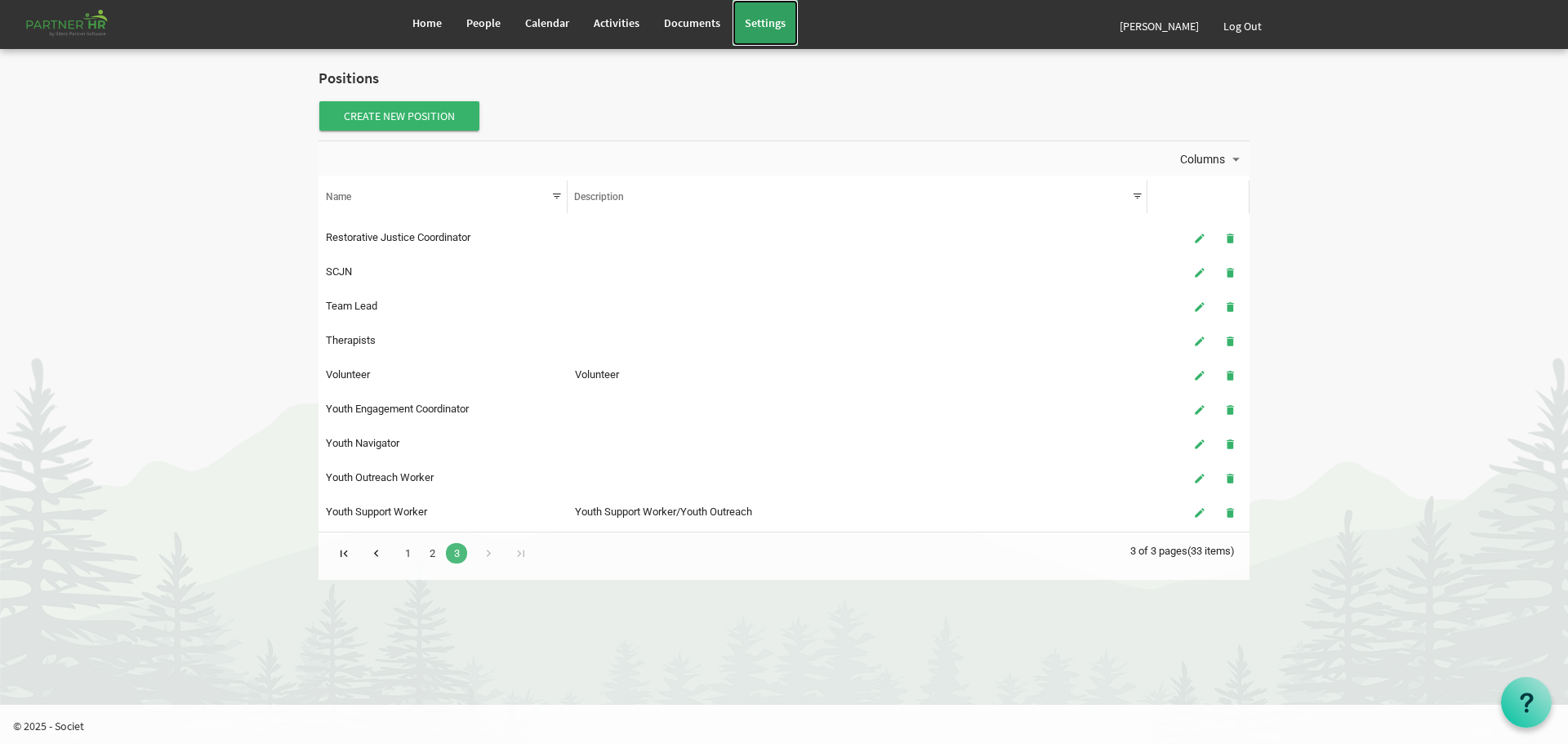
click at [765, 18] on span "Settings" at bounding box center [765, 23] width 41 height 15
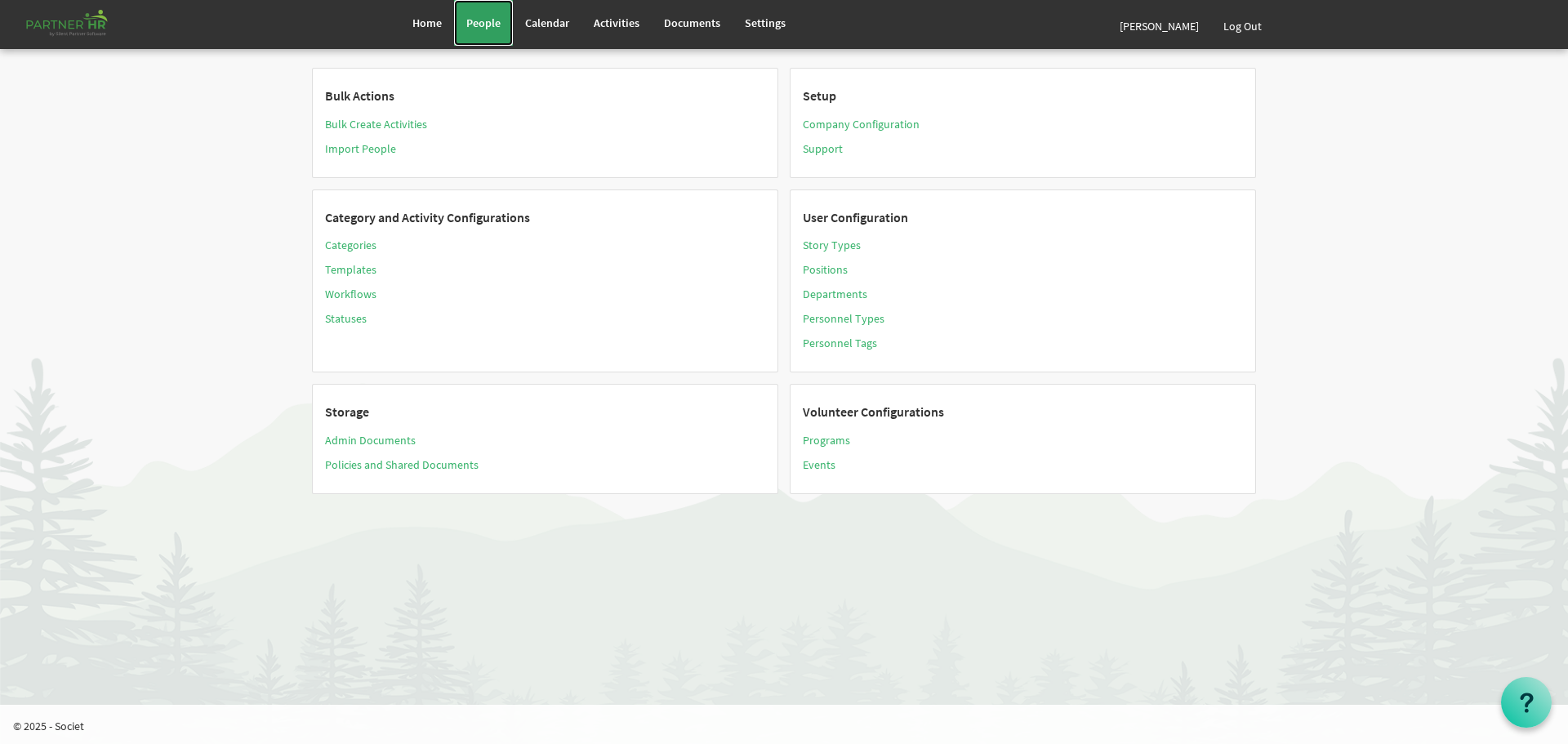
click at [480, 21] on span "People" at bounding box center [483, 23] width 34 height 15
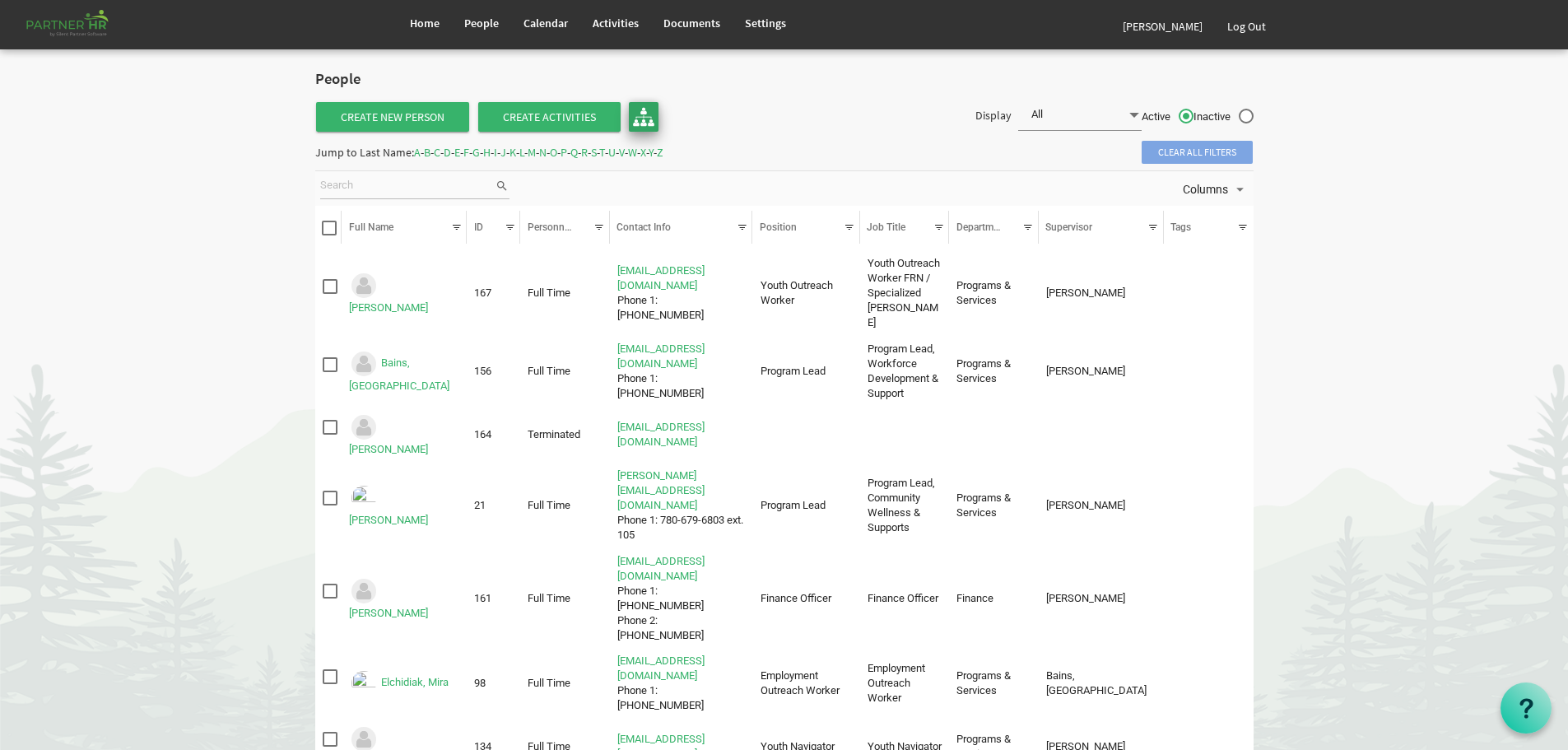
click at [641, 112] on img at bounding box center [643, 117] width 22 height 22
click at [641, 116] on img at bounding box center [643, 117] width 22 height 22
